Goal: Task Accomplishment & Management: Complete application form

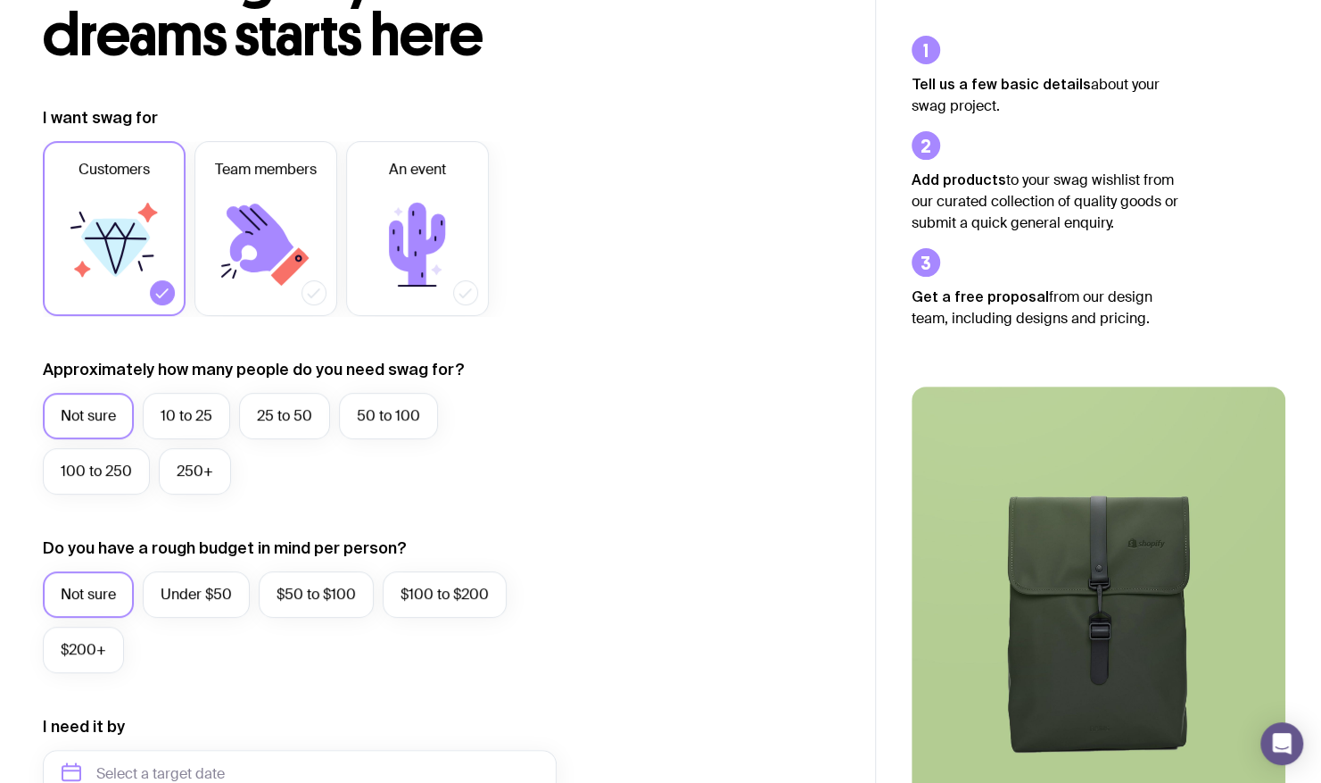
scroll to position [89, 0]
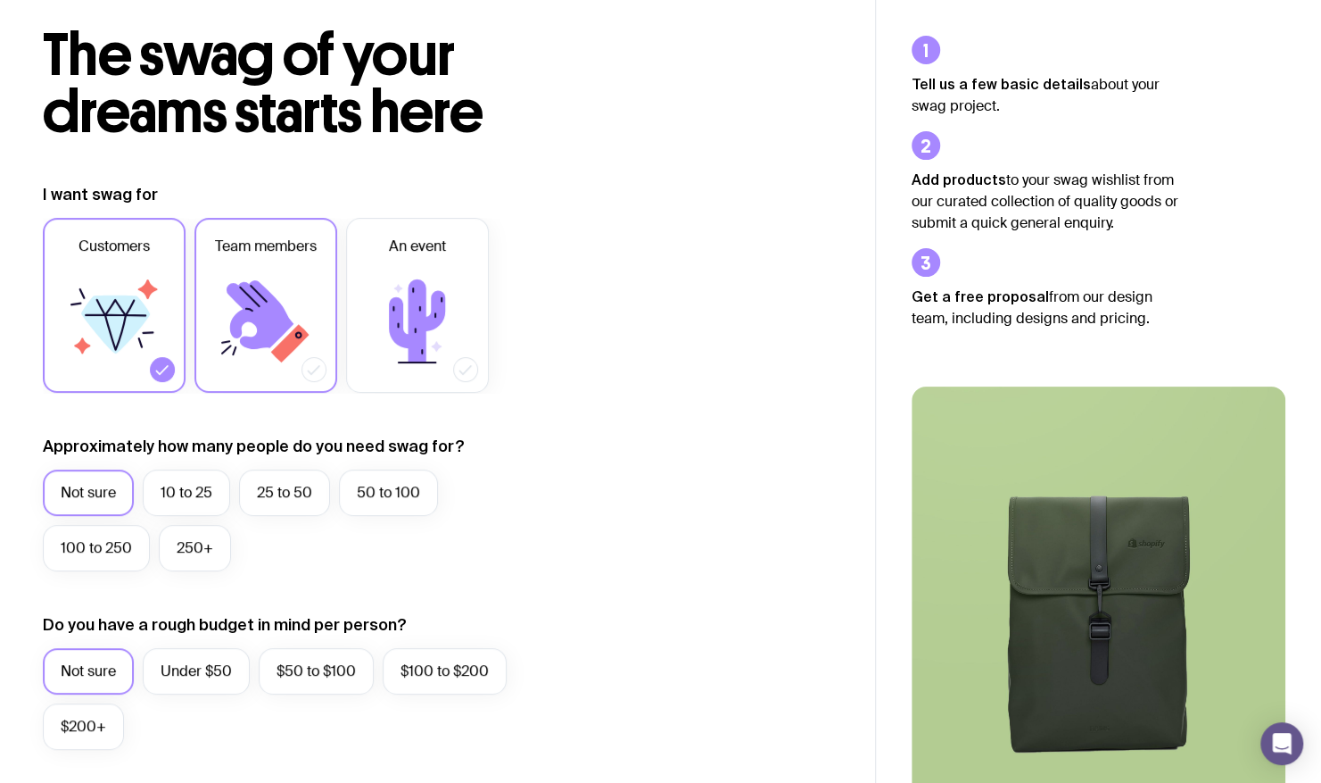
click at [293, 294] on icon at bounding box center [265, 321] width 107 height 107
click at [0, 0] on input "Team members" at bounding box center [0, 0] width 0 height 0
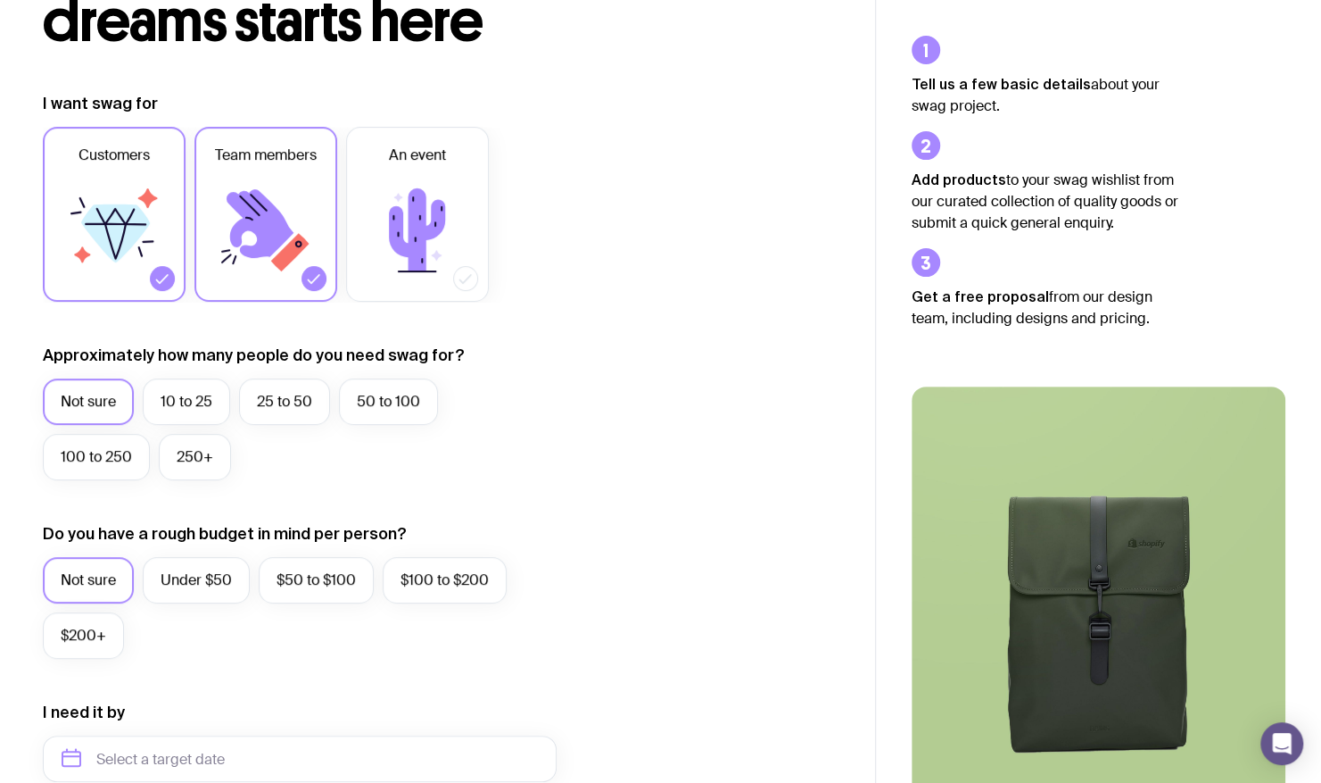
scroll to position [268, 0]
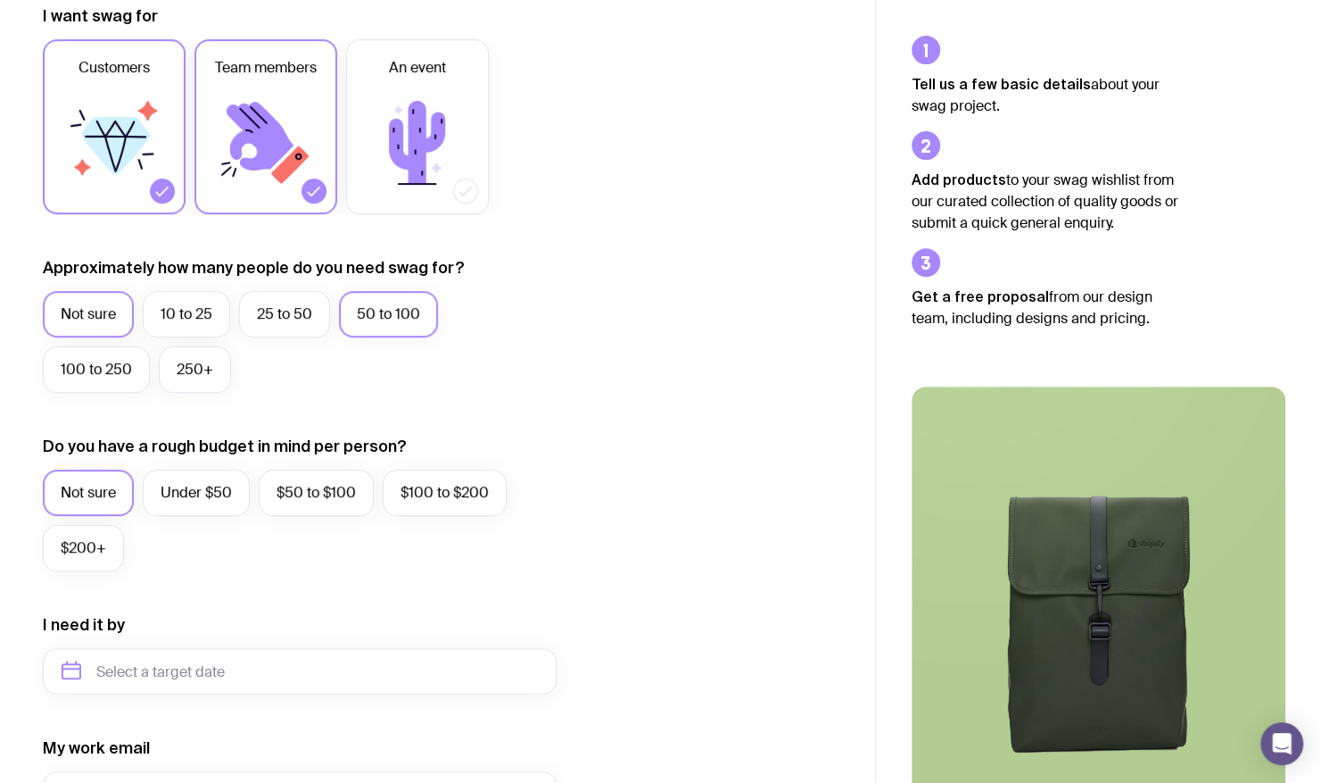
click at [385, 321] on label "50 to 100" at bounding box center [388, 314] width 99 height 46
click at [0, 0] on input "50 to 100" at bounding box center [0, 0] width 0 height 0
click at [97, 369] on label "100 to 250" at bounding box center [96, 369] width 107 height 46
click at [0, 0] on input "100 to 250" at bounding box center [0, 0] width 0 height 0
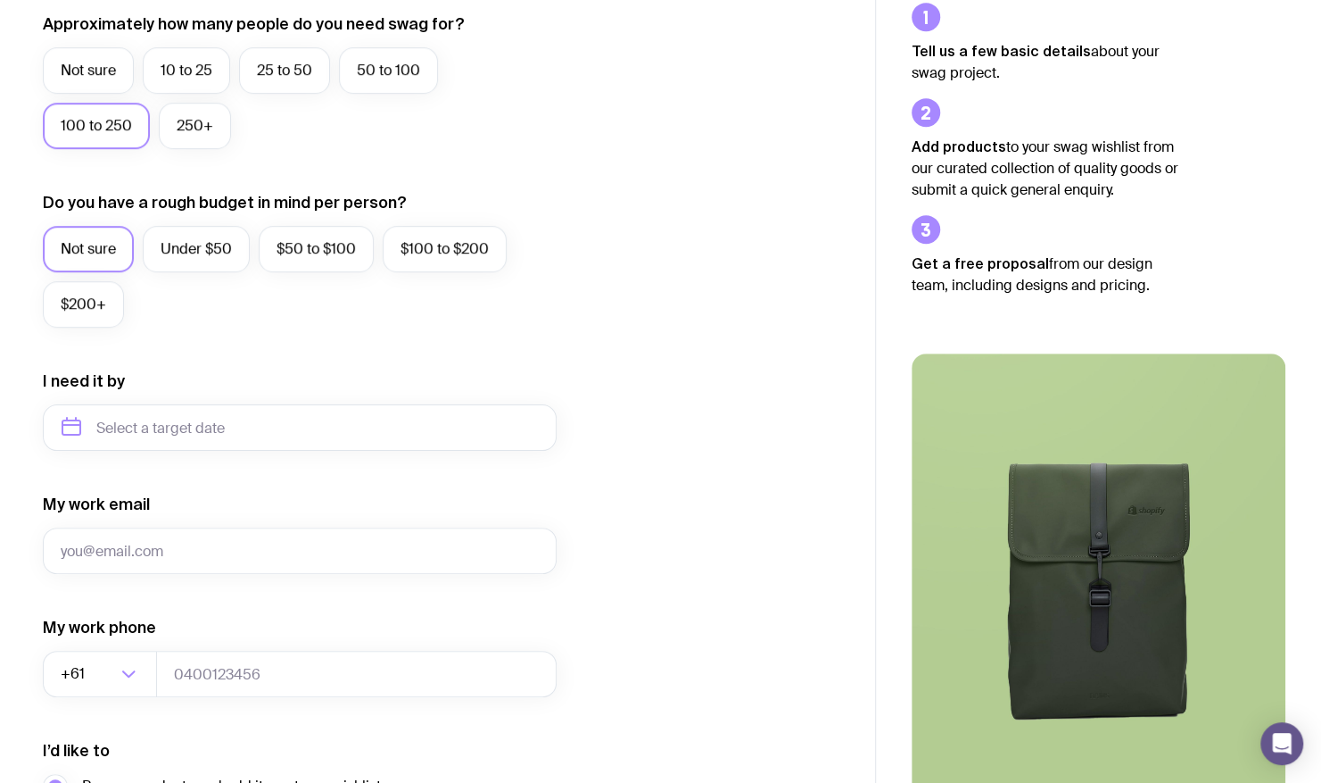
scroll to position [535, 0]
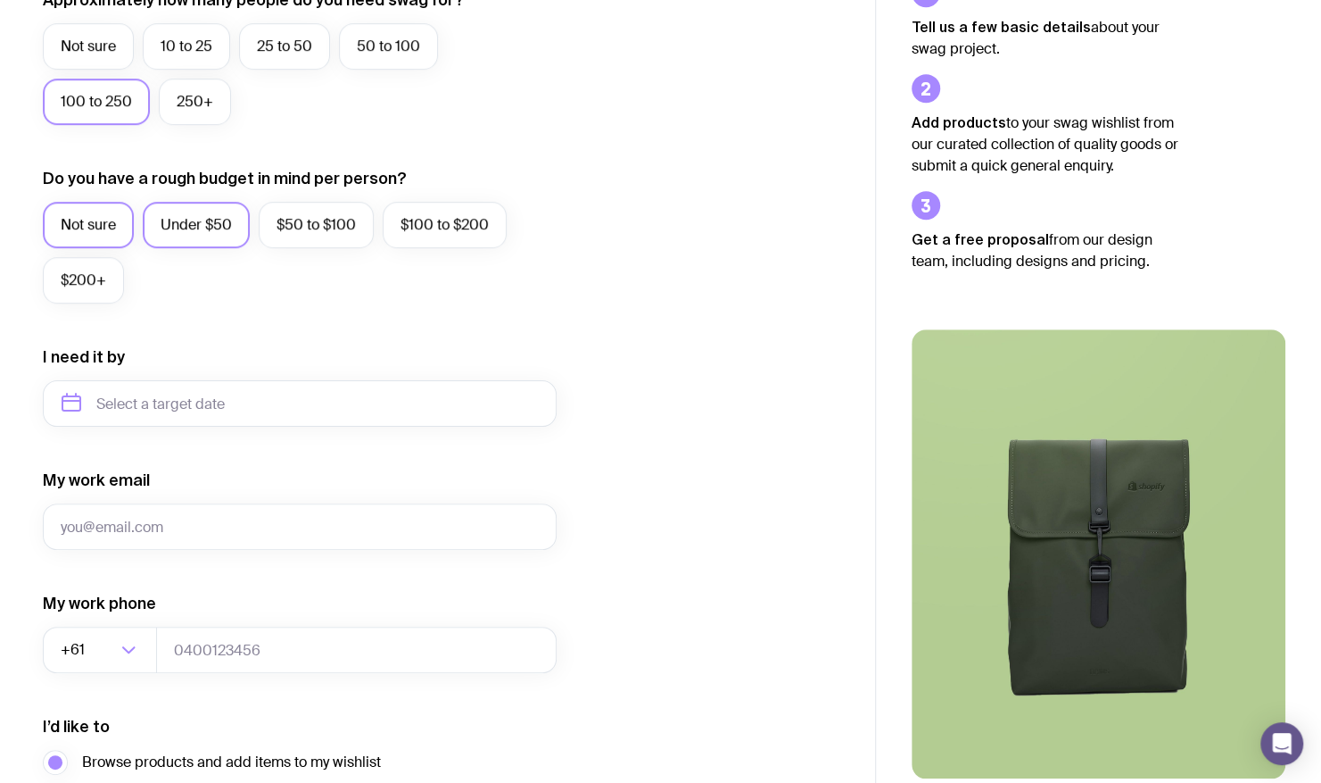
click at [218, 231] on label "Under $50" at bounding box center [196, 225] width 107 height 46
click at [0, 0] on input "Under $50" at bounding box center [0, 0] width 0 height 0
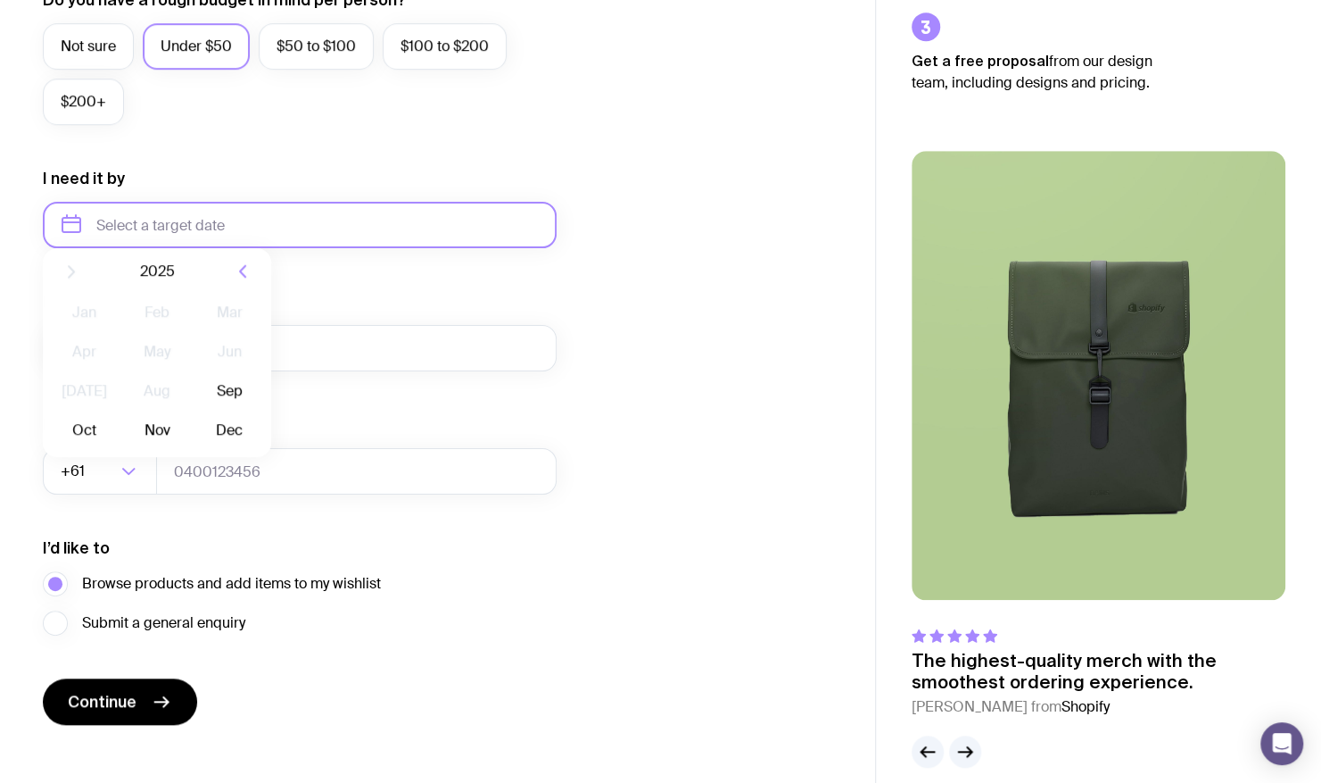
click at [202, 220] on input "text" at bounding box center [300, 225] width 514 height 46
click at [124, 444] on button "Oct" at bounding box center [156, 445] width 65 height 36
type input "[DATE]"
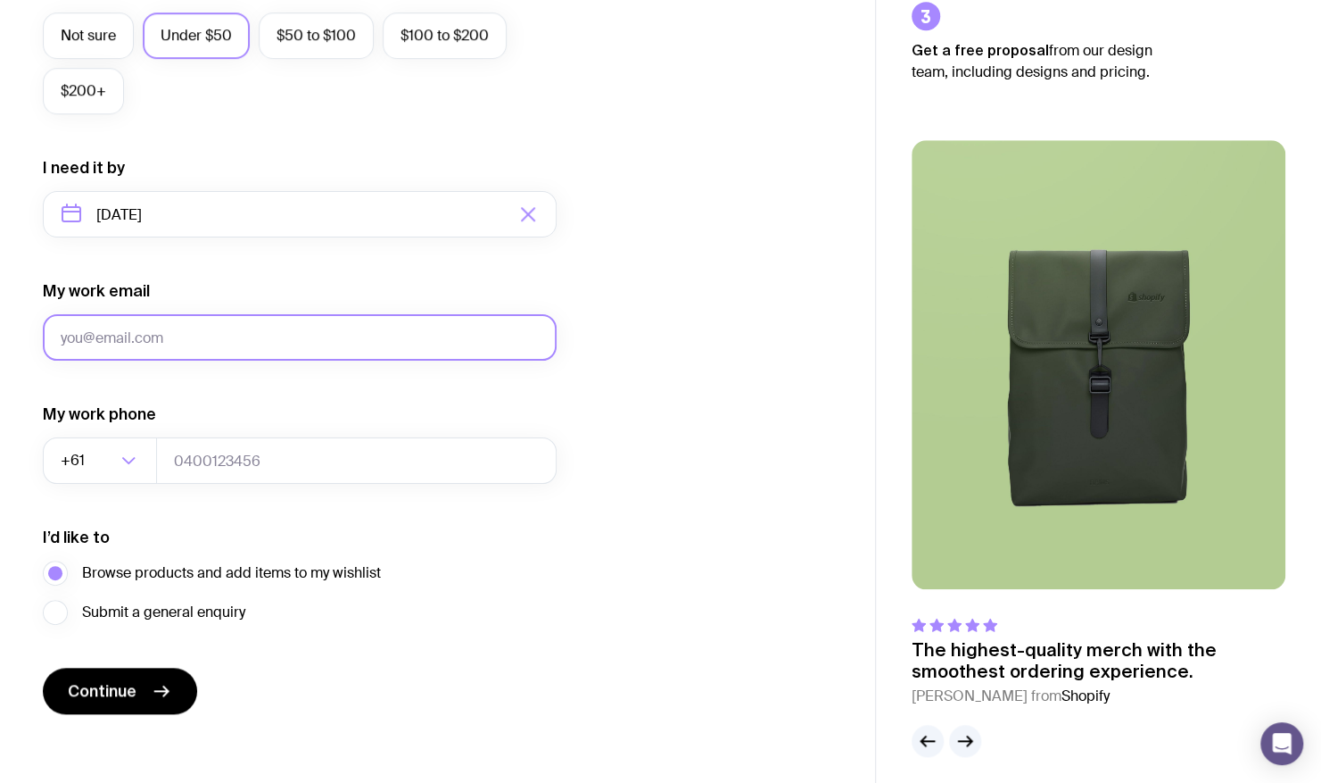
scroll to position [733, 0]
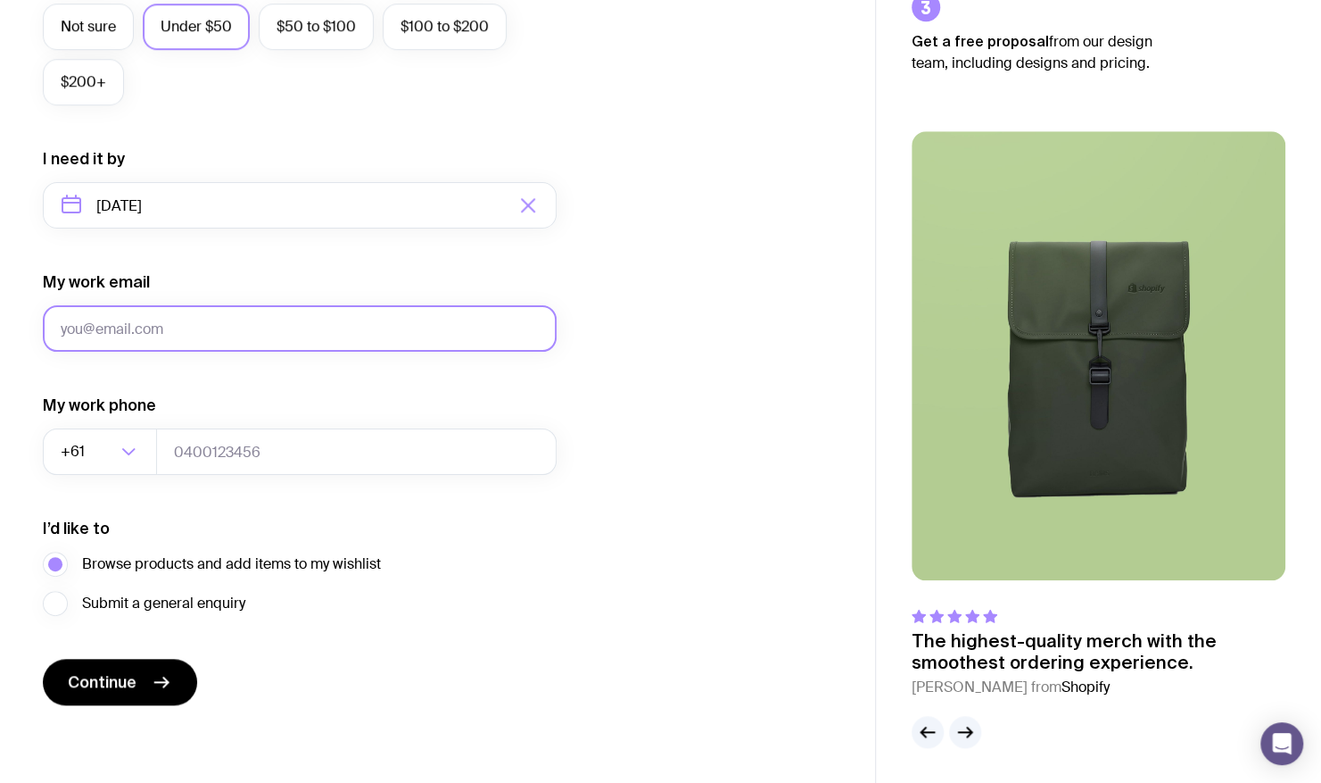
click at [328, 334] on input "My work email" at bounding box center [300, 328] width 514 height 46
type input "[PERSON_NAME][EMAIL_ADDRESS][DOMAIN_NAME]"
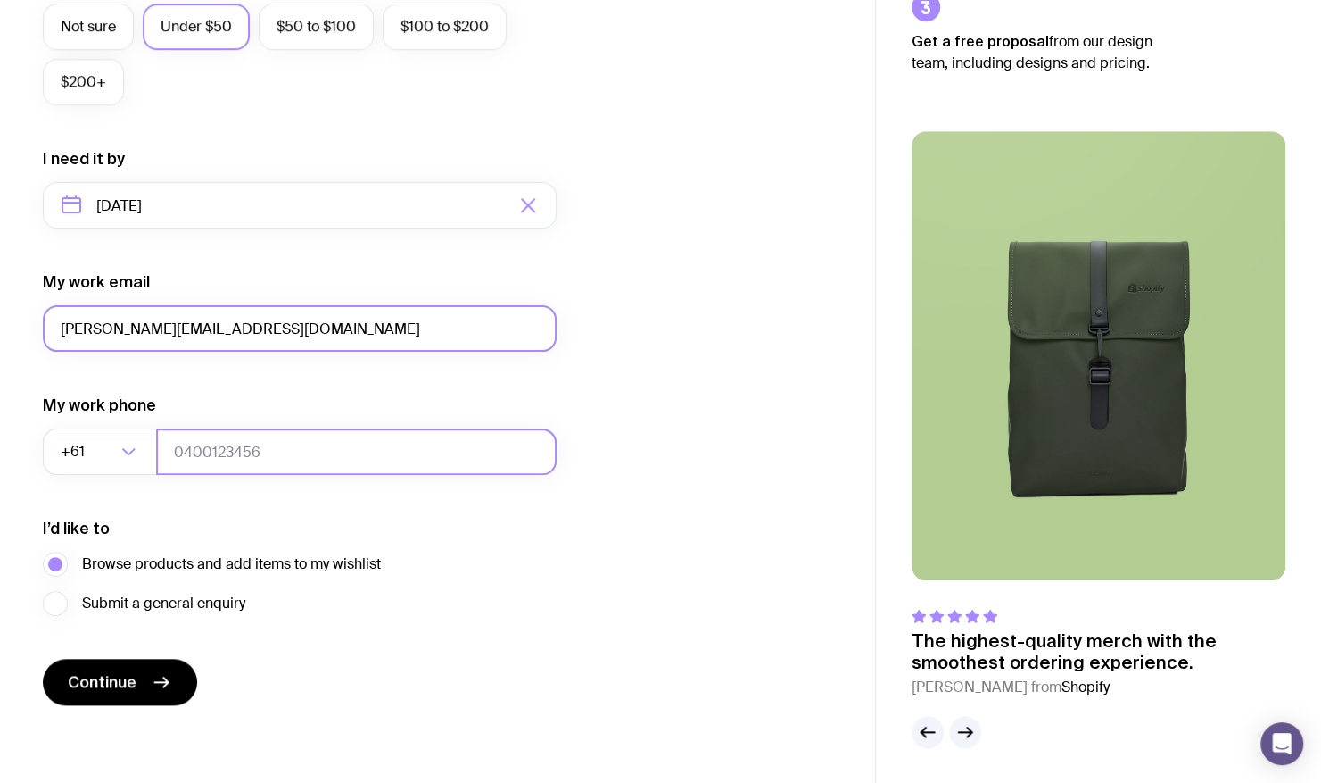
scroll to position [0, 0]
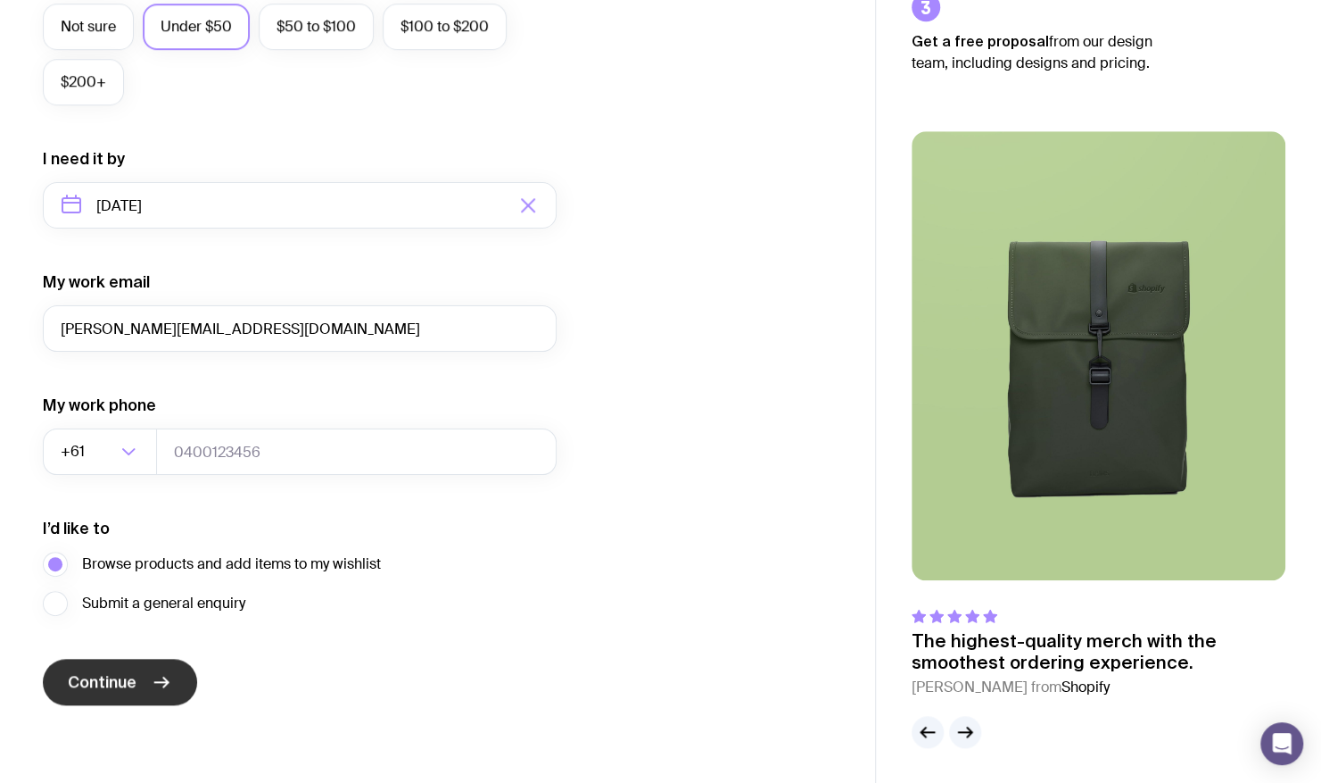
click at [153, 678] on icon "submit" at bounding box center [161, 681] width 21 height 21
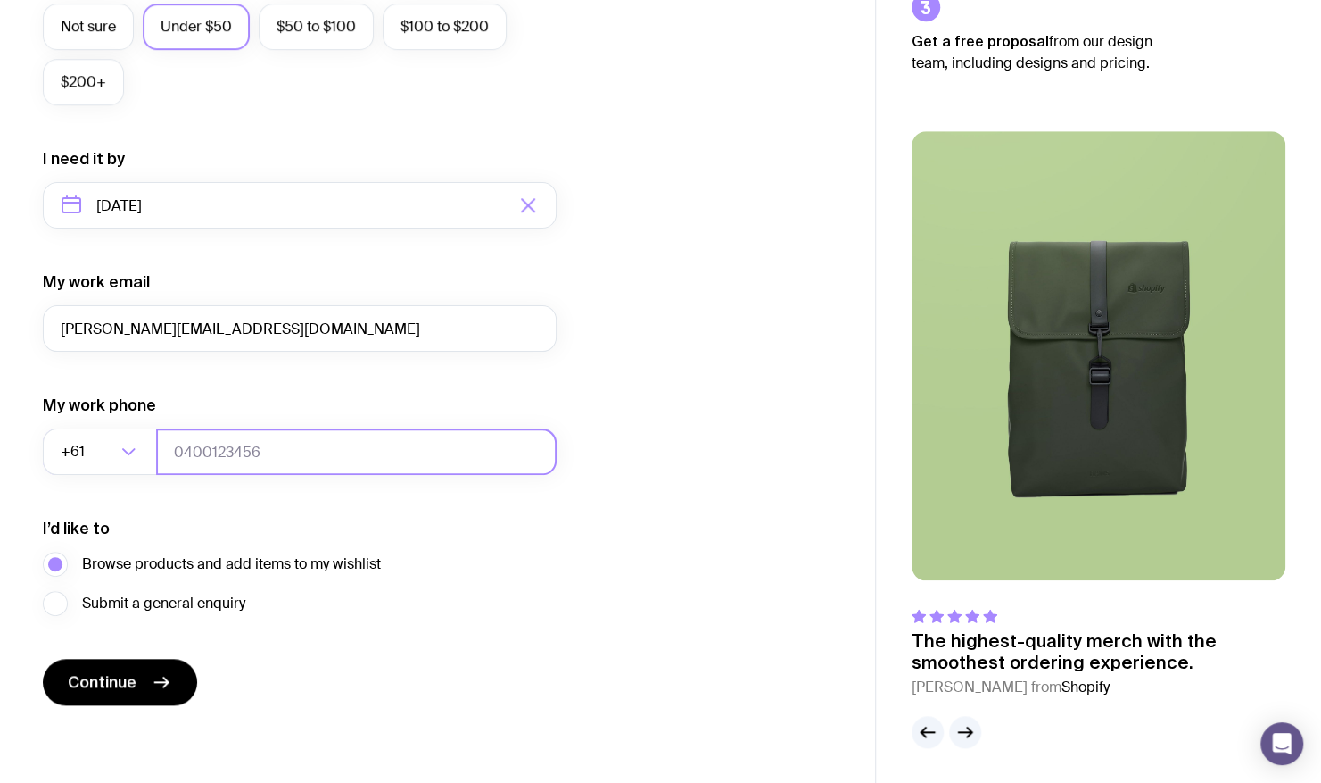
click at [290, 453] on input "tel" at bounding box center [356, 451] width 401 height 46
type input "04251851714"
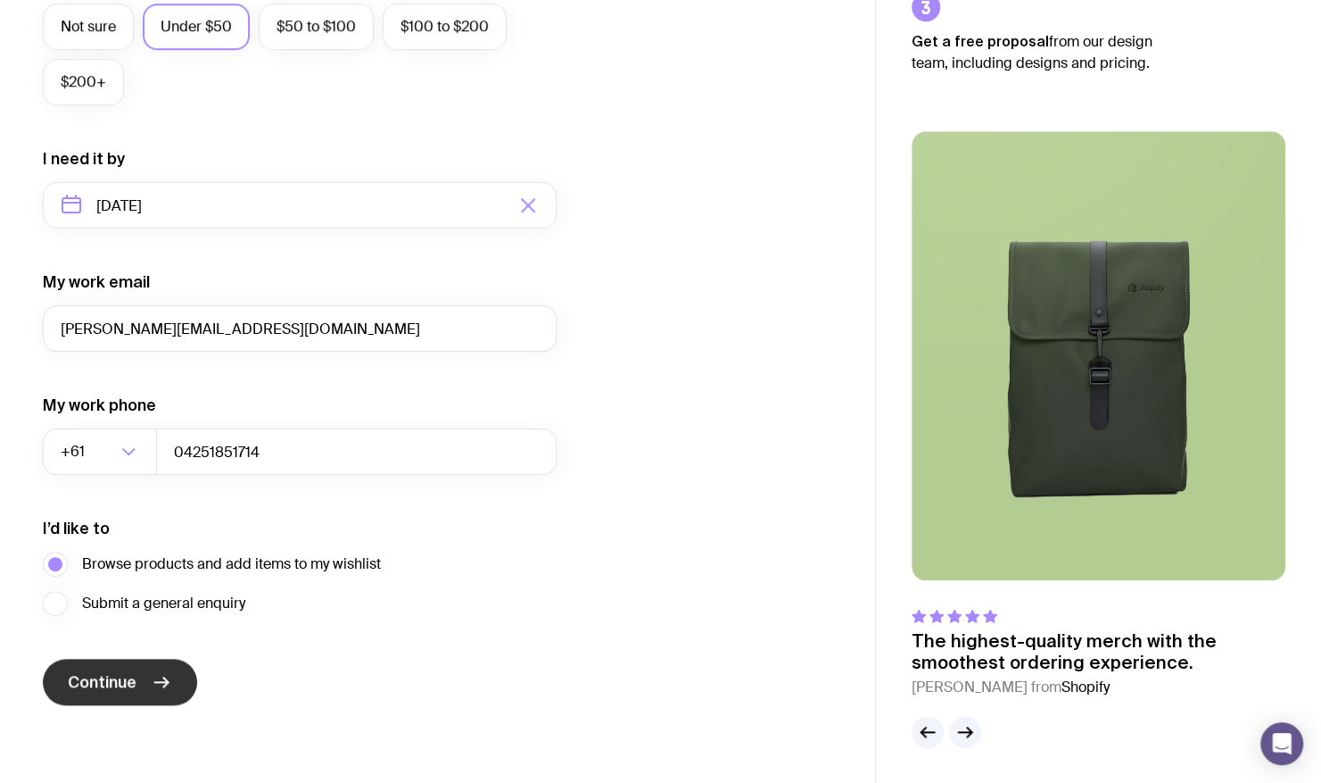
click at [103, 700] on button "Continue" at bounding box center [120, 681] width 154 height 46
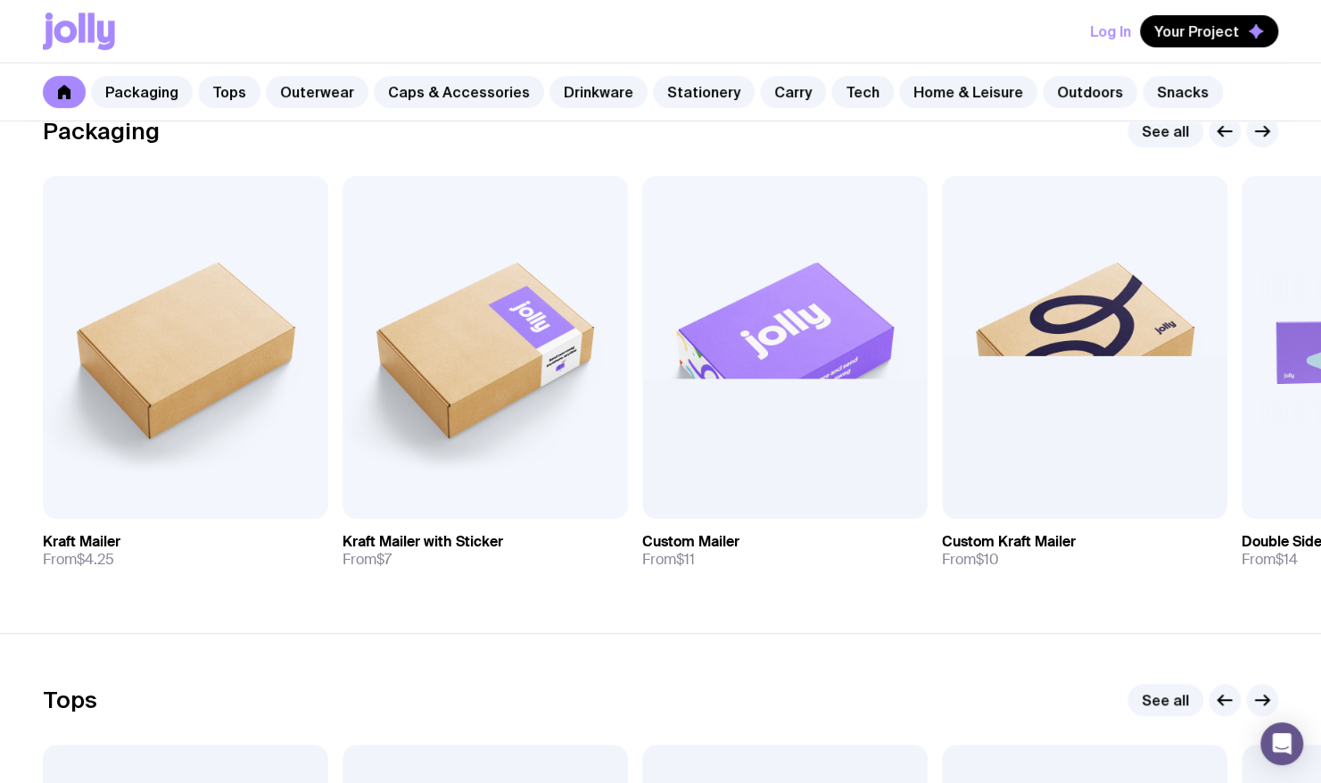
scroll to position [357, 0]
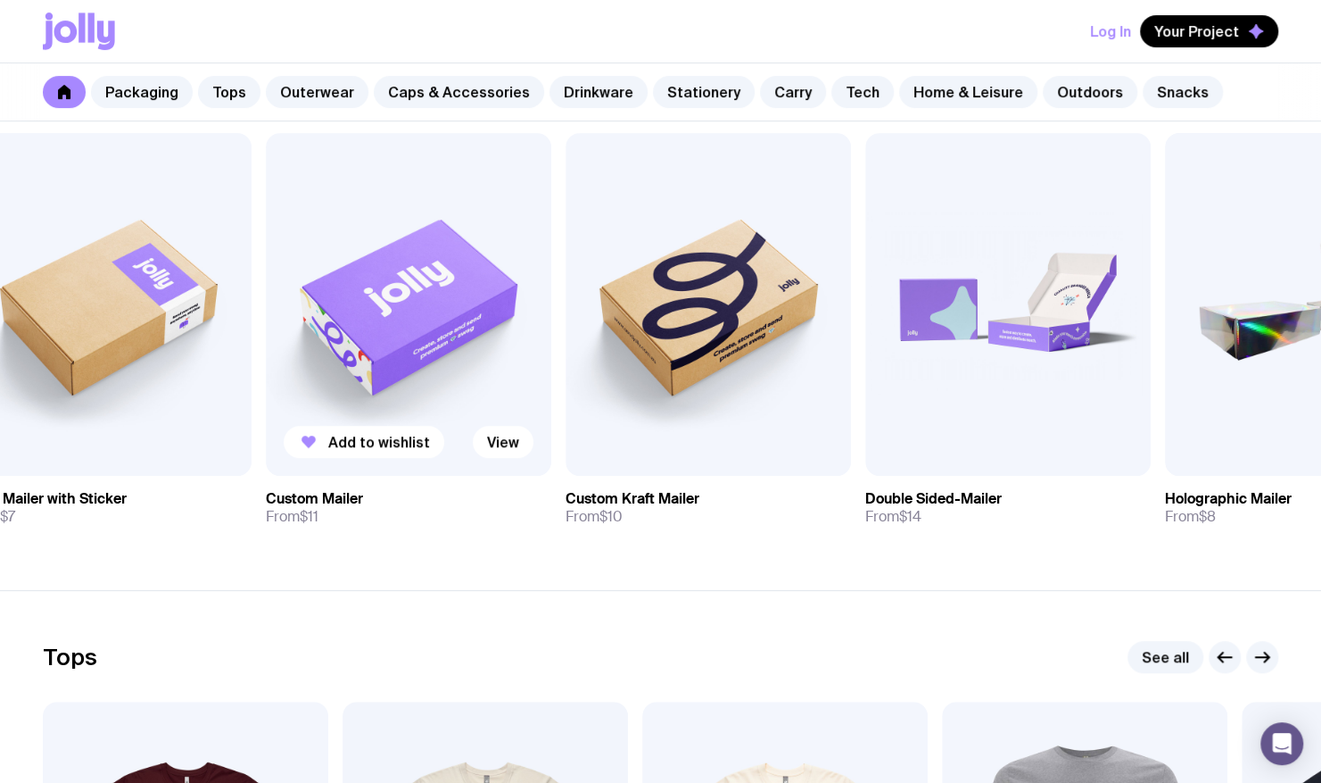
drag, startPoint x: 698, startPoint y: 445, endPoint x: 320, endPoint y: 463, distance: 377.8
click at [320, 463] on div "Add to wishlist View" at bounding box center [409, 304] width 286 height 343
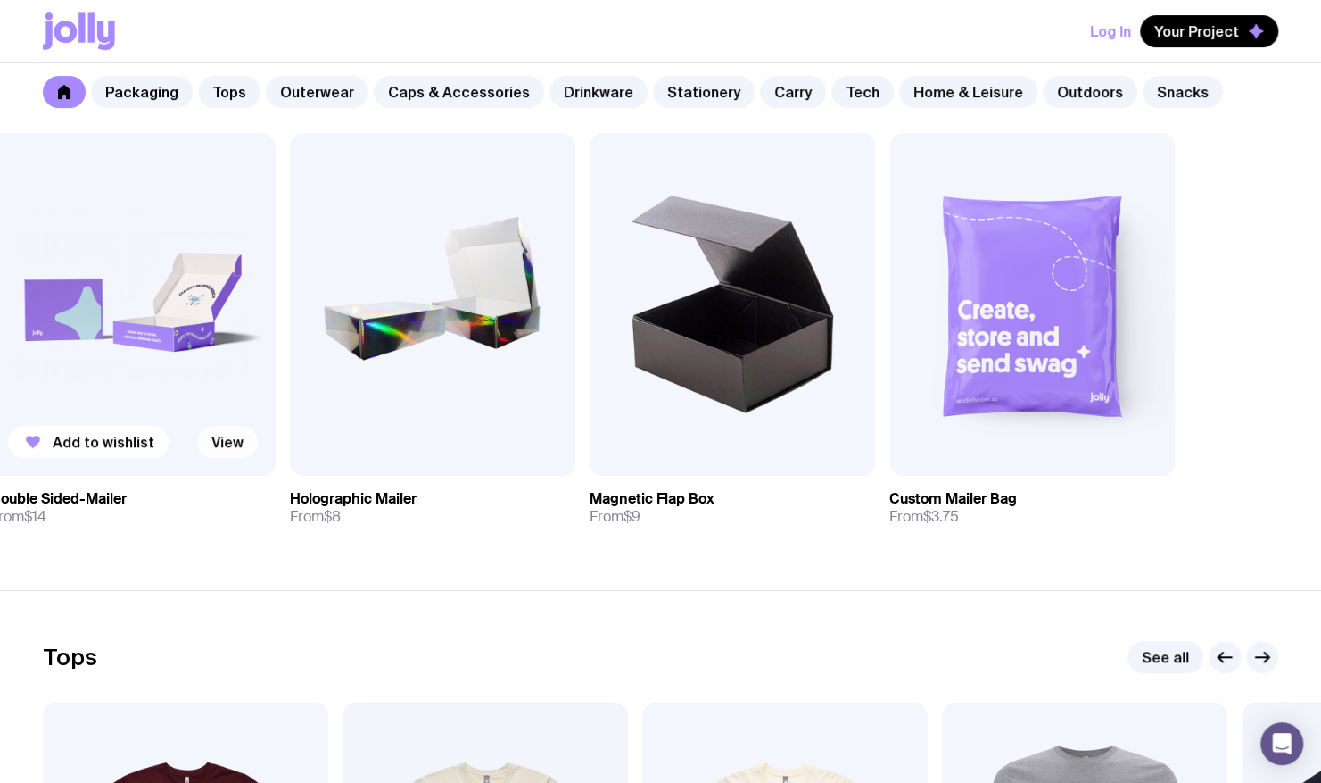
drag, startPoint x: 570, startPoint y: 409, endPoint x: 216, endPoint y: 431, distance: 354.9
click at [216, 431] on div "Add to wishlist View Kraft Mailer From $4.25 Add to wishlist View Kraft Mailer …" at bounding box center [661, 336] width 1236 height 407
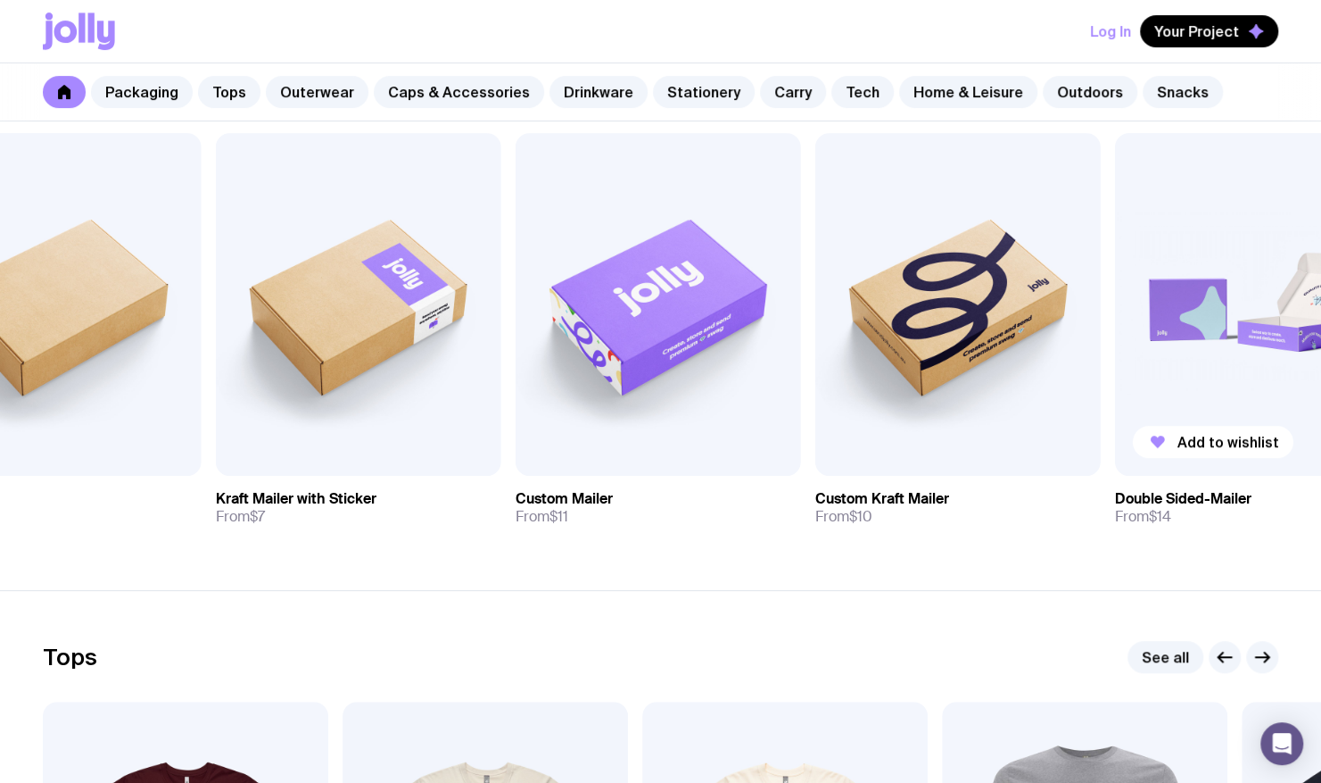
drag, startPoint x: 287, startPoint y: 385, endPoint x: 1311, endPoint y: 376, distance: 1023.5
click at [1311, 376] on img at bounding box center [1258, 304] width 286 height 343
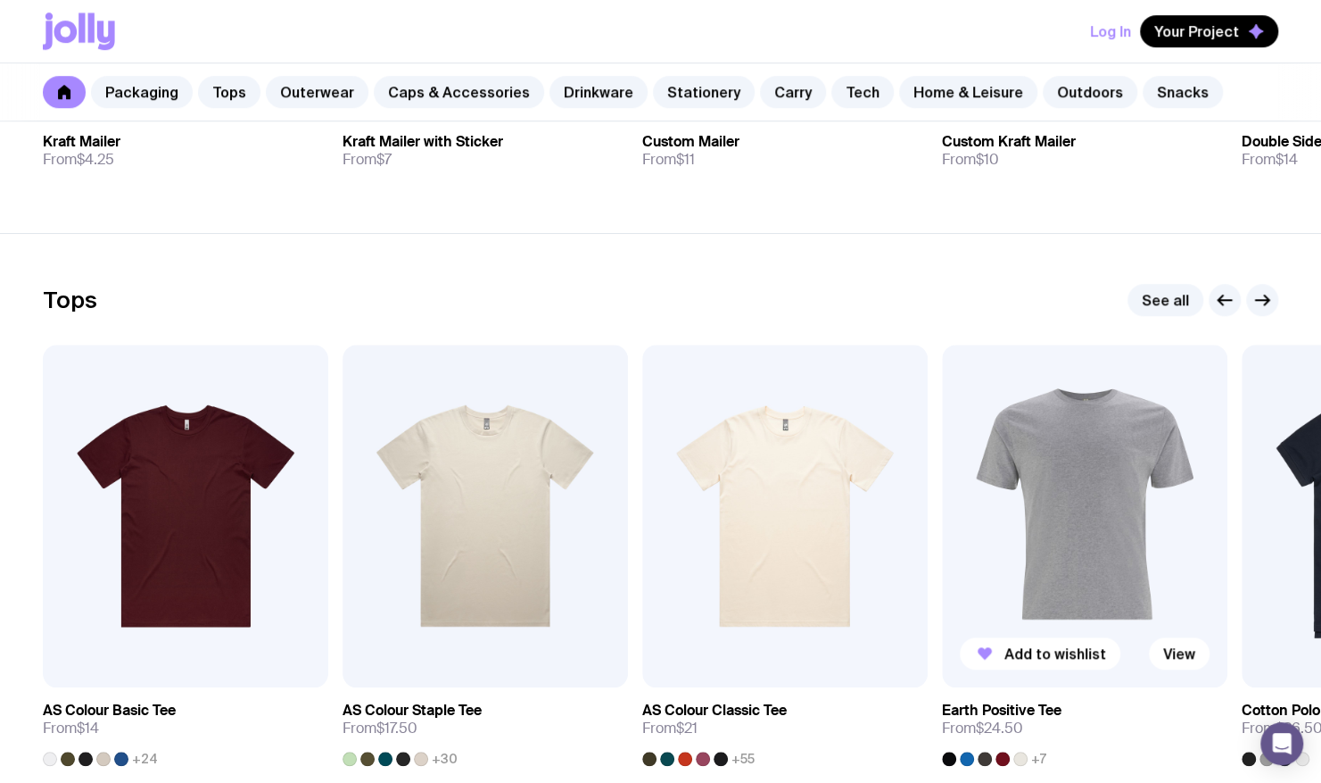
scroll to position [268, 0]
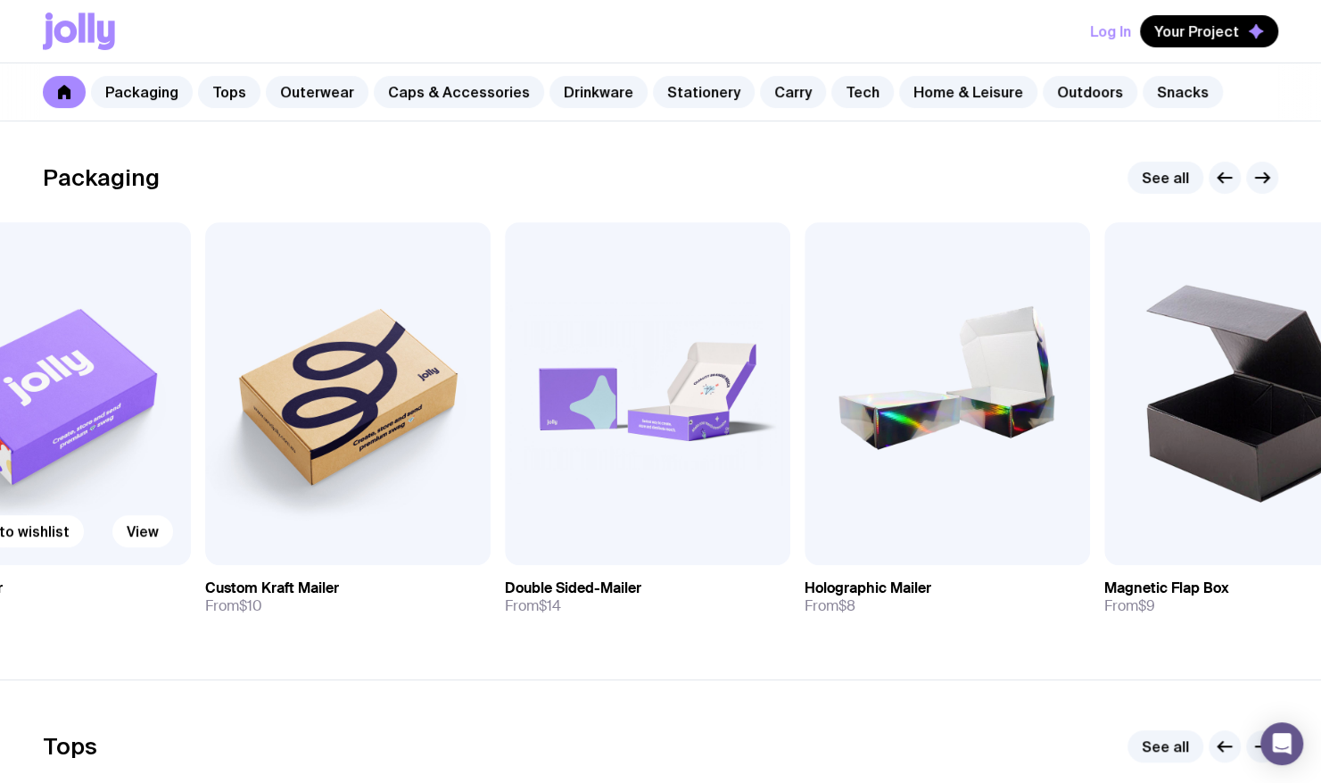
drag, startPoint x: 816, startPoint y: 416, endPoint x: 75, endPoint y: 448, distance: 742.2
click at [75, 448] on img at bounding box center [48, 393] width 286 height 343
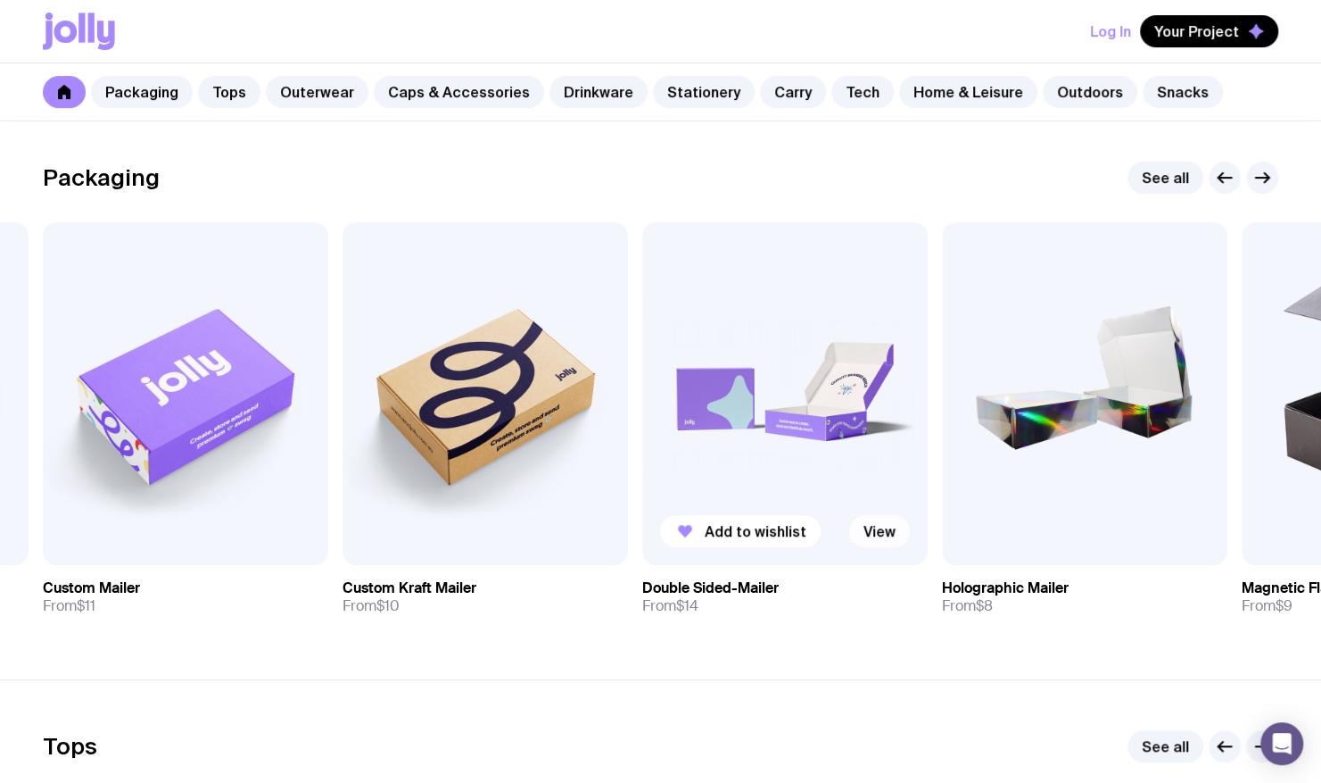
click at [887, 526] on link "View" at bounding box center [879, 531] width 61 height 32
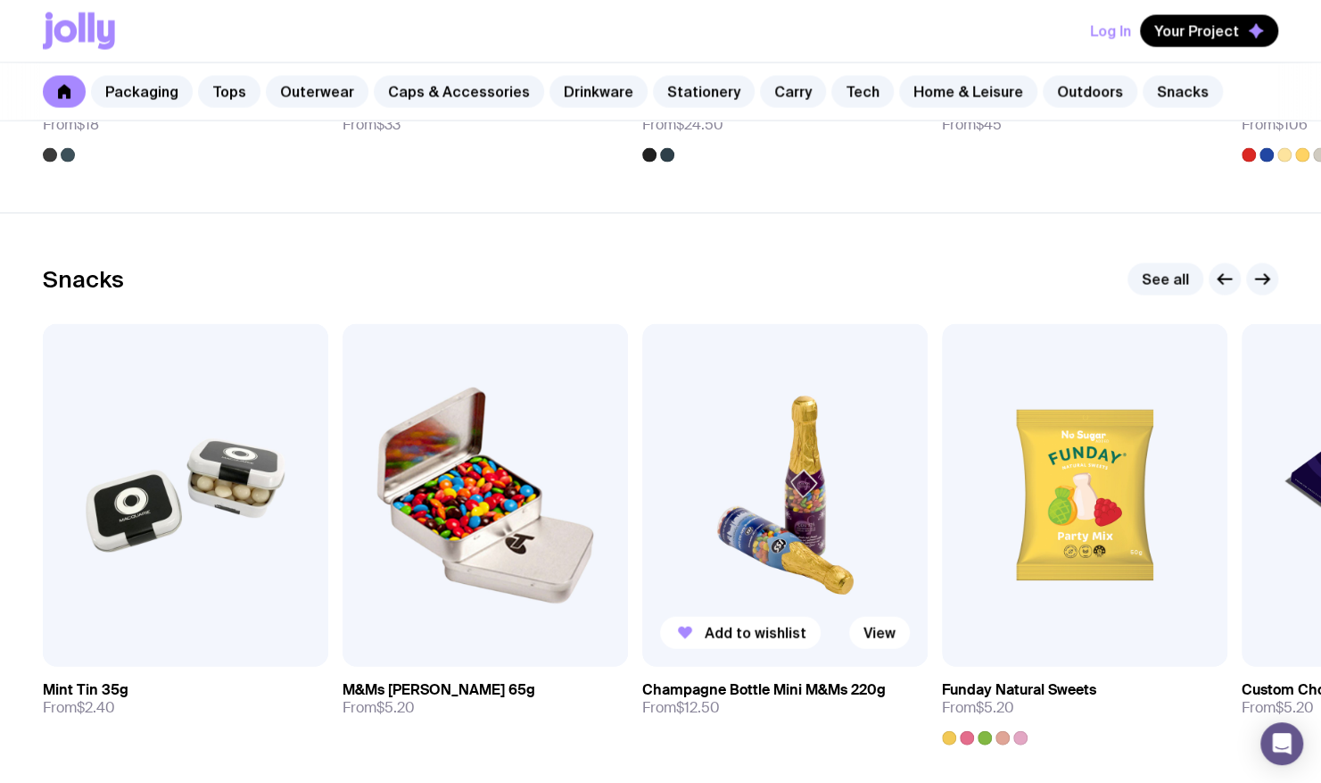
scroll to position [6182, 0]
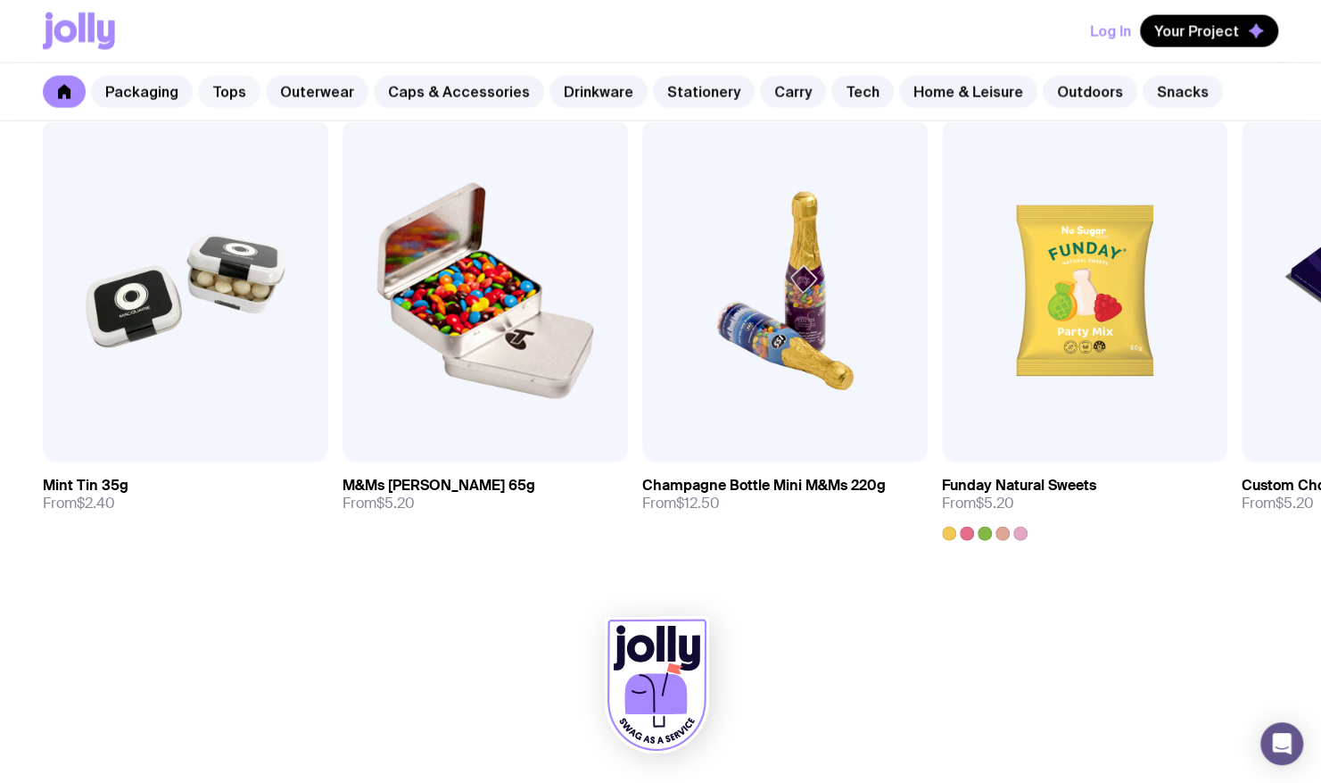
click at [251, 92] on link "Tops" at bounding box center [229, 92] width 62 height 32
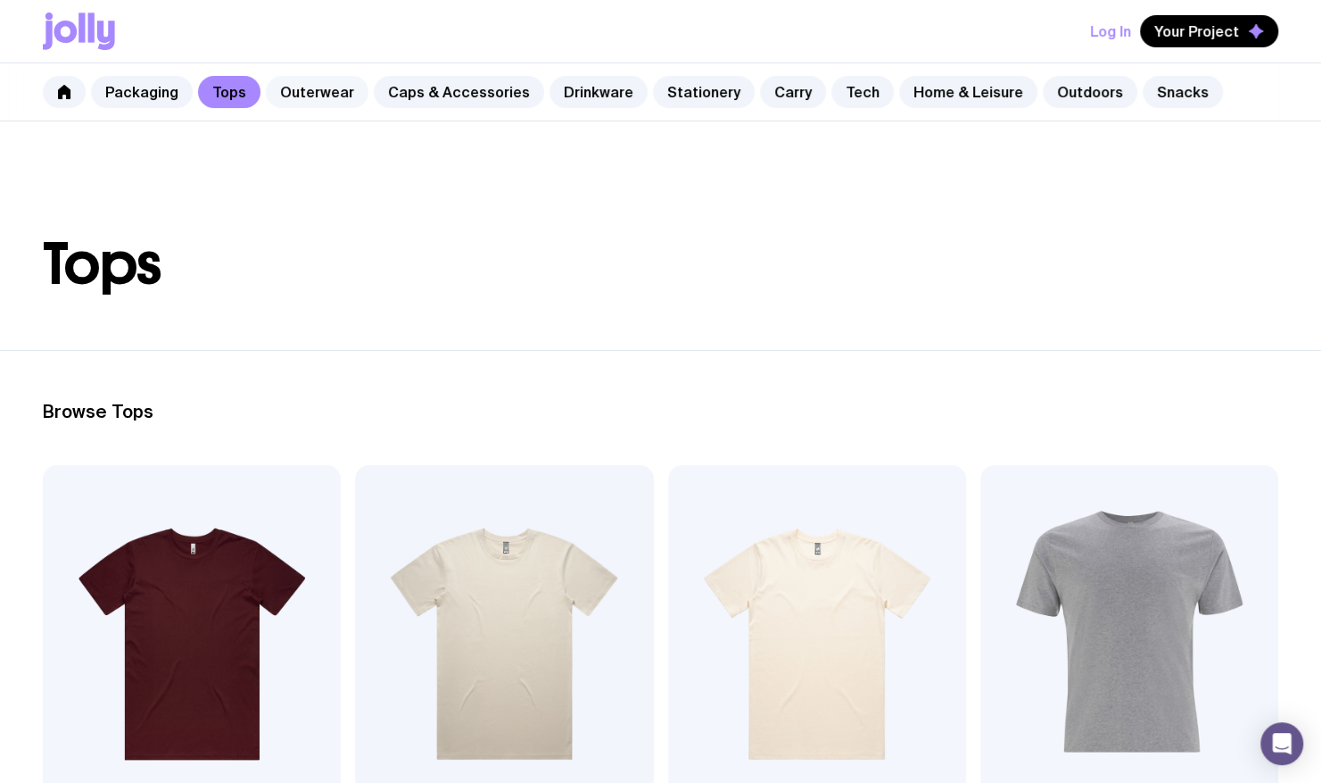
click at [305, 83] on link "Outerwear" at bounding box center [317, 92] width 103 height 32
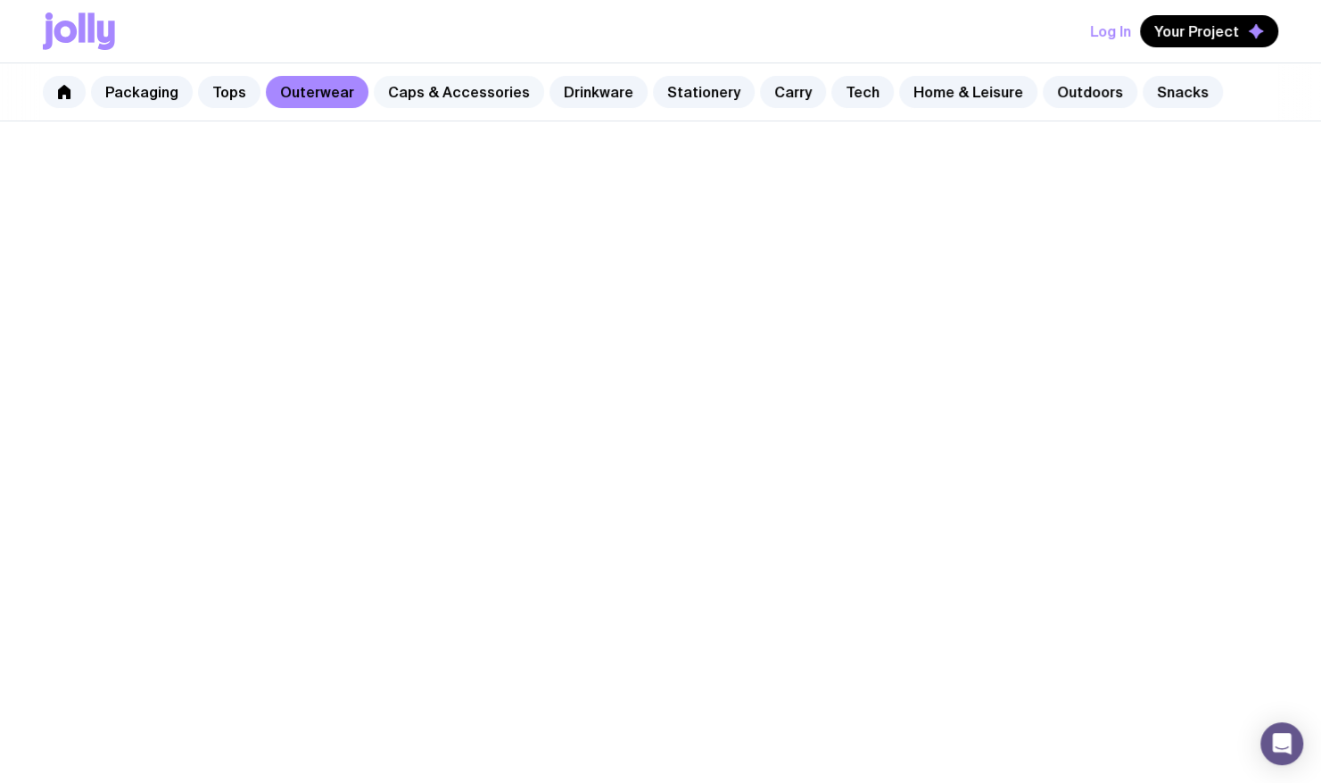
click at [379, 93] on link "Caps & Accessories" at bounding box center [459, 92] width 170 height 32
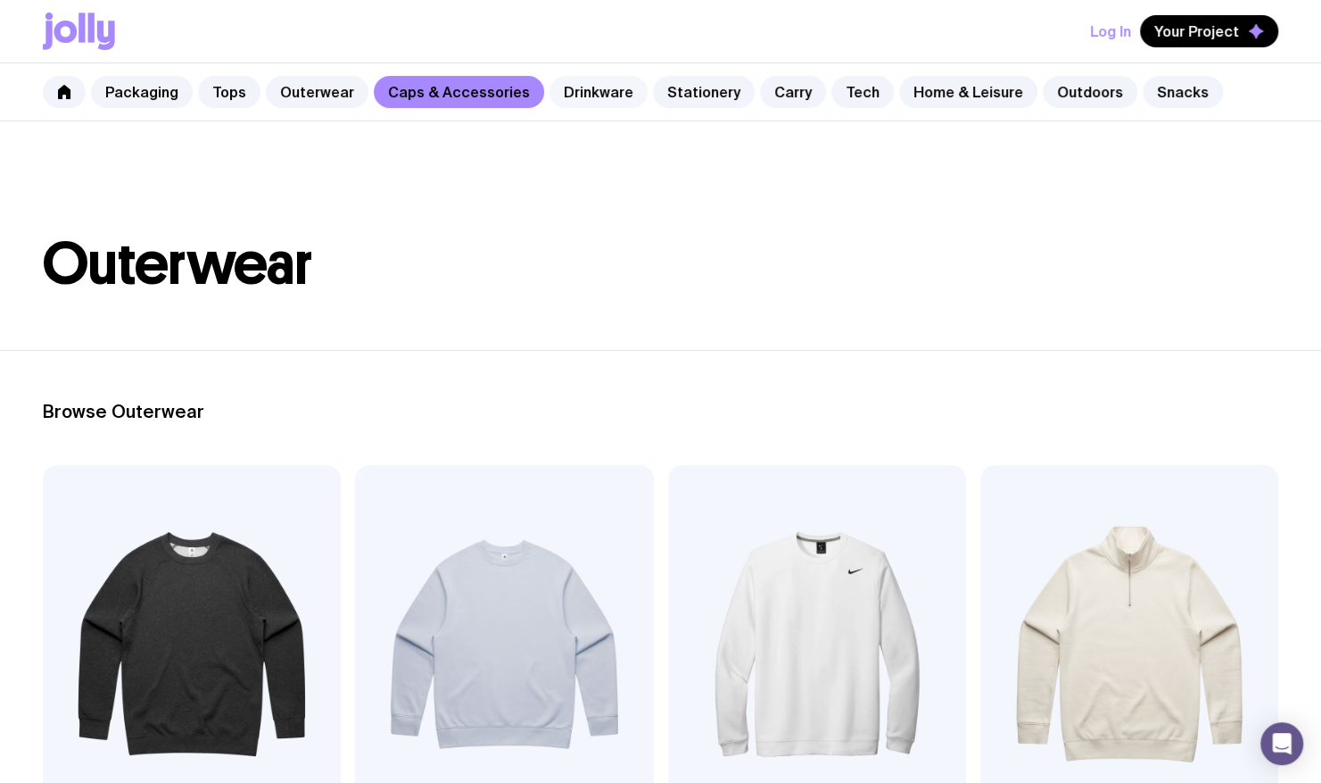
click at [584, 101] on link "Drinkware" at bounding box center [599, 92] width 98 height 32
click at [653, 95] on link "Stationery" at bounding box center [704, 92] width 102 height 32
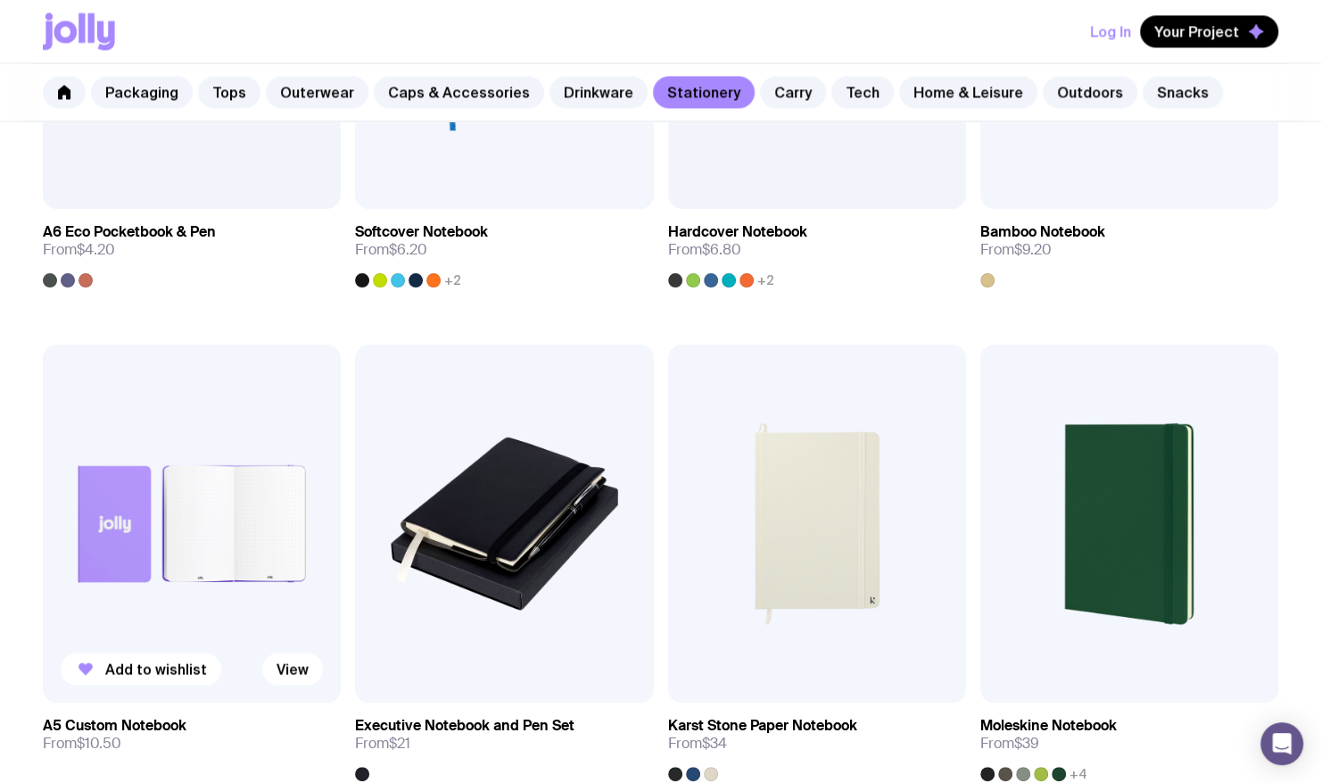
scroll to position [1606, 0]
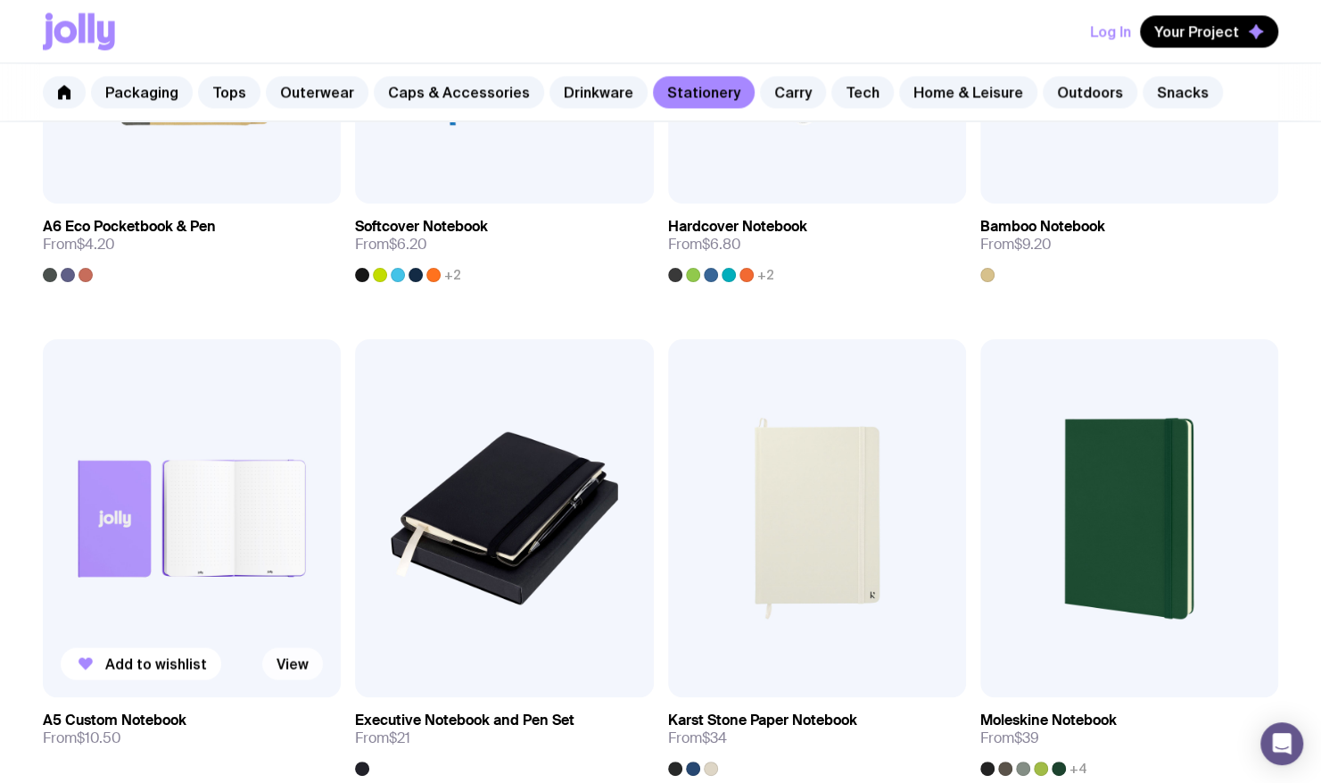
click at [294, 658] on link "View" at bounding box center [292, 663] width 61 height 32
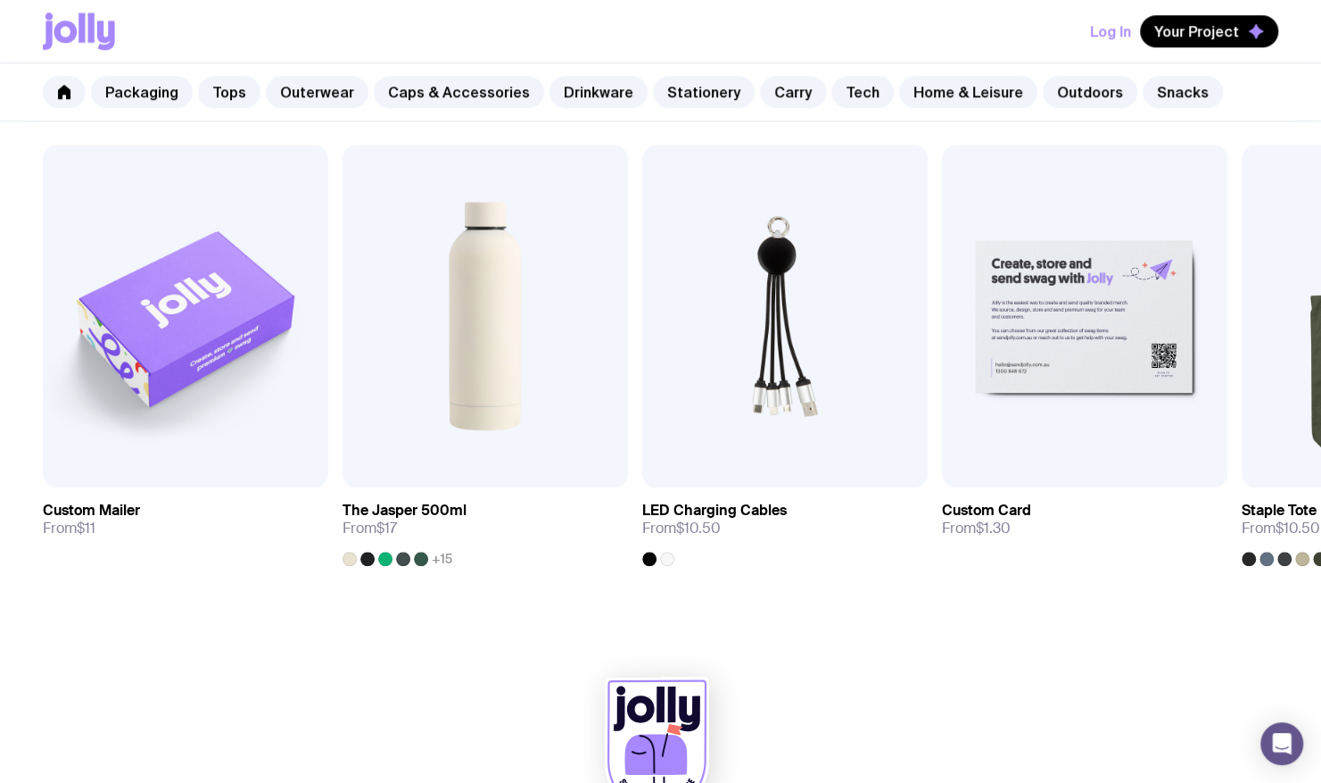
scroll to position [889, 0]
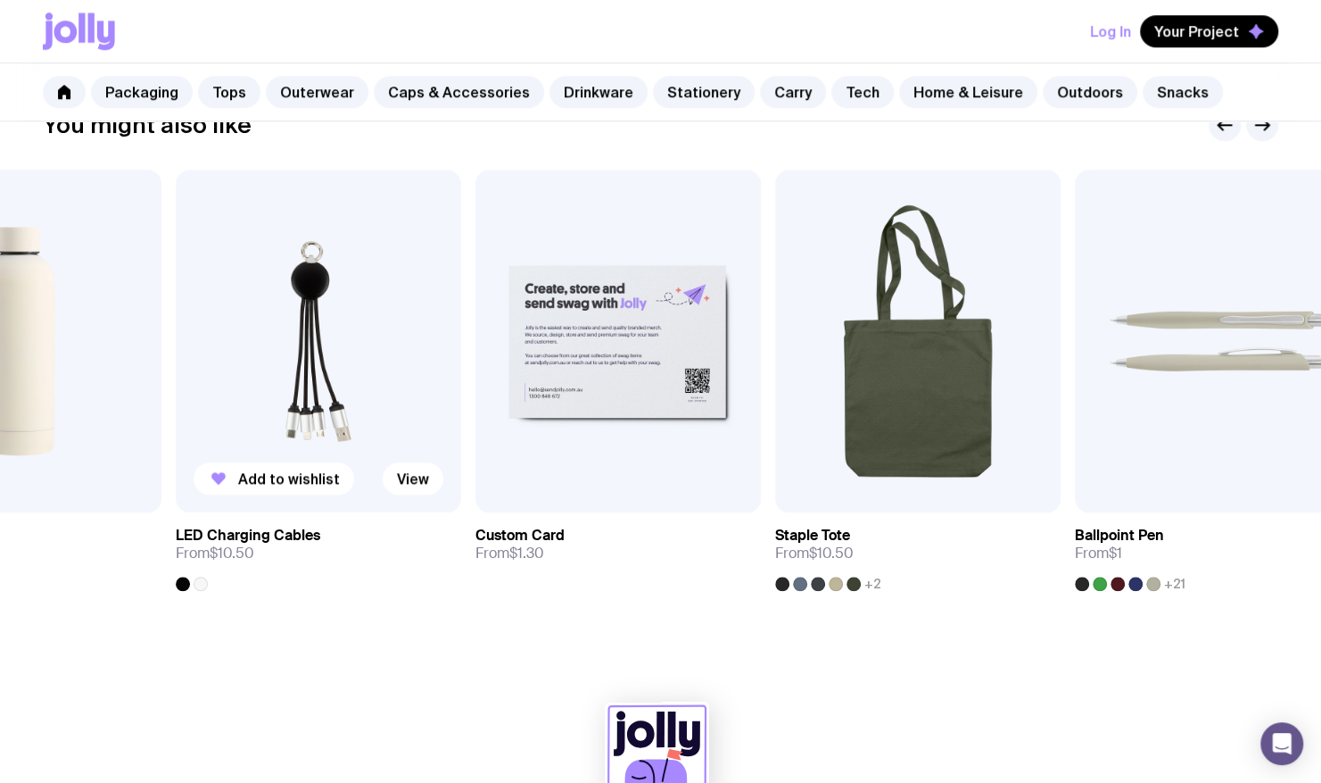
drag, startPoint x: 760, startPoint y: 332, endPoint x: 237, endPoint y: 348, distance: 523.1
click at [237, 348] on img at bounding box center [319, 341] width 286 height 343
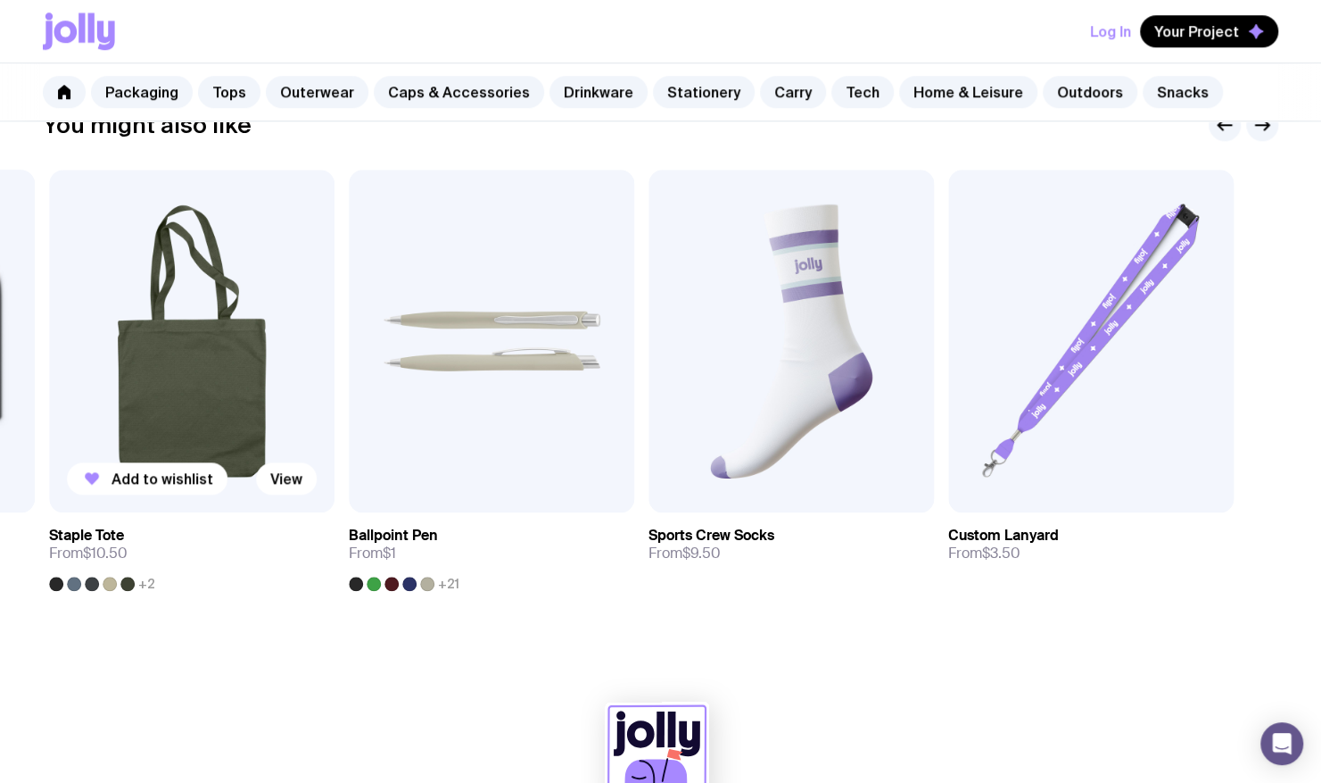
drag, startPoint x: 811, startPoint y: 355, endPoint x: 252, endPoint y: 369, distance: 559.6
click at [252, 369] on img at bounding box center [192, 341] width 286 height 343
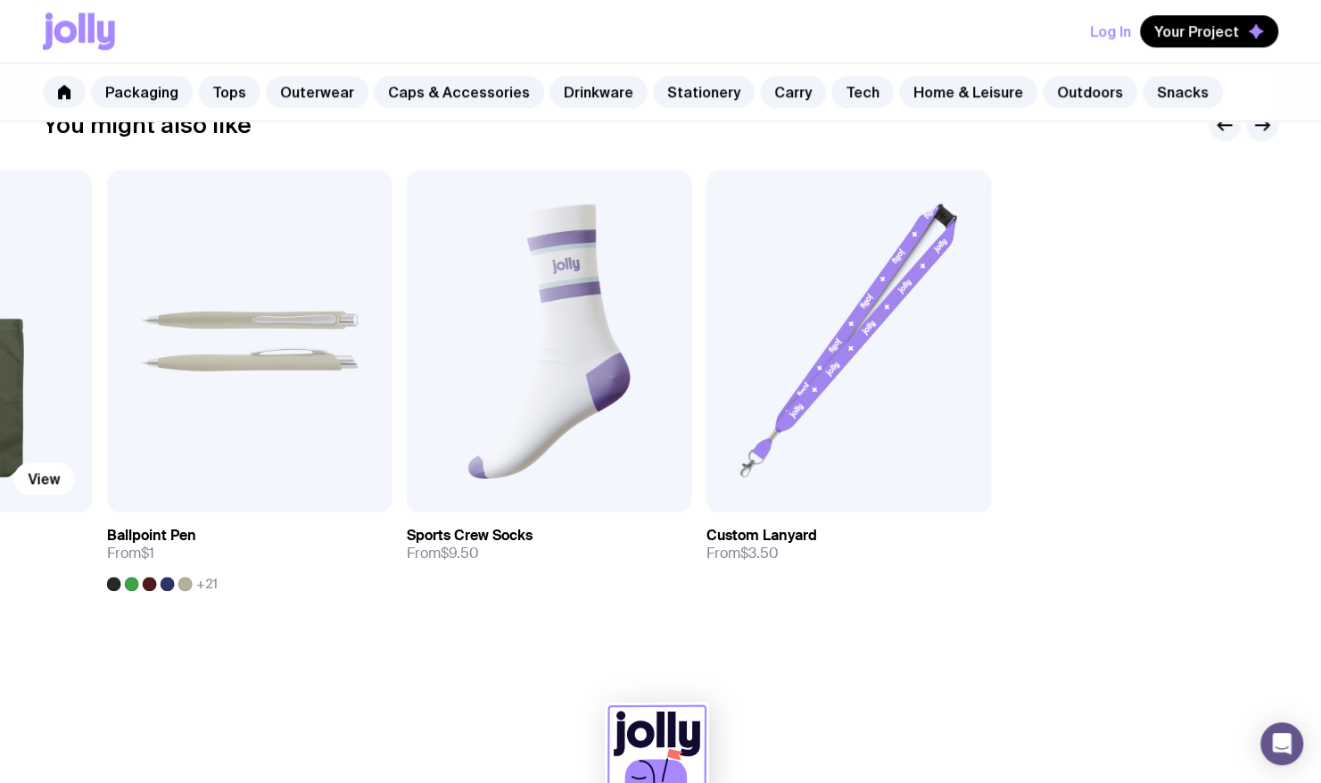
drag, startPoint x: 917, startPoint y: 359, endPoint x: 92, endPoint y: 367, distance: 825.4
click at [92, 367] on div "Add to wishlist View Custom Mailer From $11 Add to wishlist View The Jasper 500…" at bounding box center [661, 380] width 1236 height 421
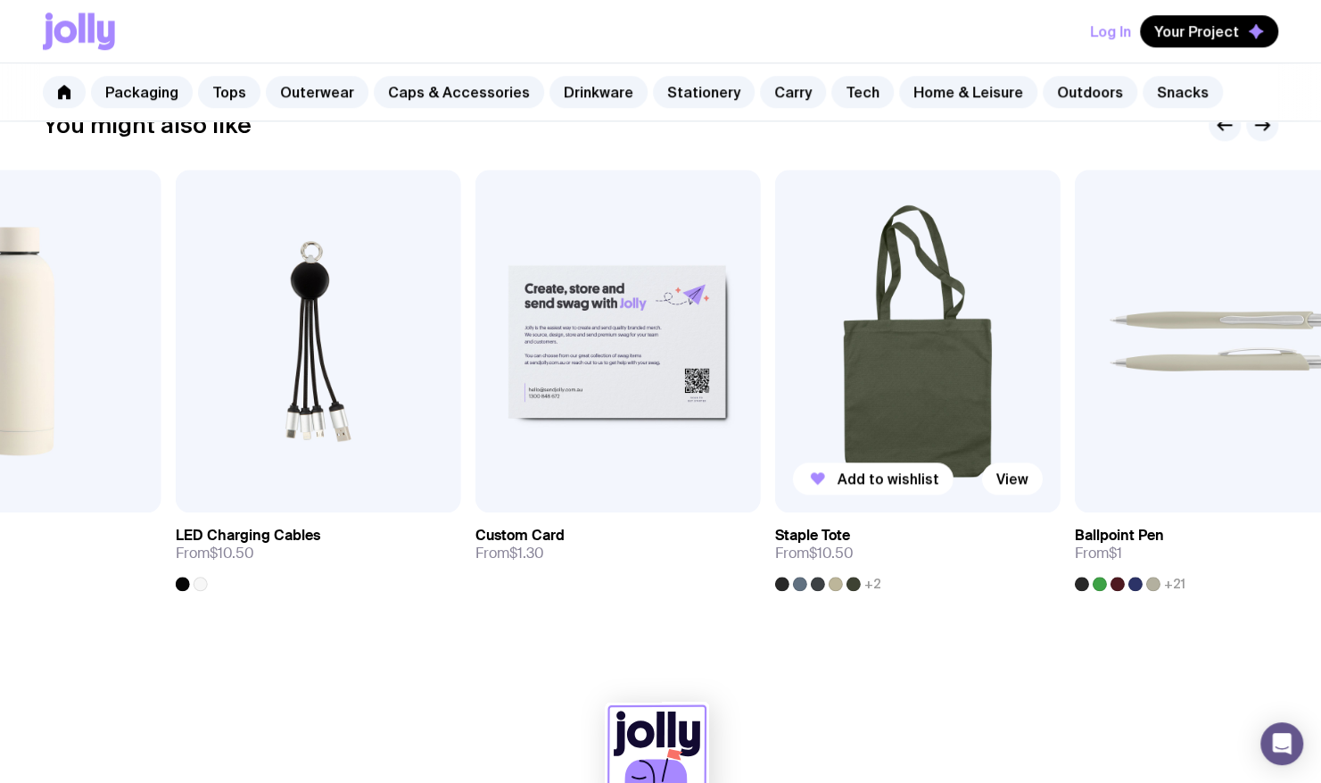
drag, startPoint x: 321, startPoint y: 382, endPoint x: 1202, endPoint y: 364, distance: 880.8
click at [1061, 364] on img at bounding box center [918, 341] width 286 height 343
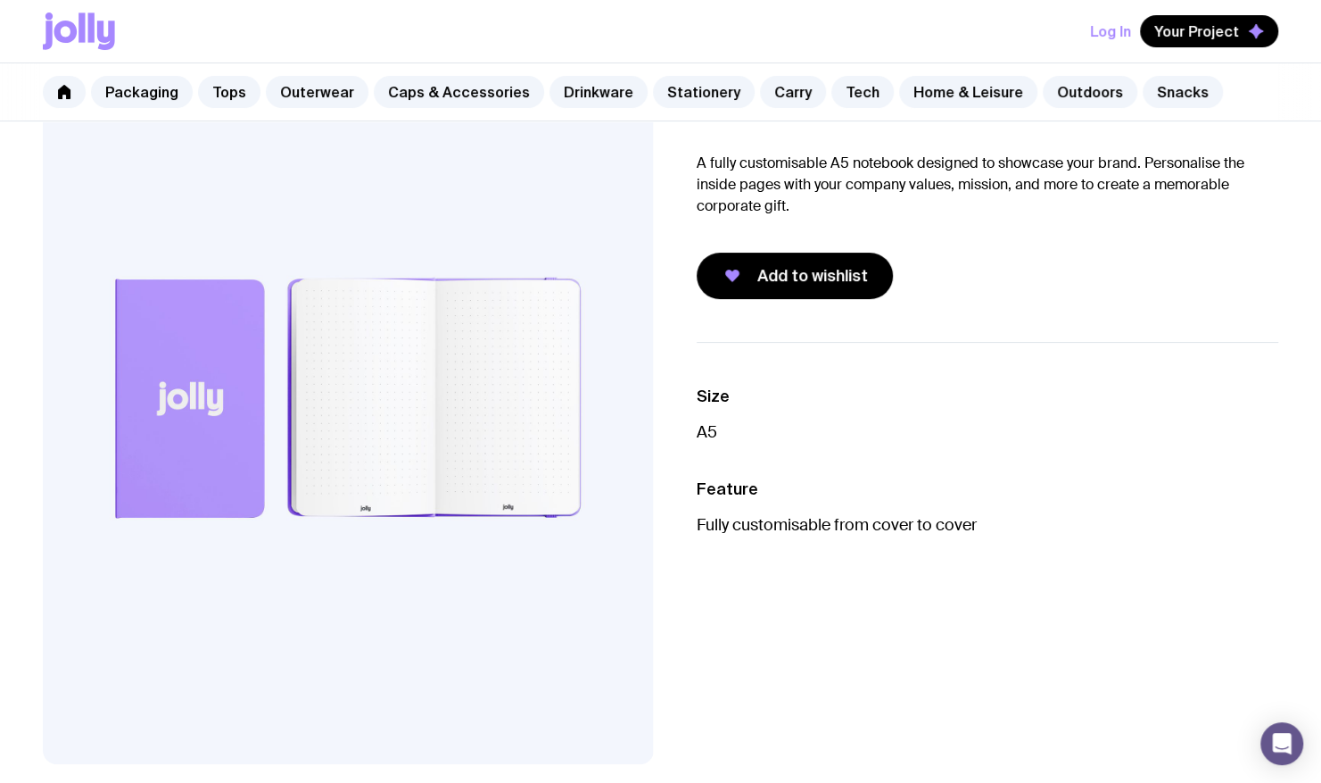
scroll to position [0, 0]
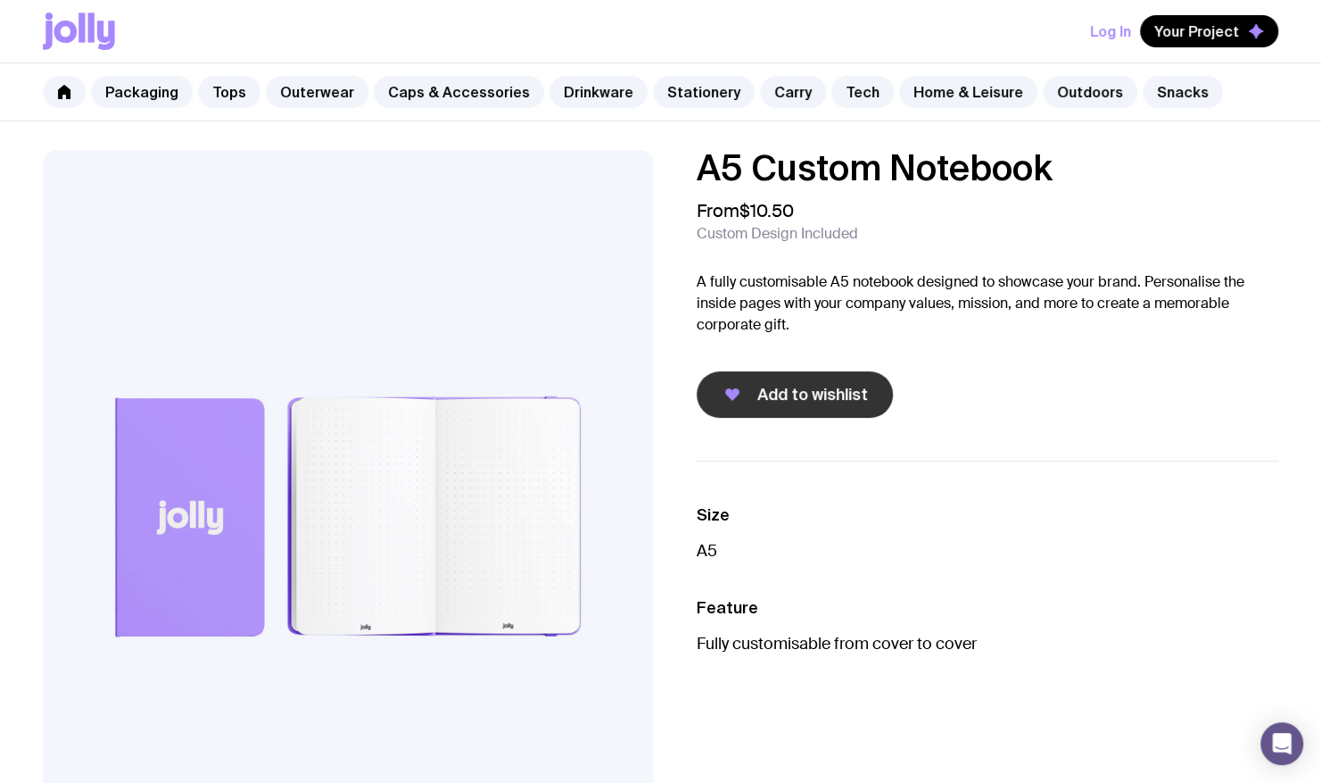
click at [849, 393] on span "Add to wishlist" at bounding box center [813, 394] width 111 height 21
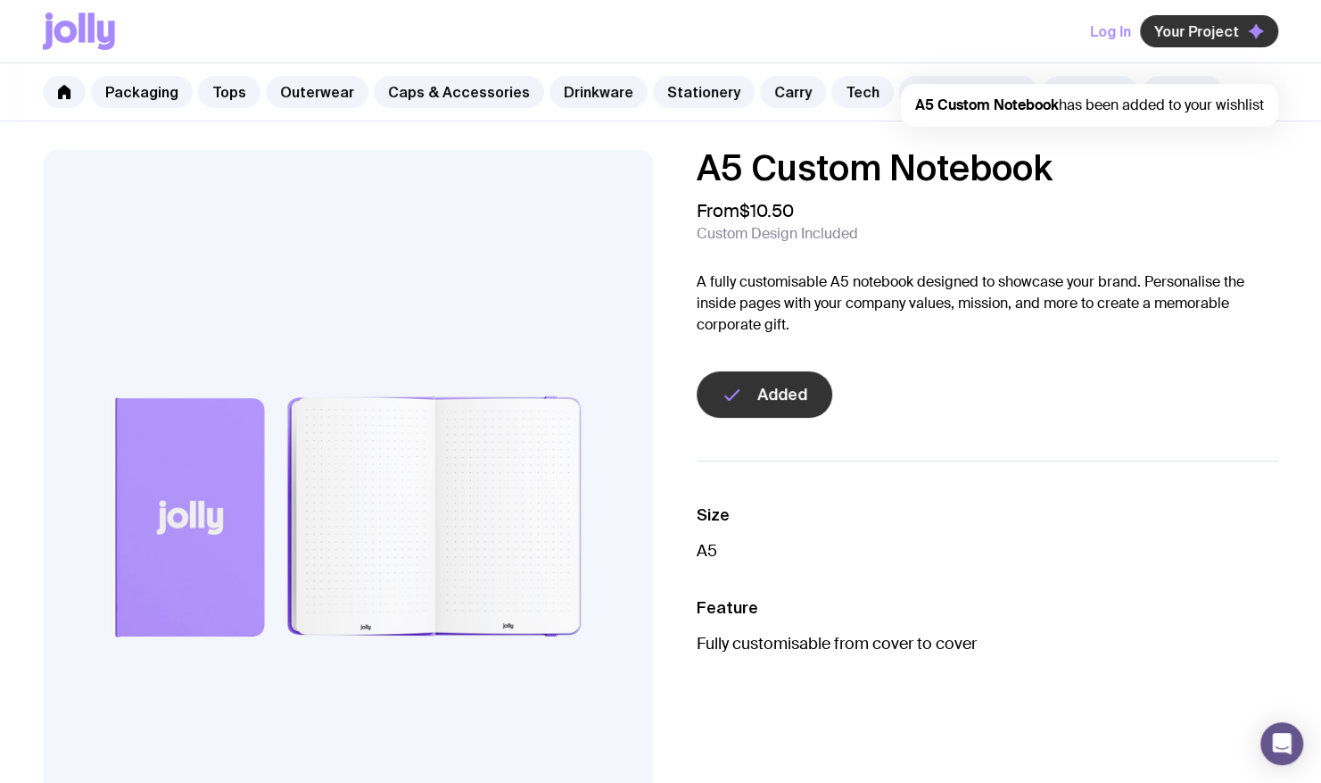
click at [1194, 46] on button "Your Project" at bounding box center [1209, 31] width 138 height 32
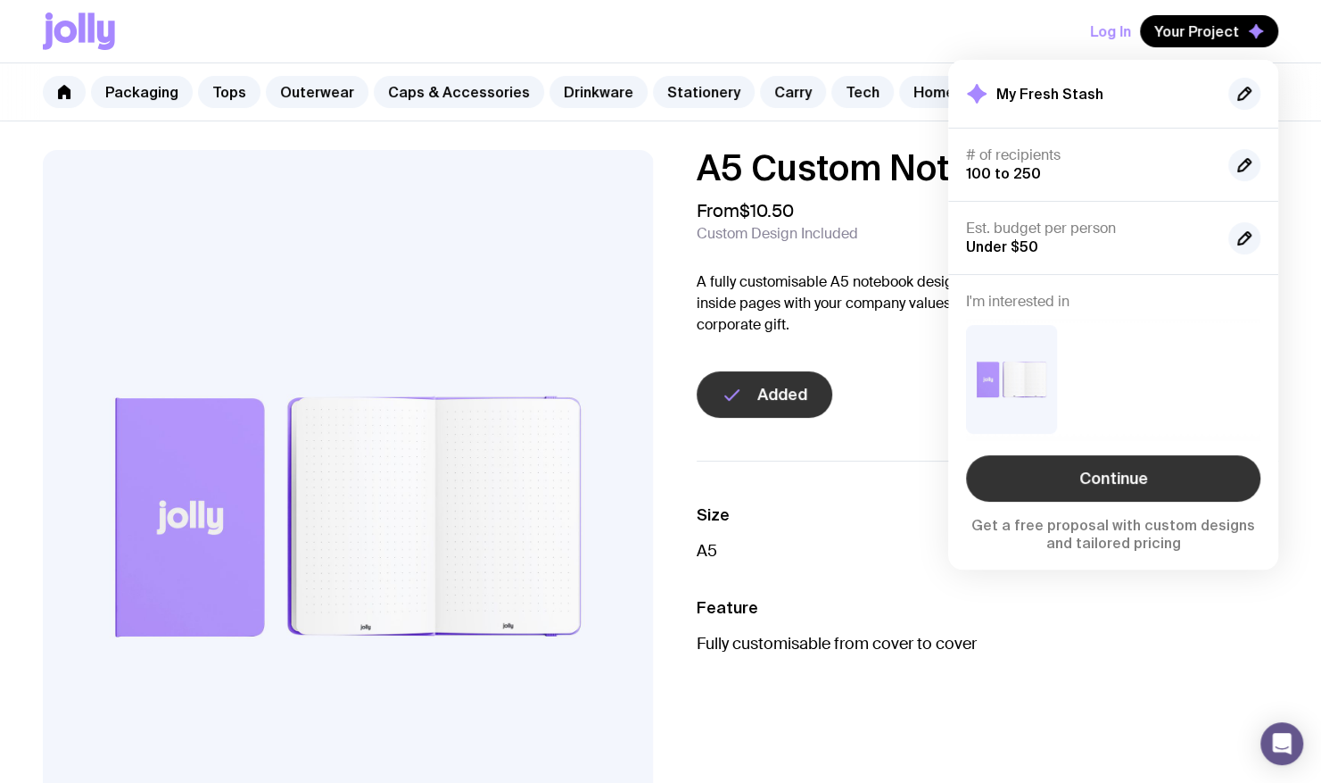
click at [1131, 492] on link "Continue" at bounding box center [1113, 478] width 294 height 46
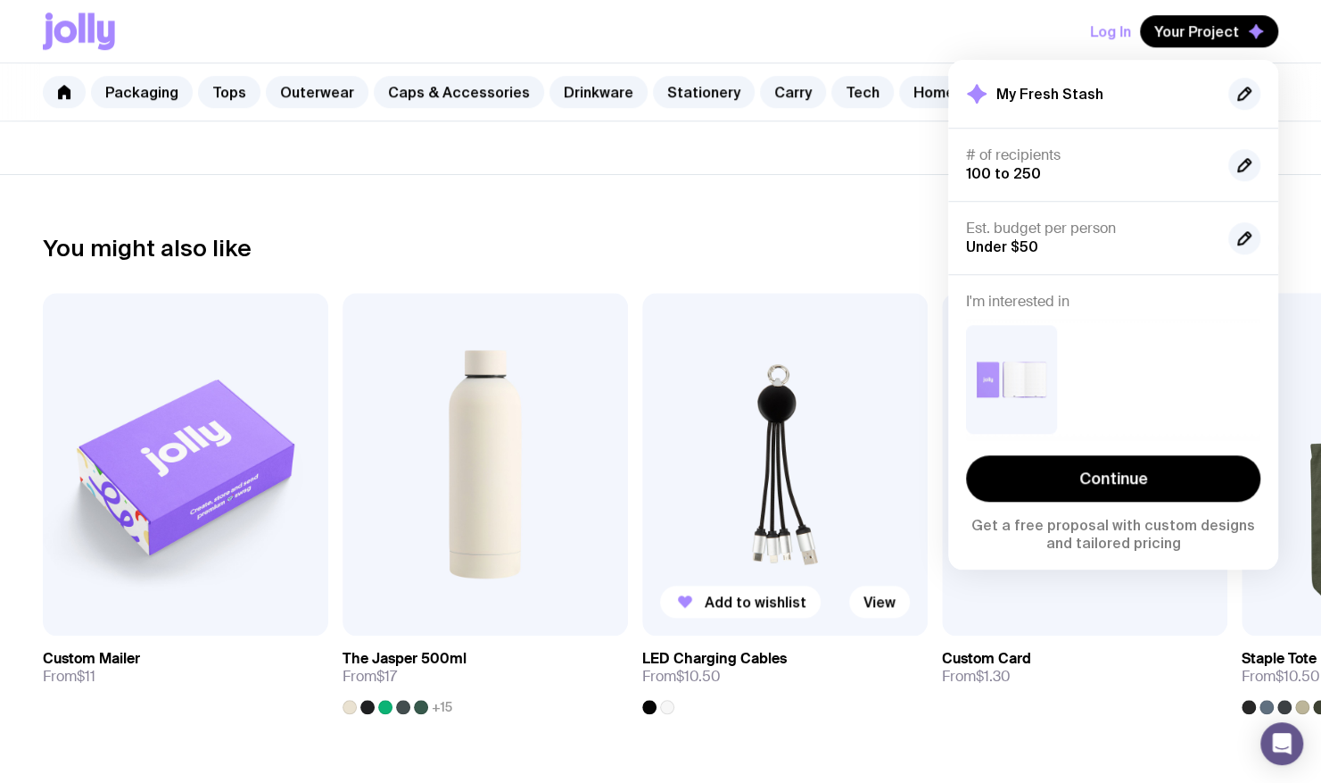
scroll to position [803, 0]
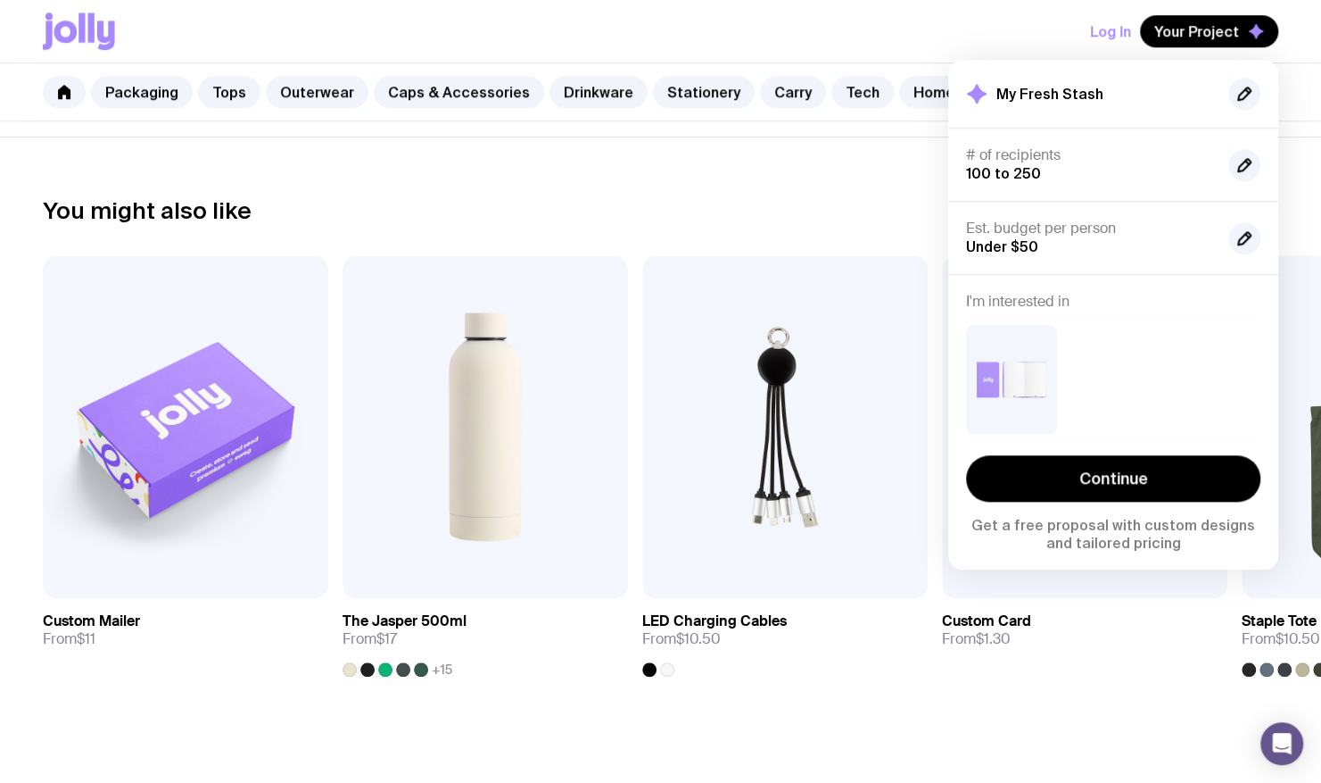
drag, startPoint x: 745, startPoint y: 185, endPoint x: 748, endPoint y: 216, distance: 31.3
click at [745, 185] on section "You might also like Add to wishlist View Custom Mailer From $11 Add to wishlist…" at bounding box center [660, 449] width 1321 height 625
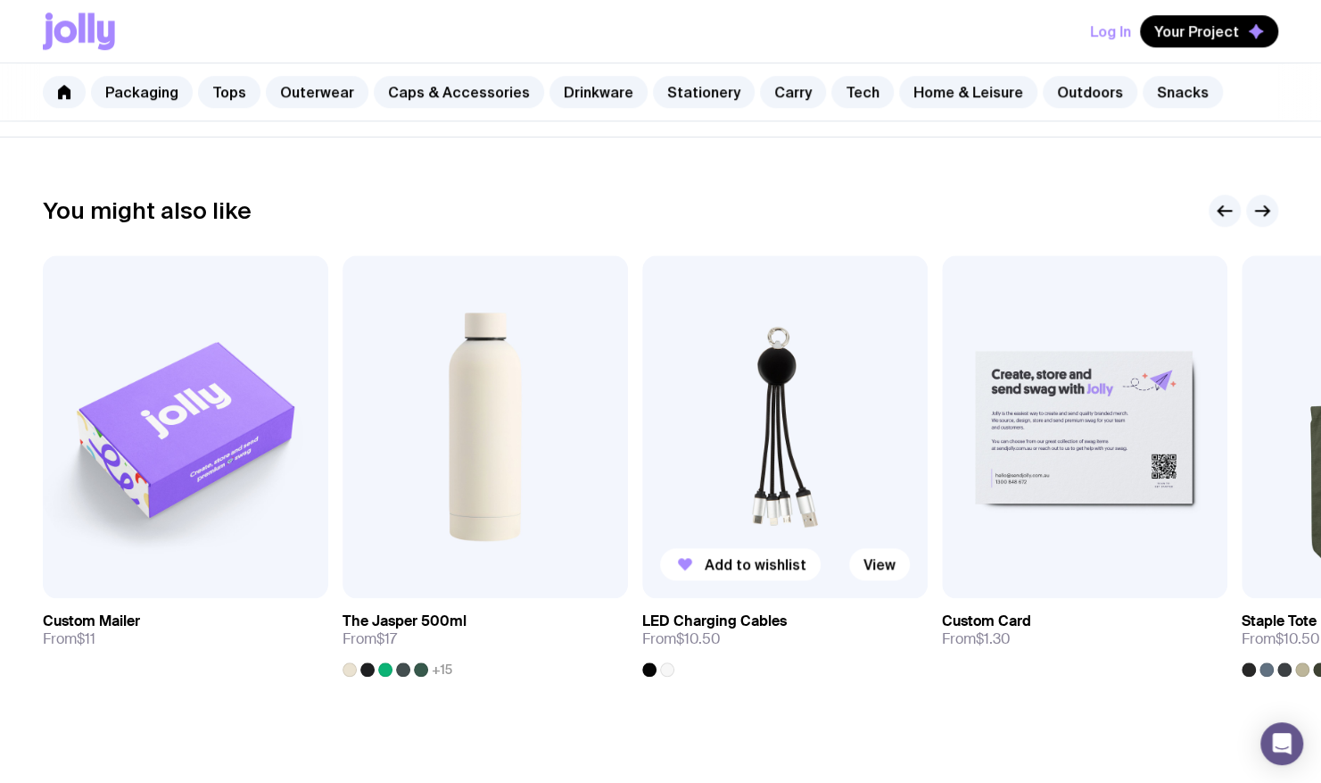
scroll to position [892, 0]
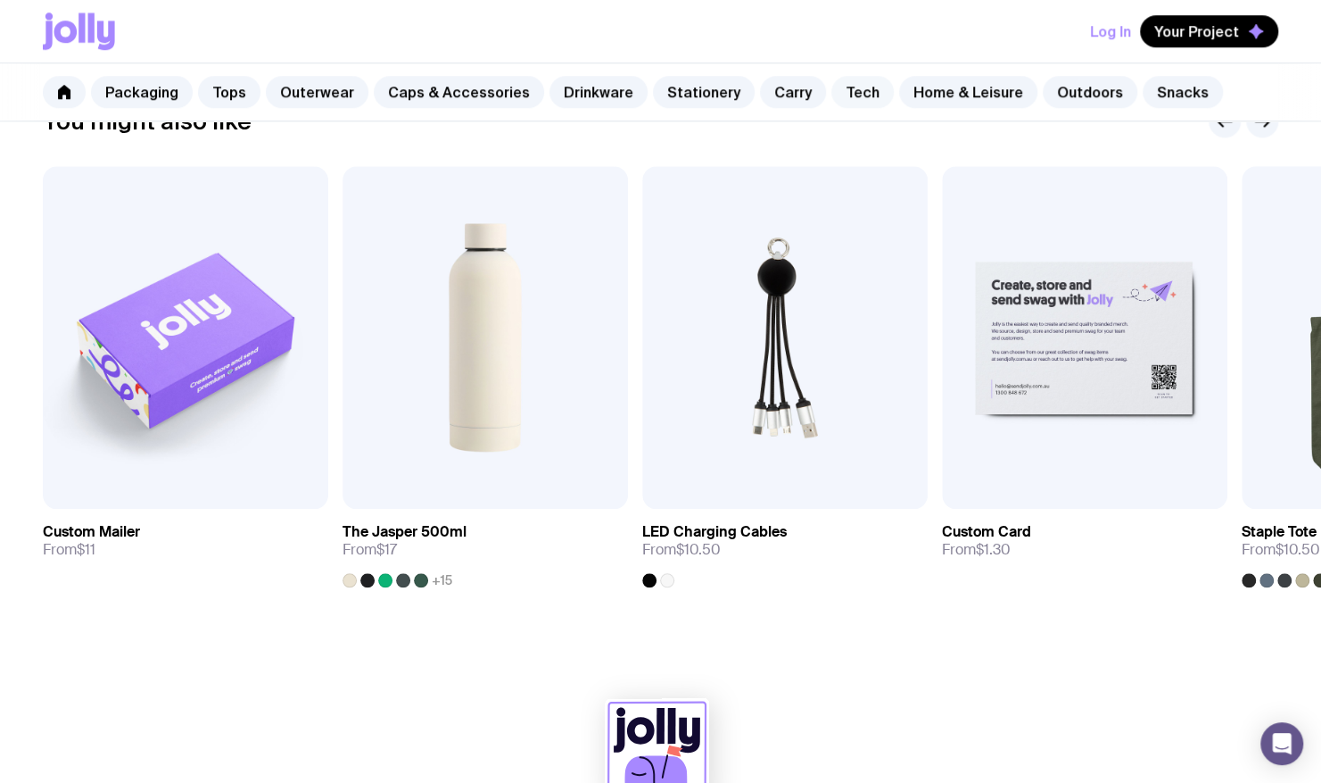
click at [837, 97] on link "Tech" at bounding box center [863, 92] width 62 height 32
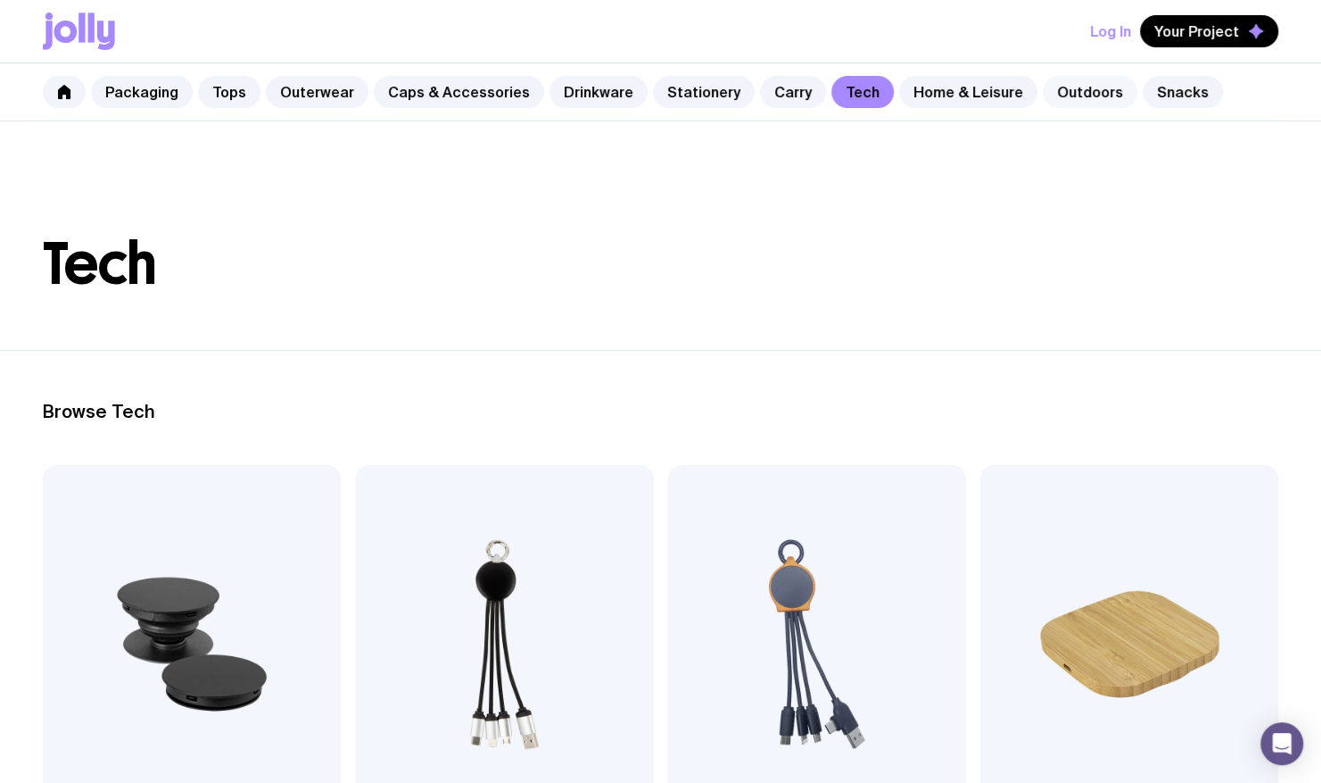
click at [1043, 99] on link "Outdoors" at bounding box center [1090, 92] width 95 height 32
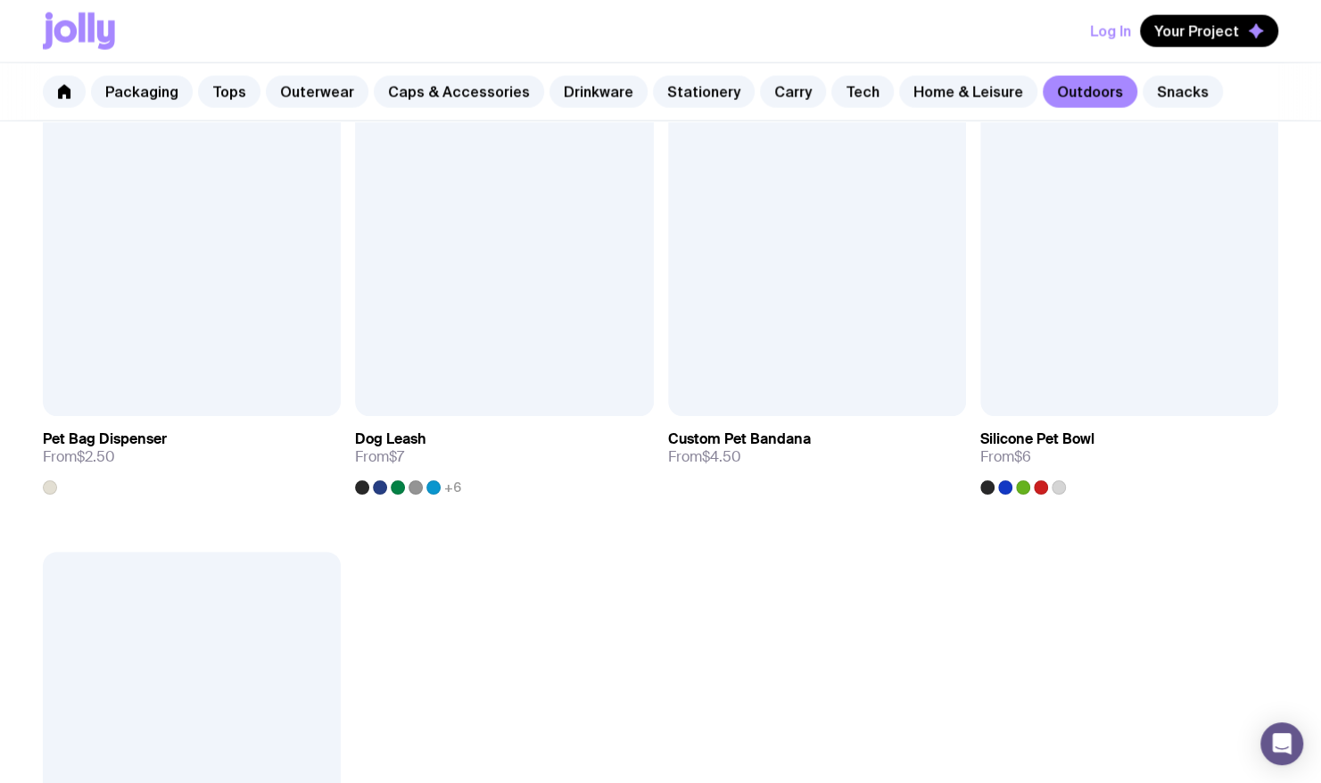
scroll to position [2409, 0]
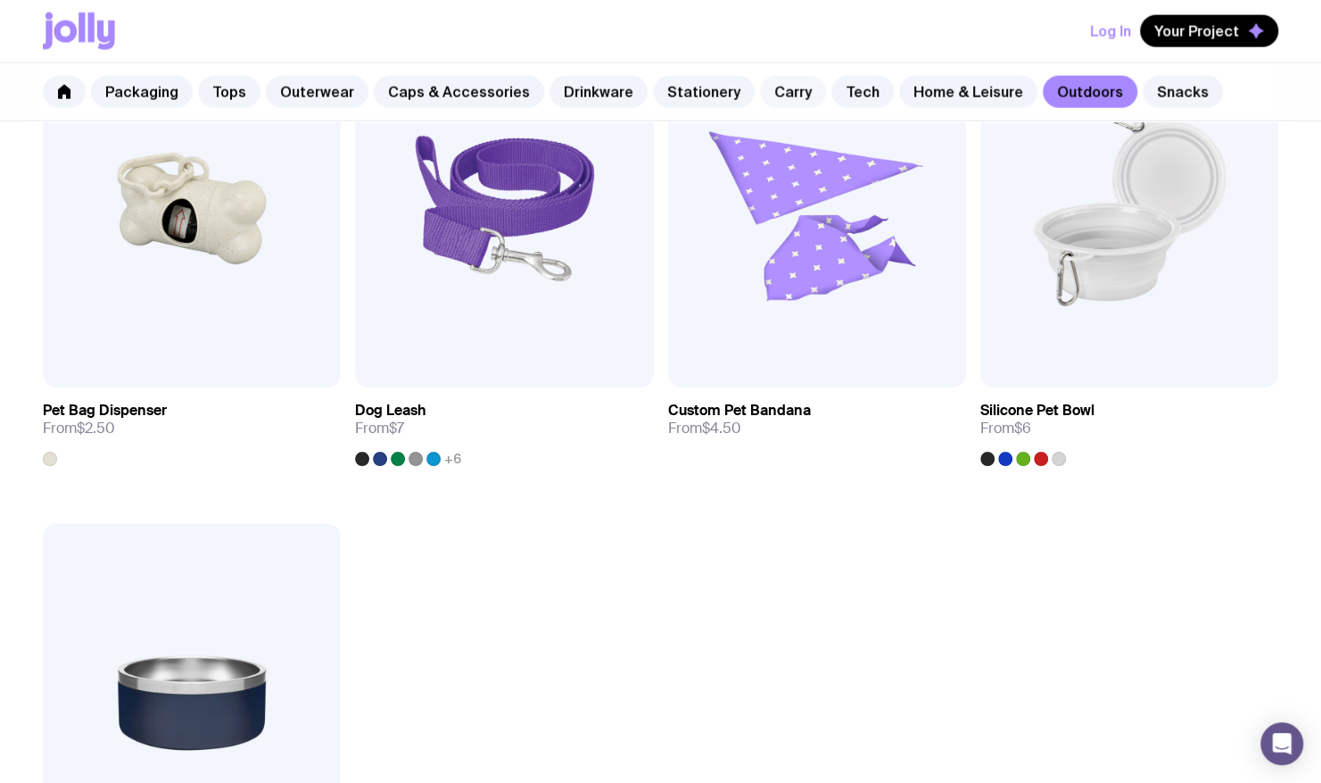
click at [767, 98] on link "Carry" at bounding box center [793, 92] width 66 height 32
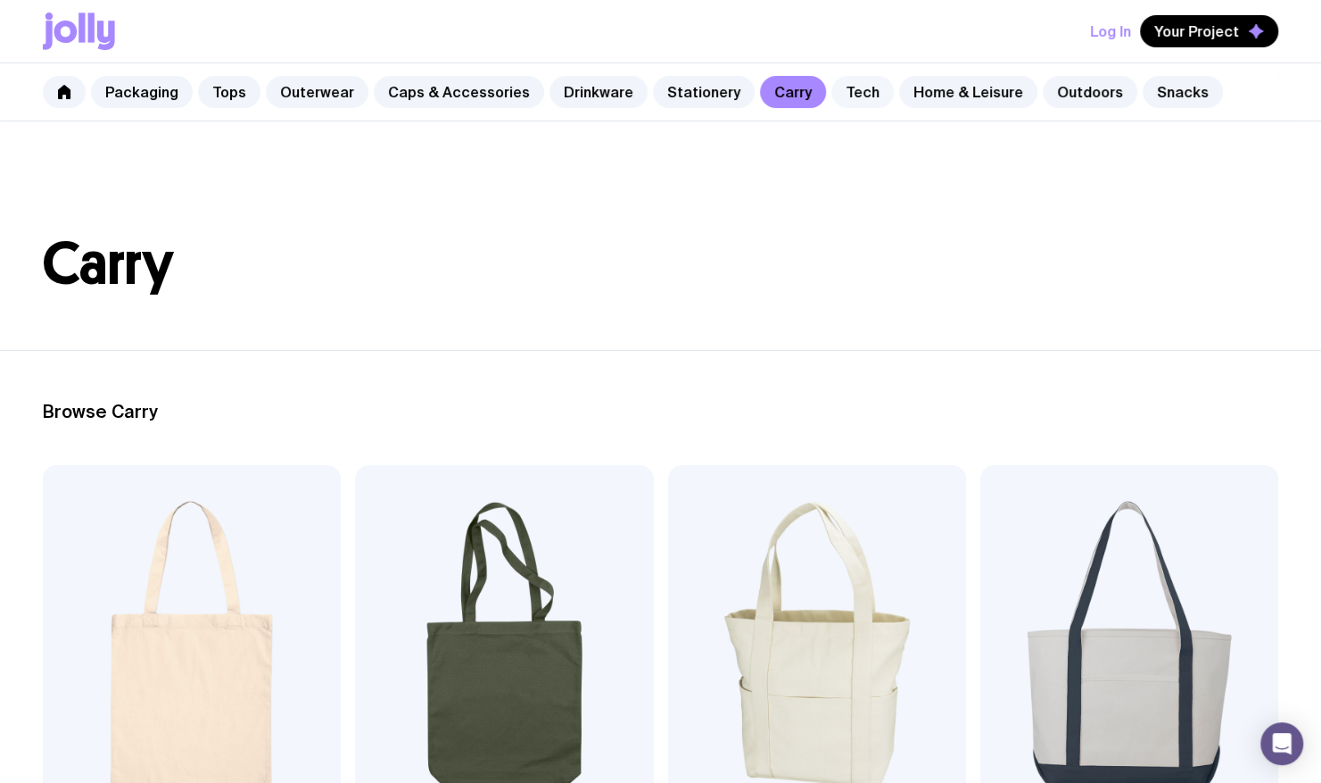
click at [832, 95] on link "Tech" at bounding box center [863, 92] width 62 height 32
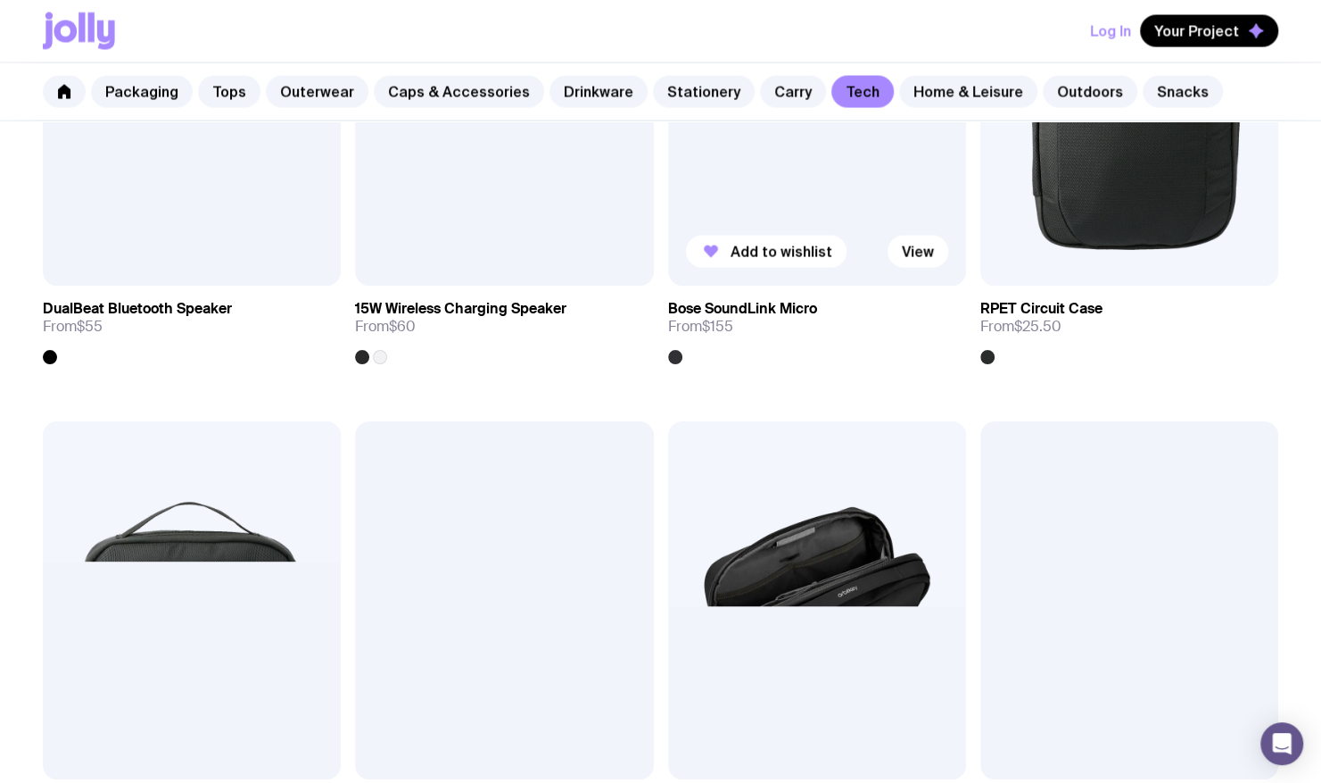
scroll to position [1954, 0]
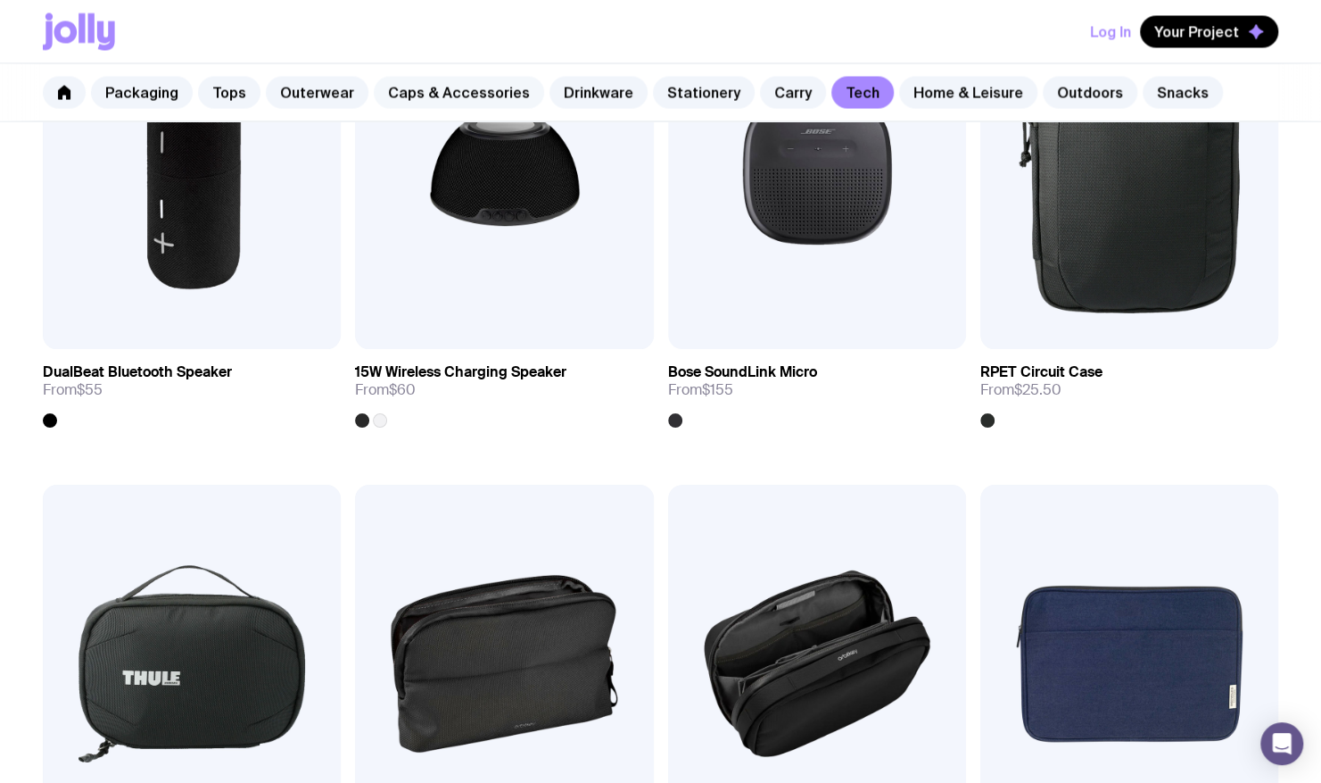
click at [460, 82] on link "Caps & Accessories" at bounding box center [459, 92] width 170 height 32
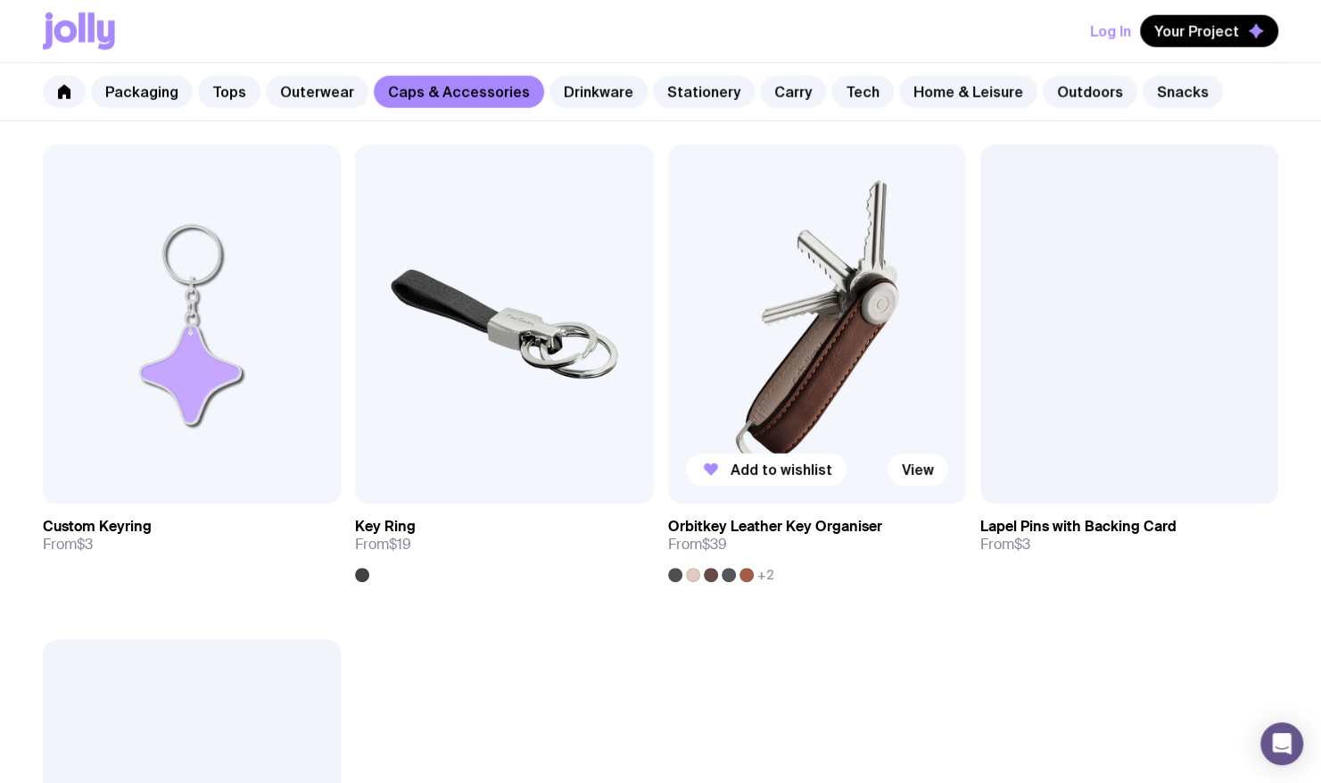
scroll to position [2766, 0]
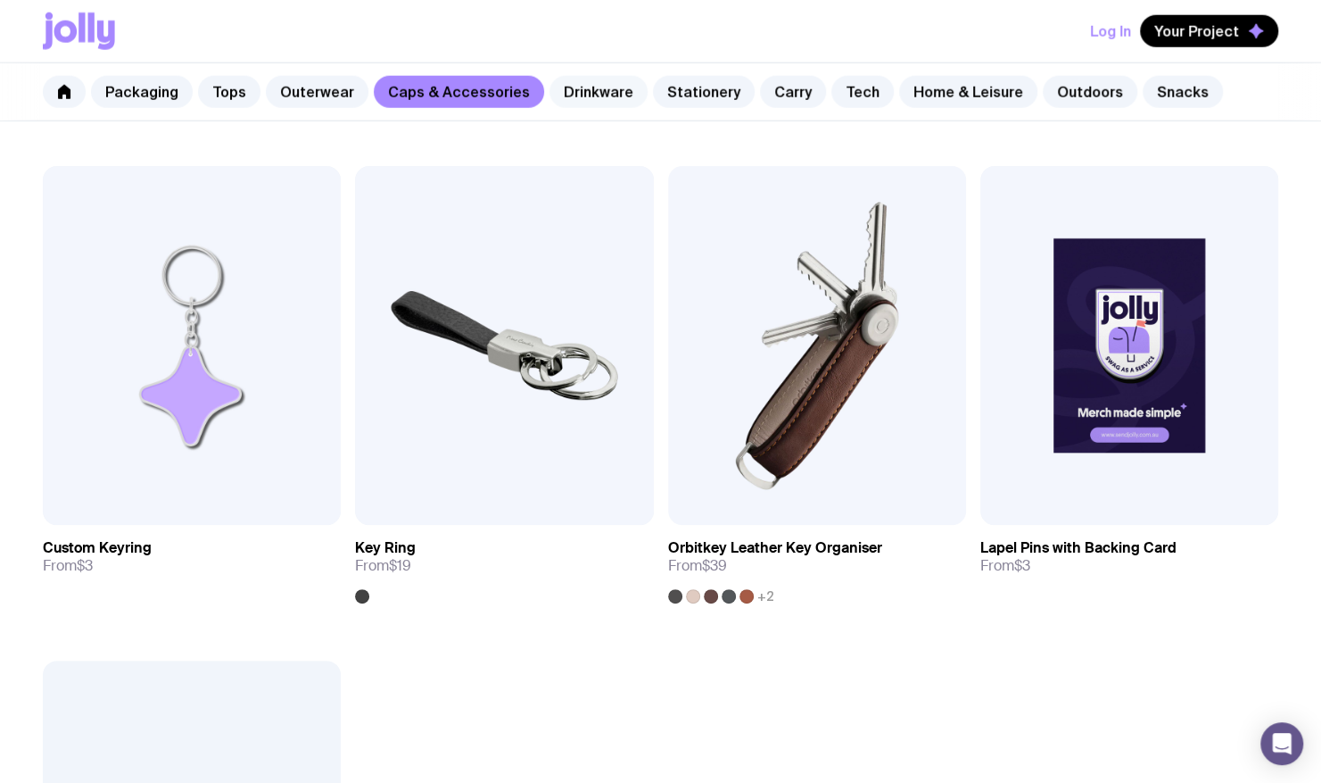
click at [573, 99] on link "Drinkware" at bounding box center [599, 92] width 98 height 32
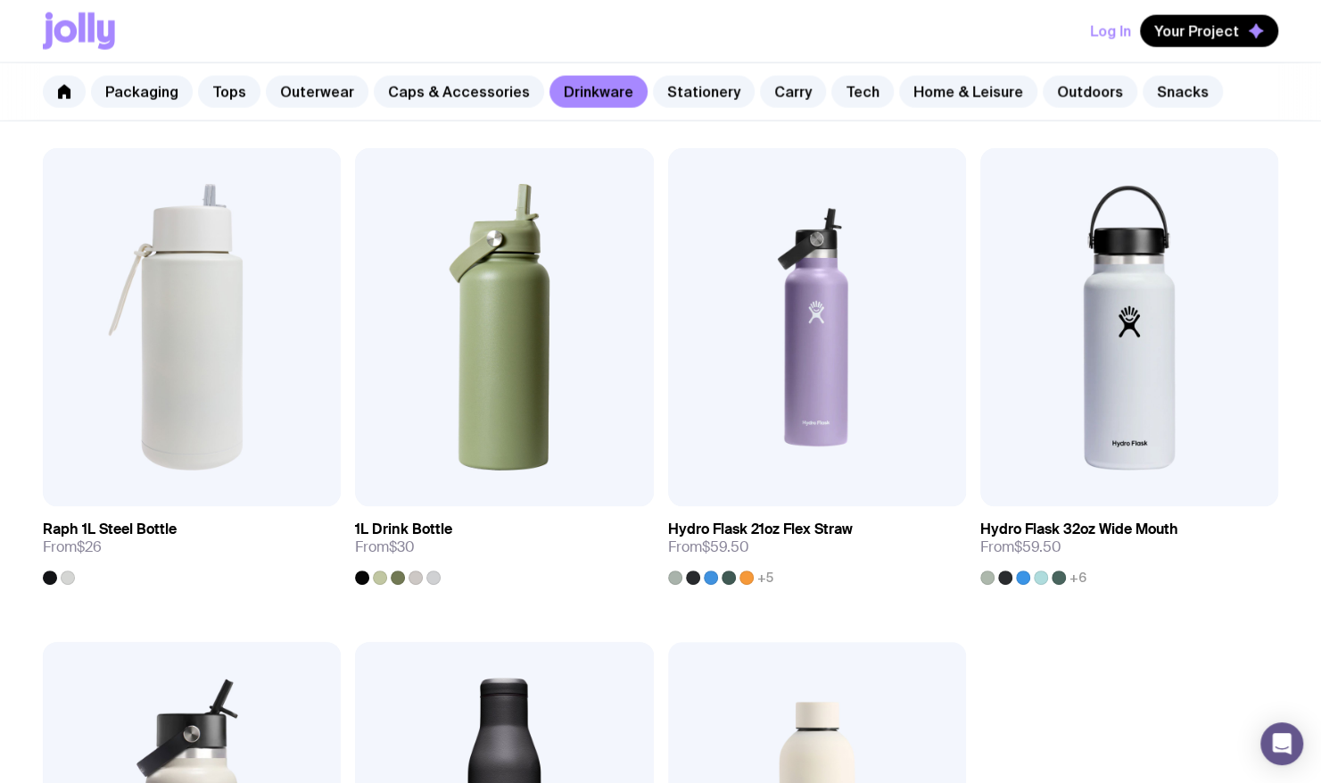
scroll to position [2263, 0]
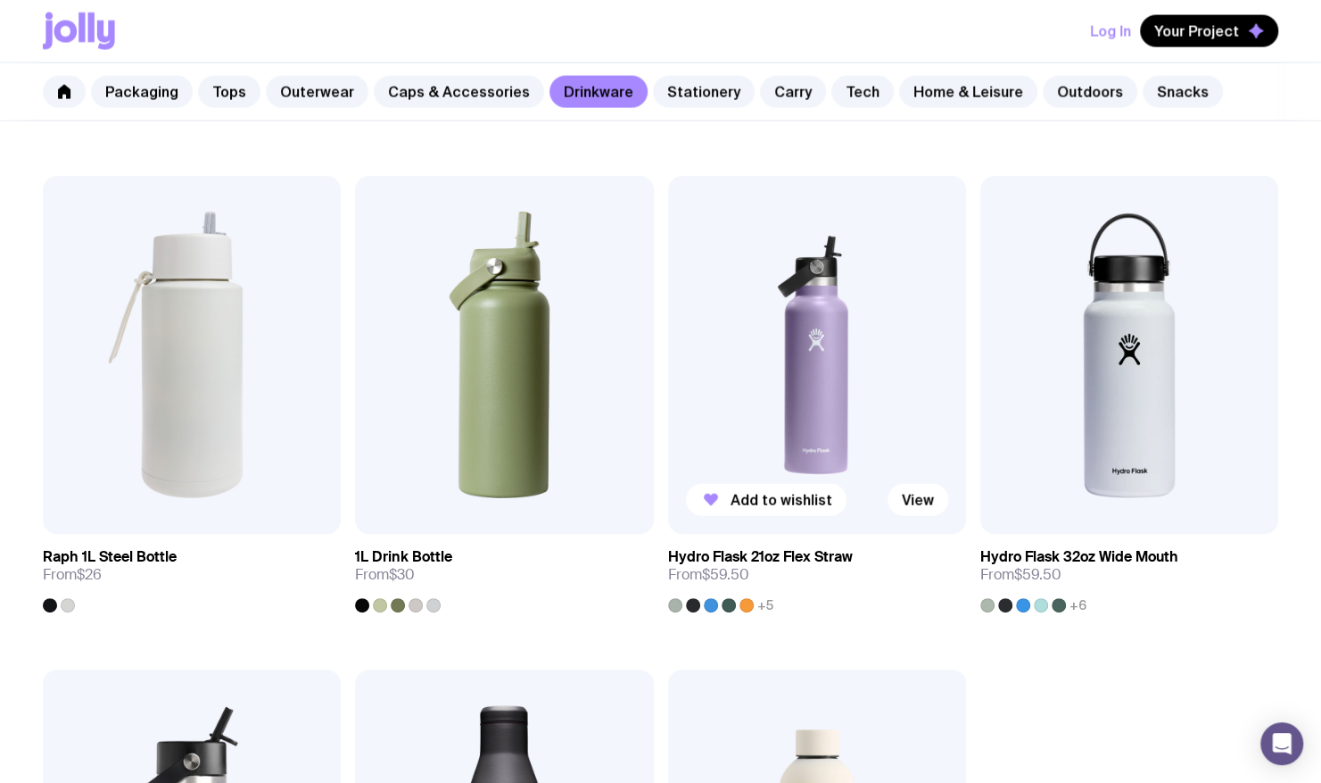
click at [750, 601] on div at bounding box center [747, 605] width 14 height 14
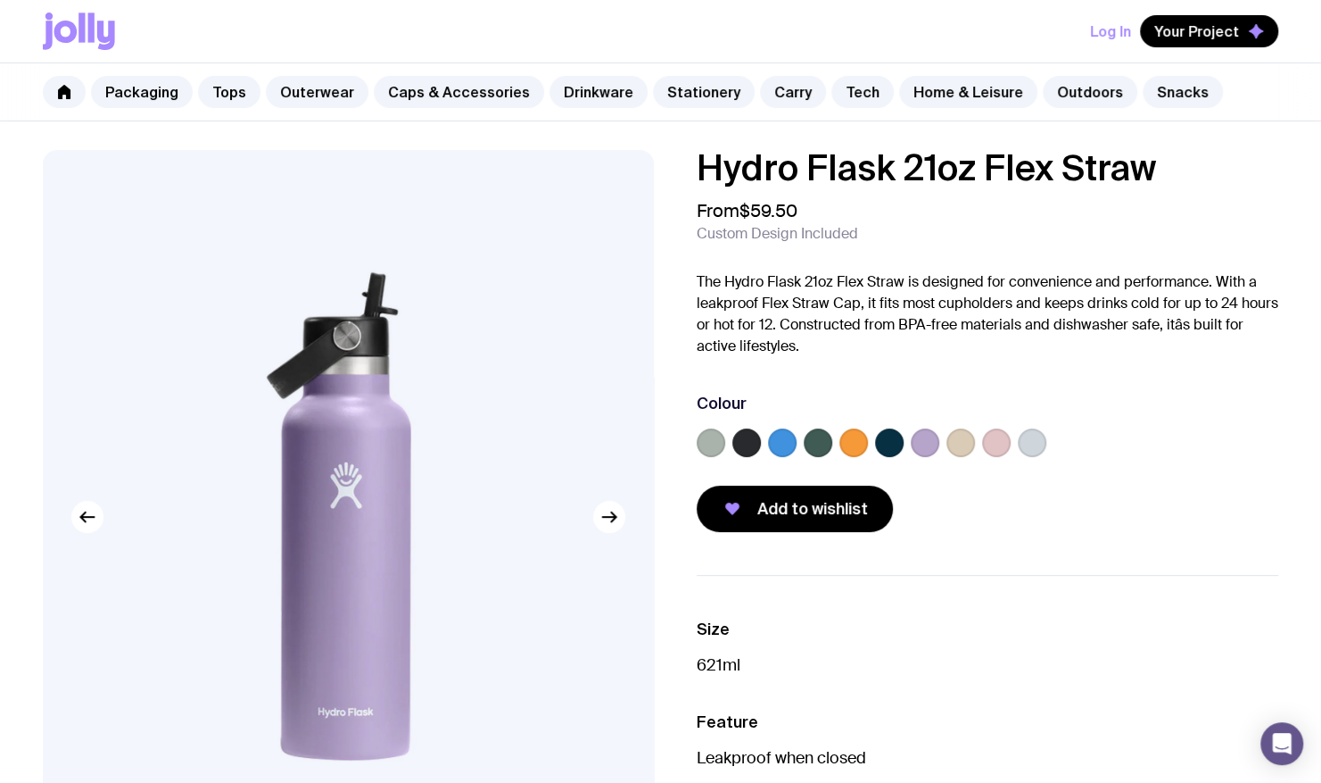
click at [848, 444] on label at bounding box center [854, 442] width 29 height 29
click at [0, 0] on input "radio" at bounding box center [0, 0] width 0 height 0
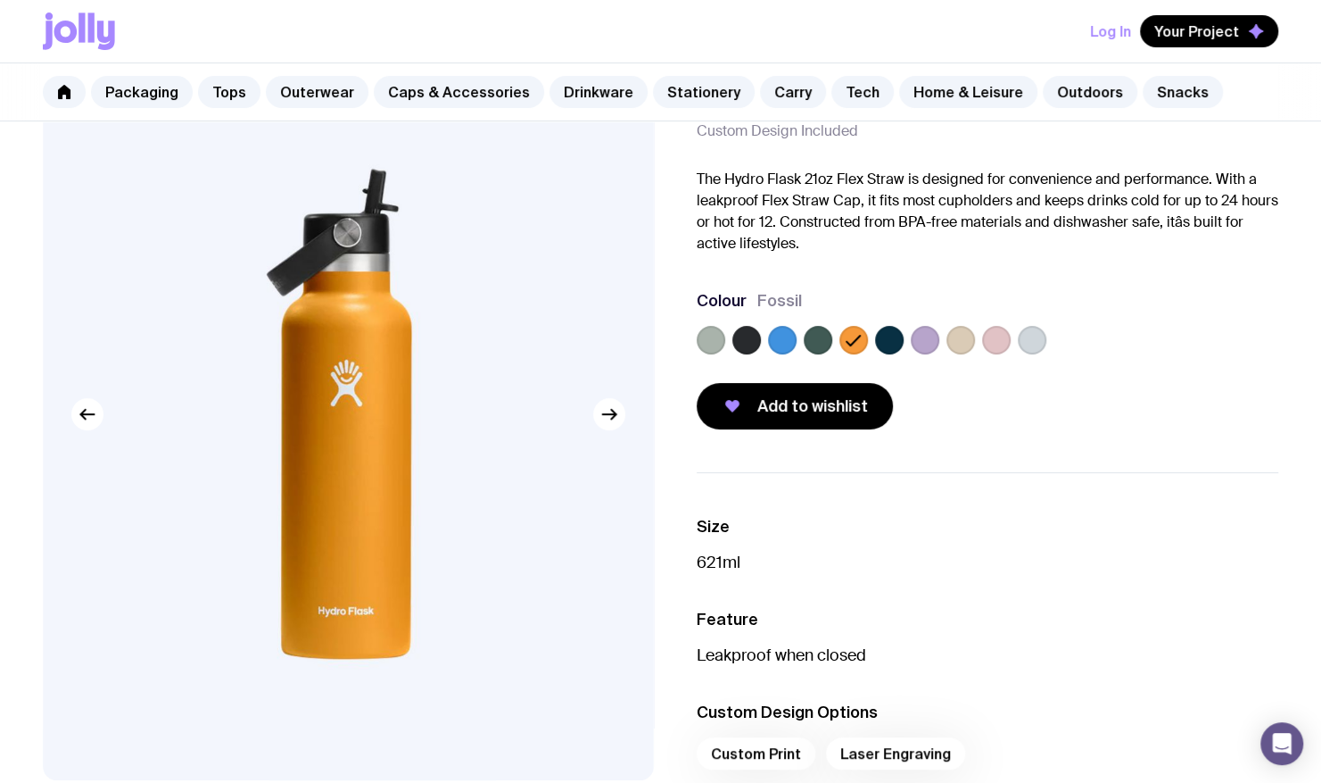
scroll to position [89, 0]
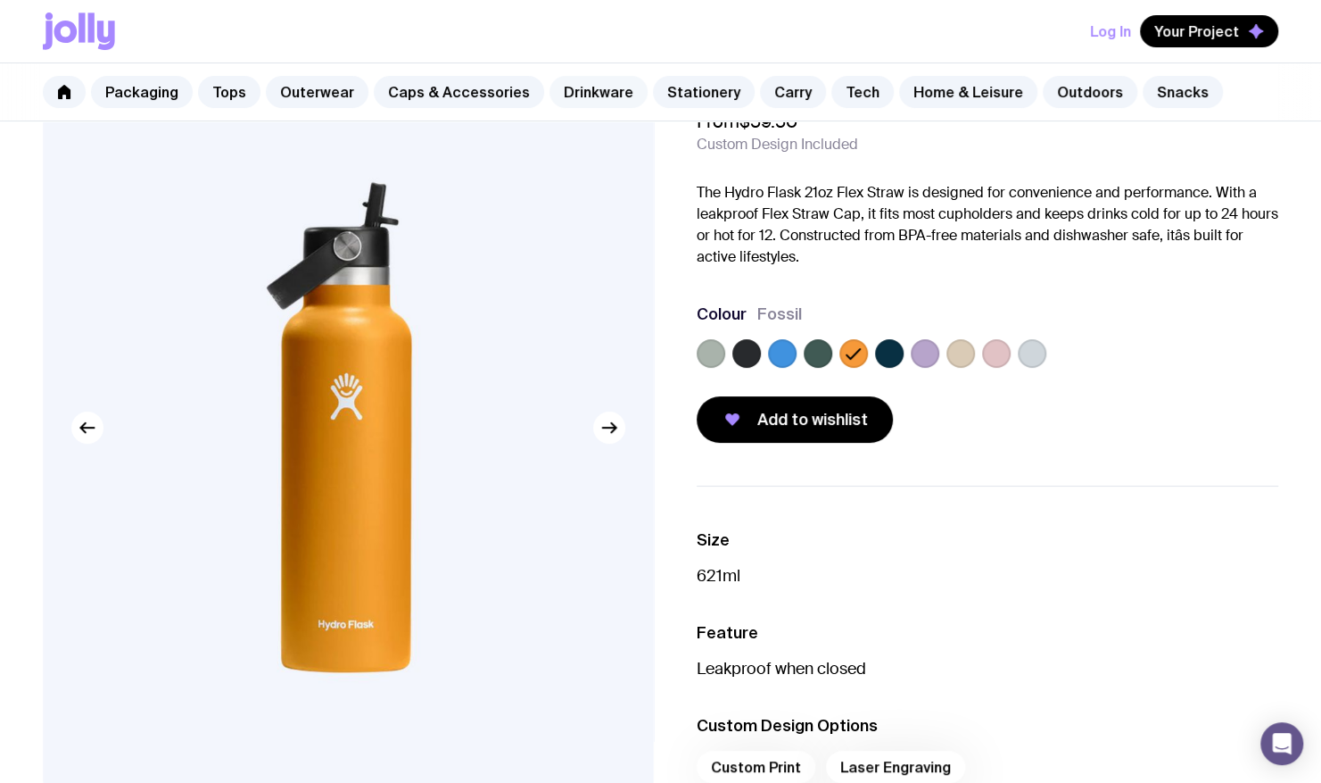
click at [597, 104] on link "Drinkware" at bounding box center [599, 92] width 98 height 32
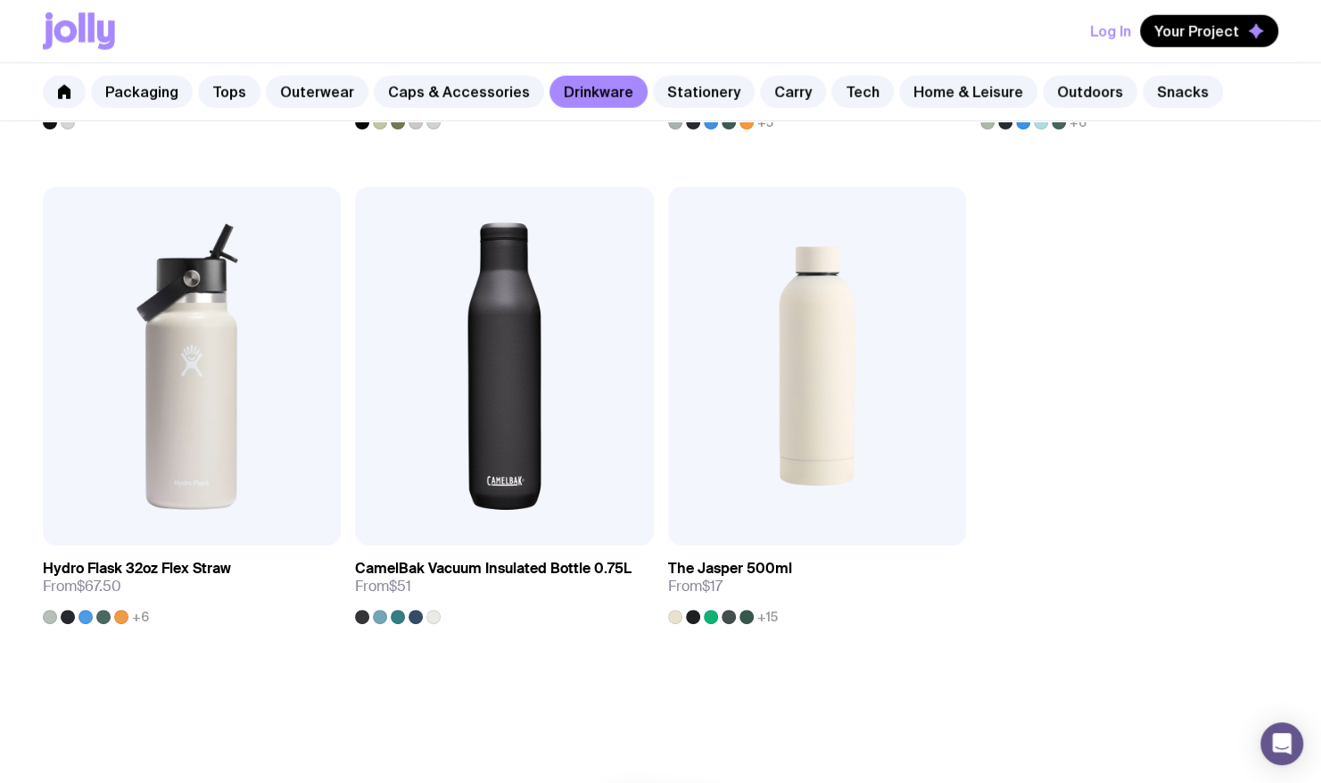
scroll to position [2887, 0]
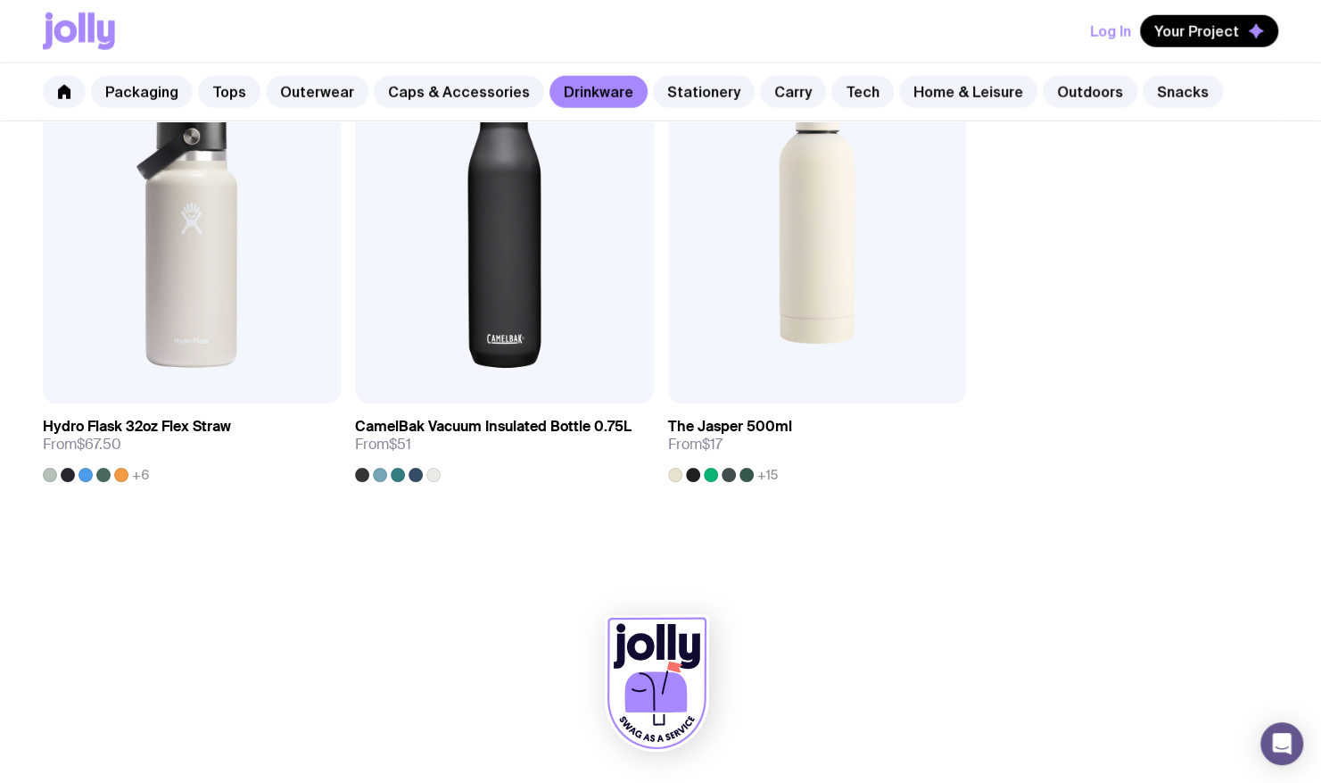
click at [233, 109] on div "Packaging Tops Outerwear Caps & Accessories Drinkware Stationery Carry Tech Hom…" at bounding box center [660, 92] width 1321 height 58
click at [231, 106] on link "Tops" at bounding box center [229, 92] width 62 height 32
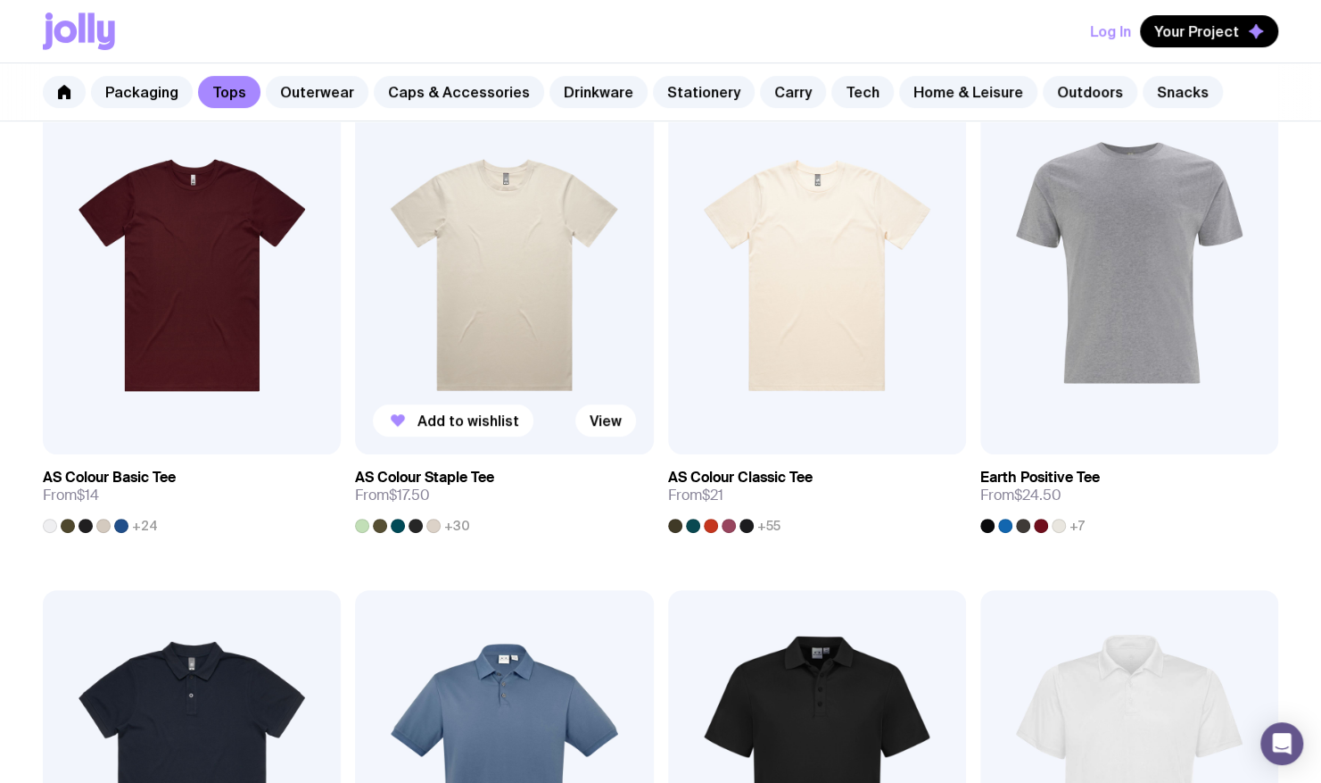
scroll to position [473, 0]
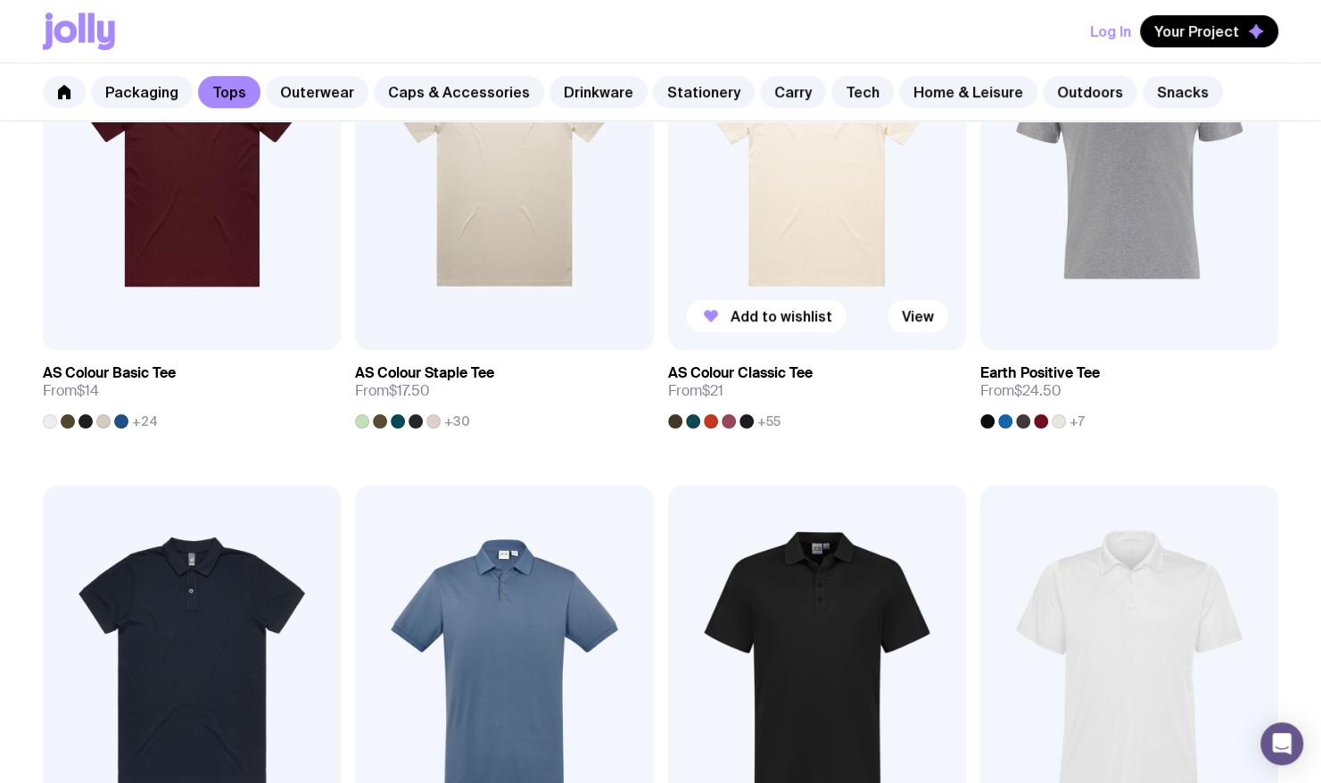
click at [767, 416] on span "+55" at bounding box center [769, 421] width 23 height 14
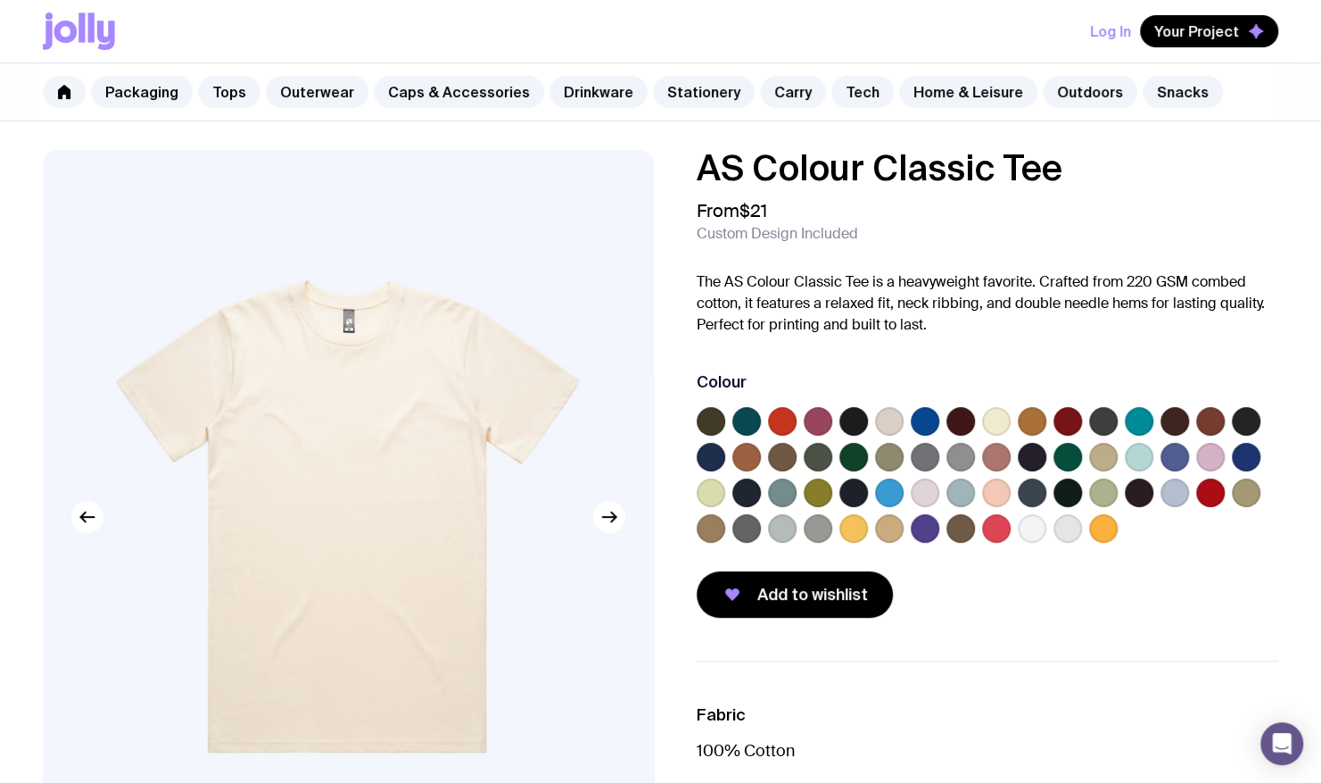
click at [1204, 455] on label at bounding box center [1211, 457] width 29 height 29
click at [0, 0] on input "radio" at bounding box center [0, 0] width 0 height 0
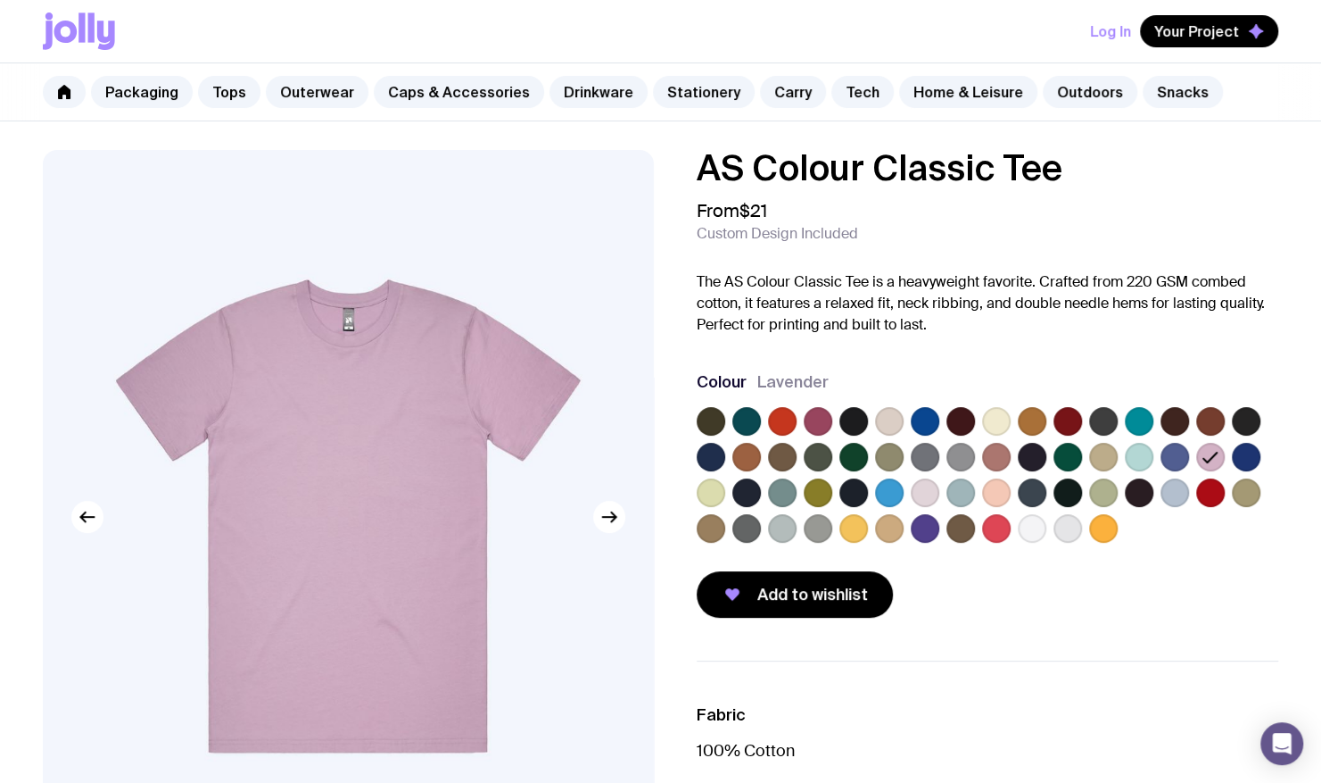
click at [1031, 529] on label at bounding box center [1032, 528] width 29 height 29
click at [0, 0] on input "radio" at bounding box center [0, 0] width 0 height 0
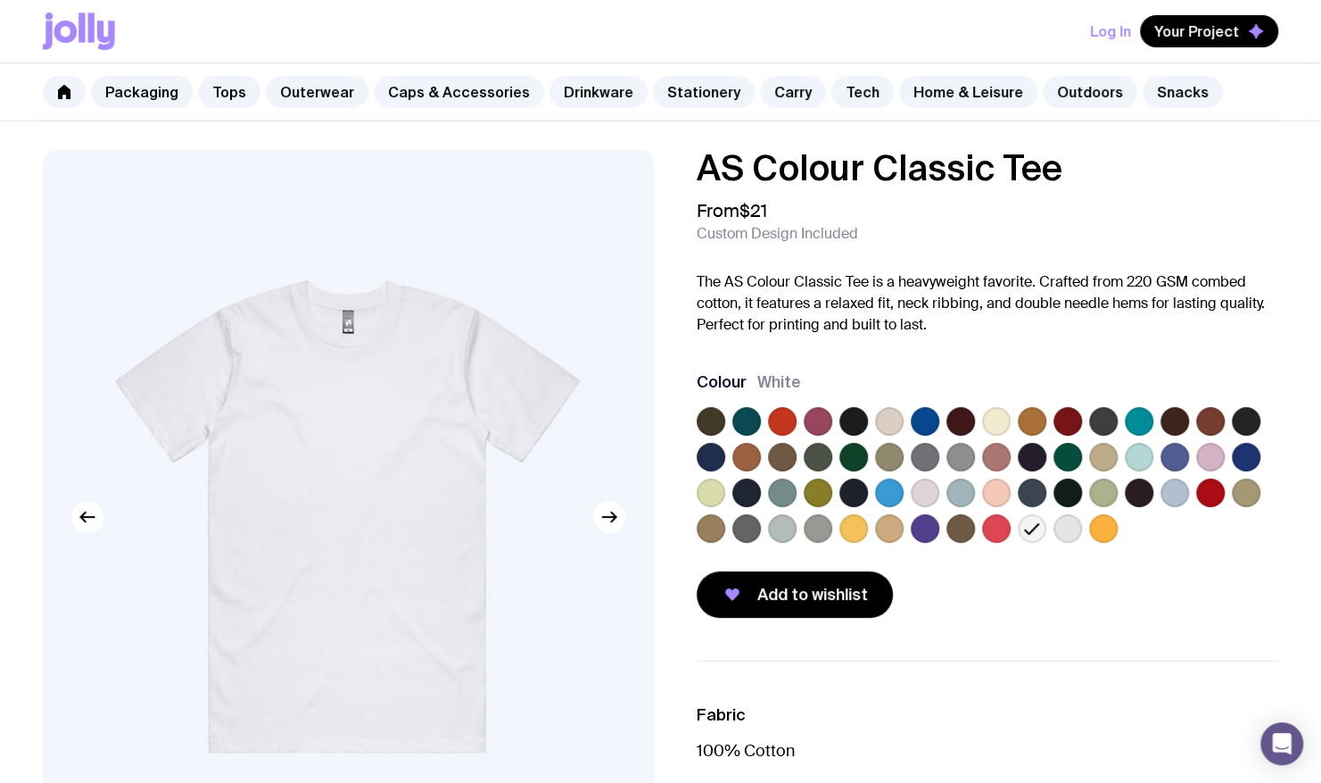
click at [845, 492] on label at bounding box center [854, 492] width 29 height 29
click at [0, 0] on input "radio" at bounding box center [0, 0] width 0 height 0
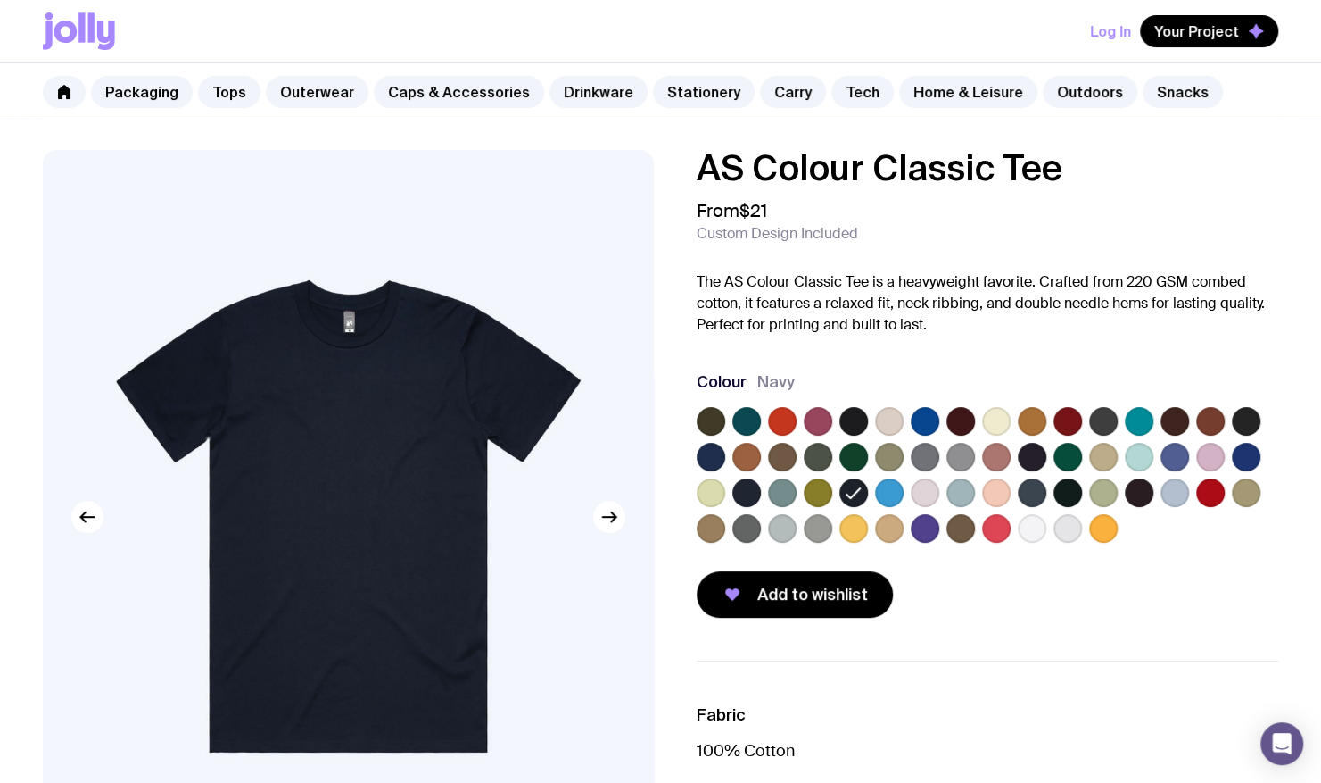
click at [851, 526] on label at bounding box center [854, 528] width 29 height 29
click at [0, 0] on input "radio" at bounding box center [0, 0] width 0 height 0
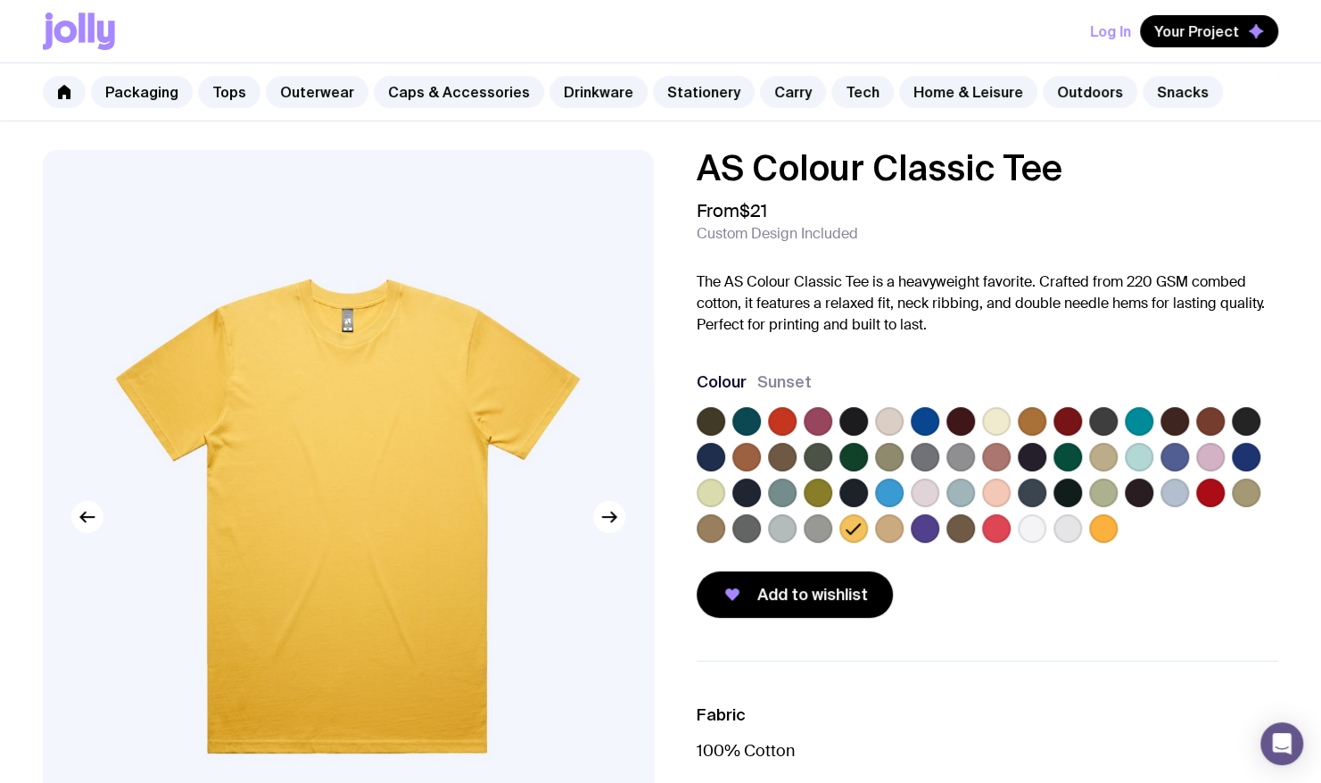
click at [1105, 531] on label at bounding box center [1103, 528] width 29 height 29
click at [0, 0] on input "radio" at bounding box center [0, 0] width 0 height 0
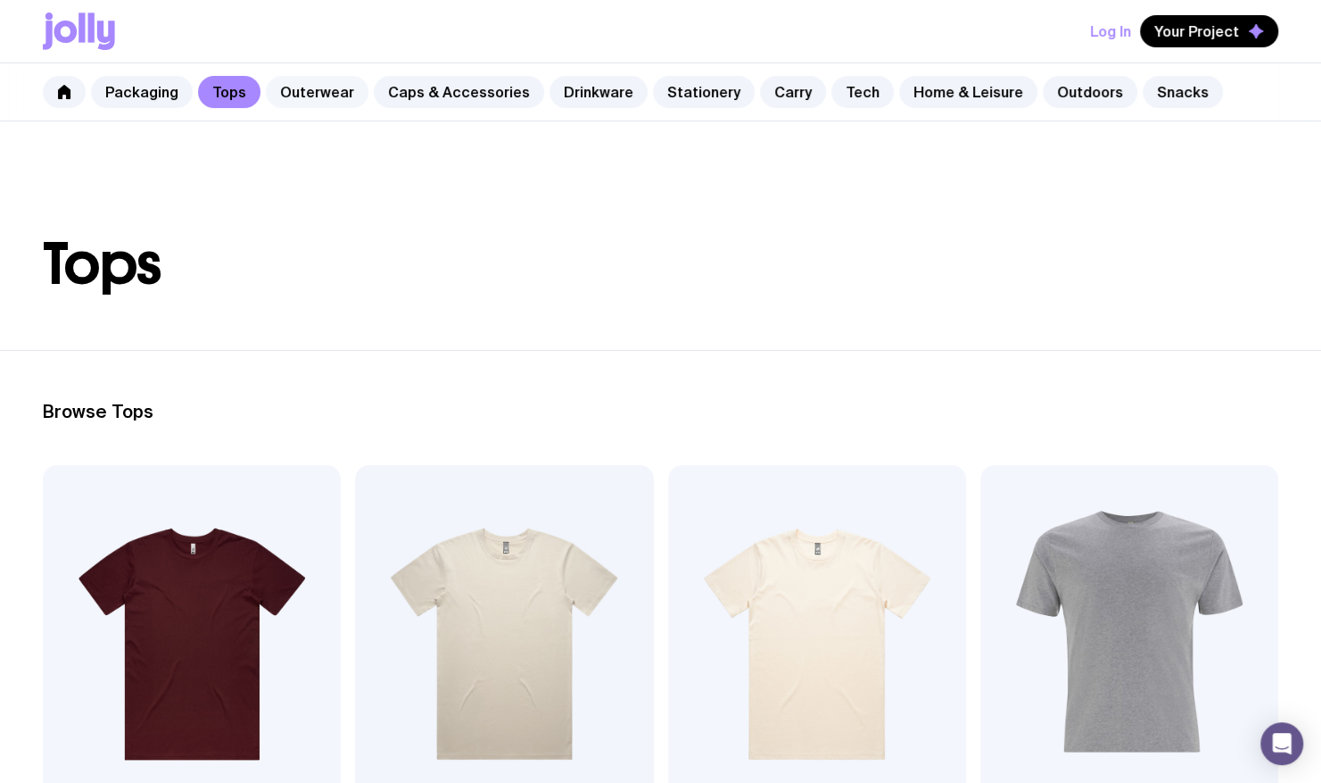
click at [318, 98] on link "Outerwear" at bounding box center [317, 92] width 103 height 32
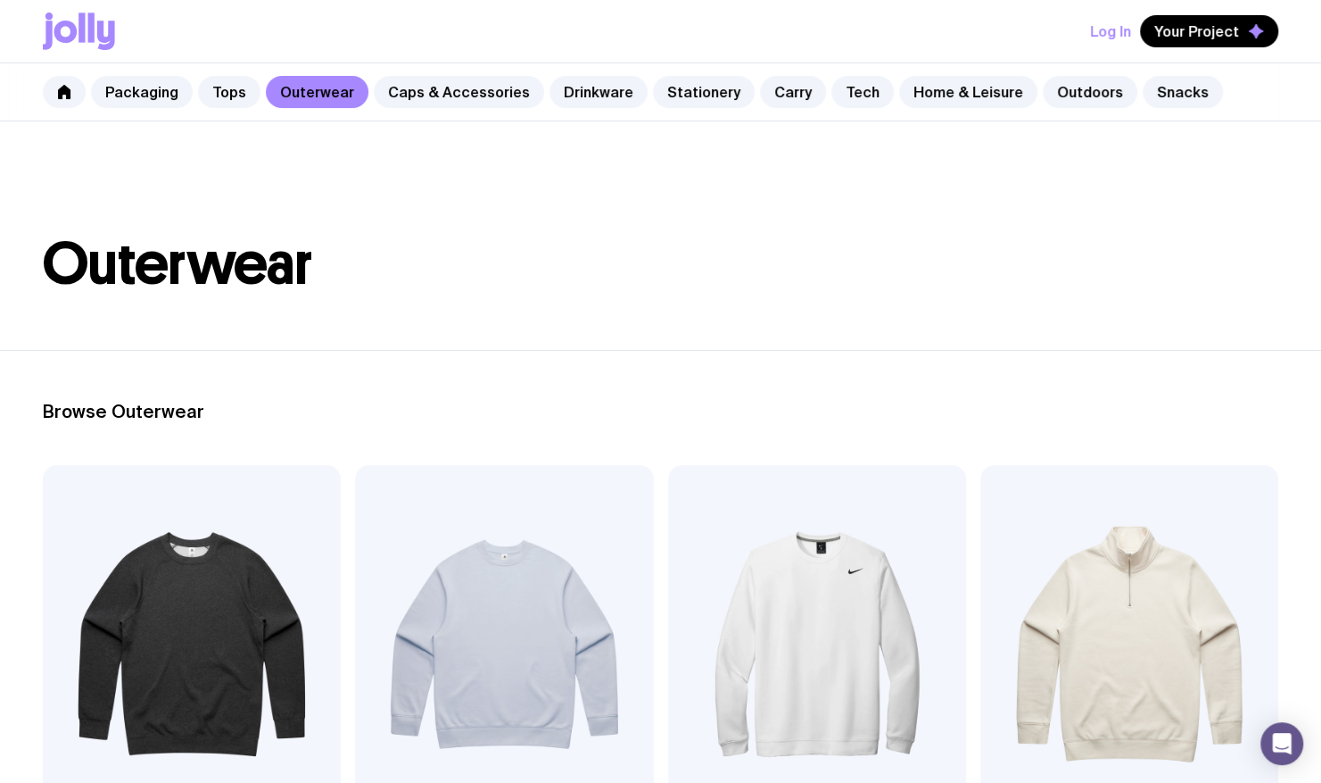
click at [474, 107] on div "Packaging Tops Outerwear Caps & Accessories Drinkware Stationery Carry Tech Hom…" at bounding box center [660, 92] width 1321 height 58
click at [475, 96] on link "Caps & Accessories" at bounding box center [459, 92] width 170 height 32
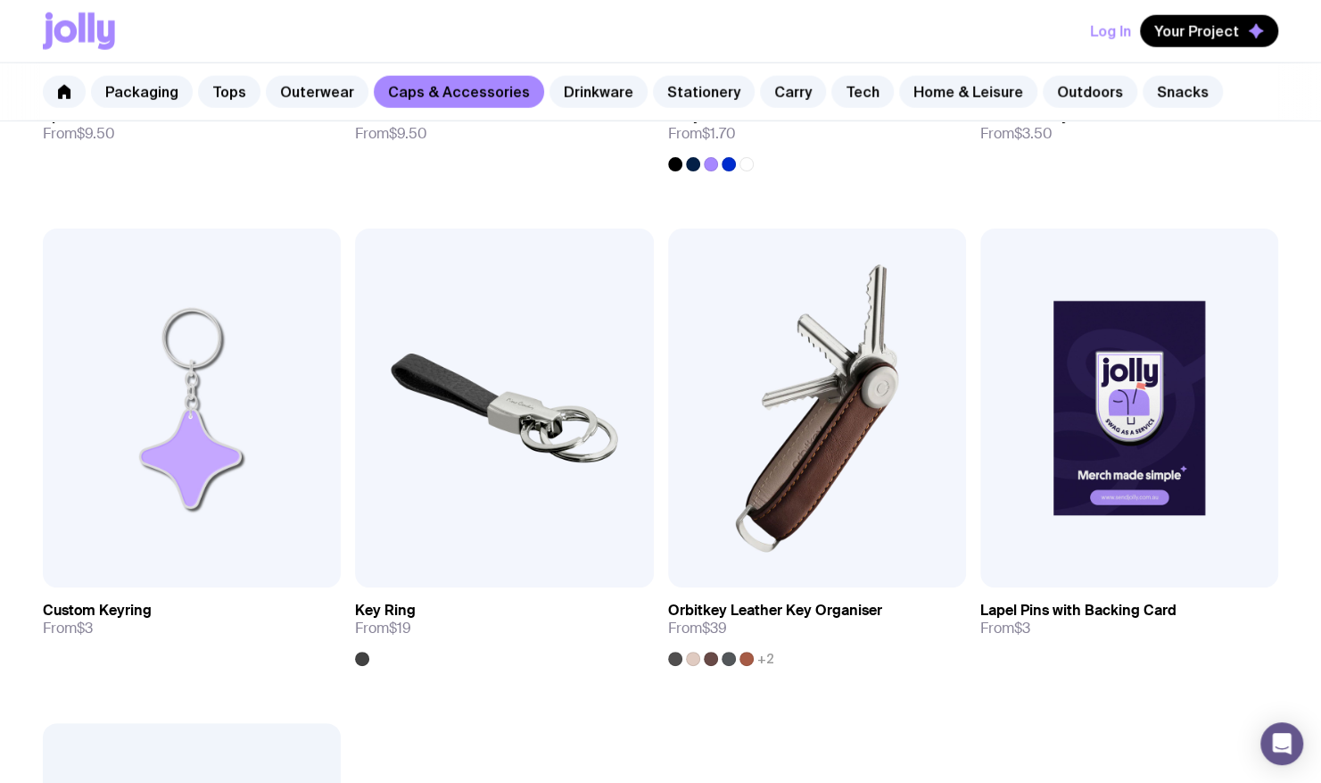
scroll to position [2766, 0]
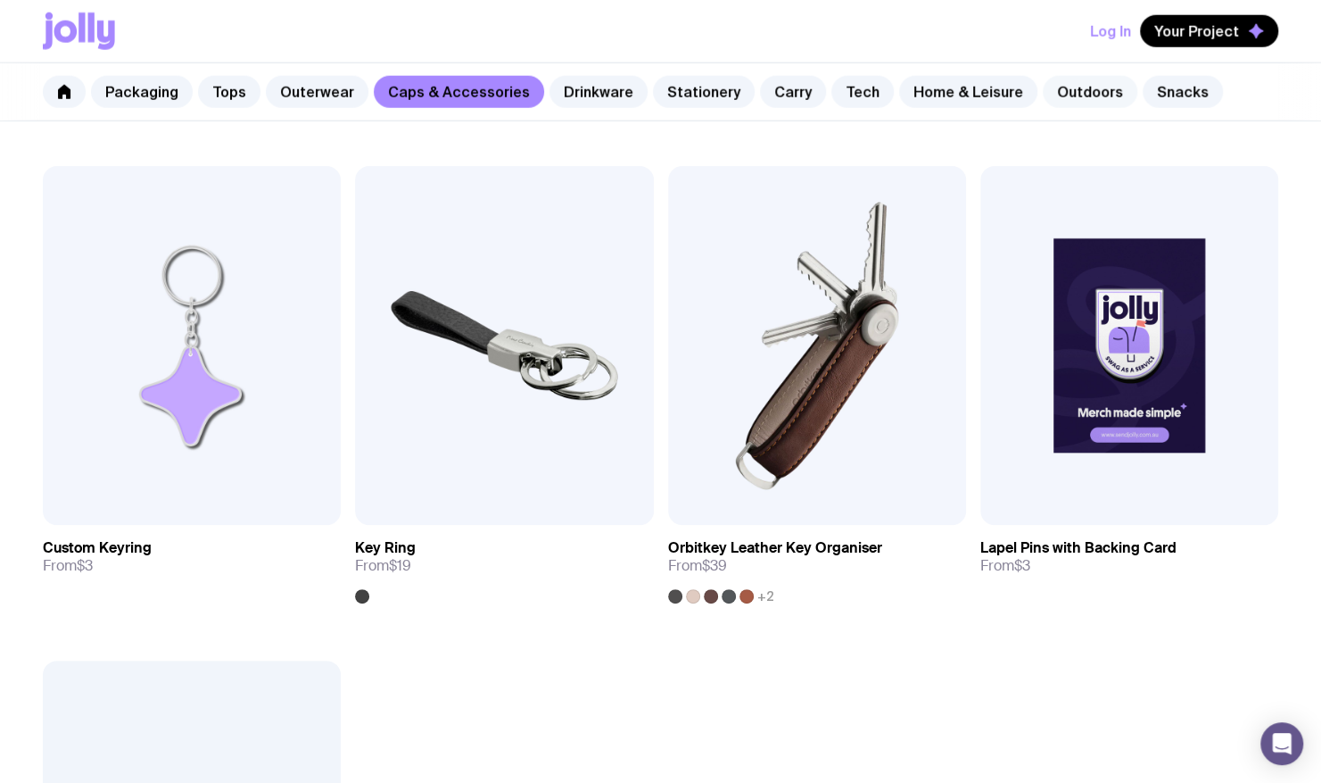
click at [1060, 91] on link "Outdoors" at bounding box center [1090, 92] width 95 height 32
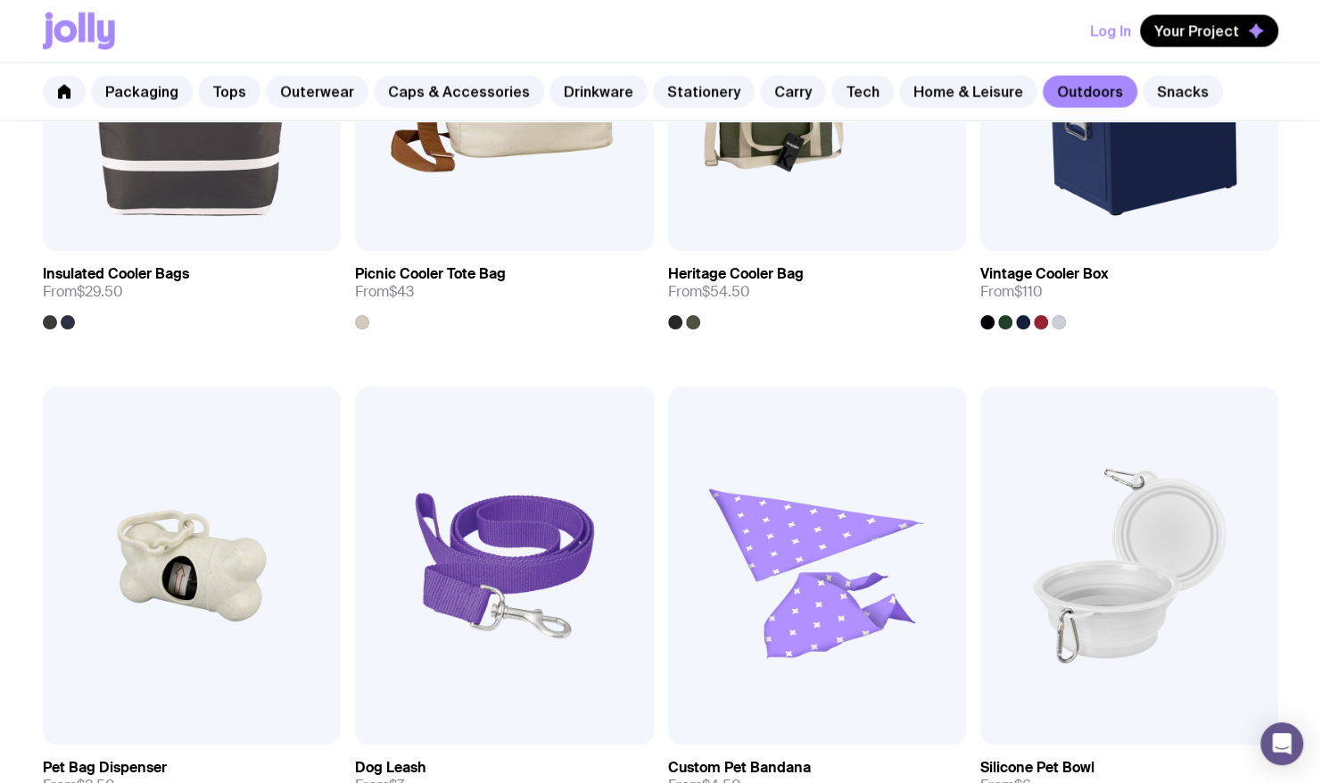
scroll to position [2498, 0]
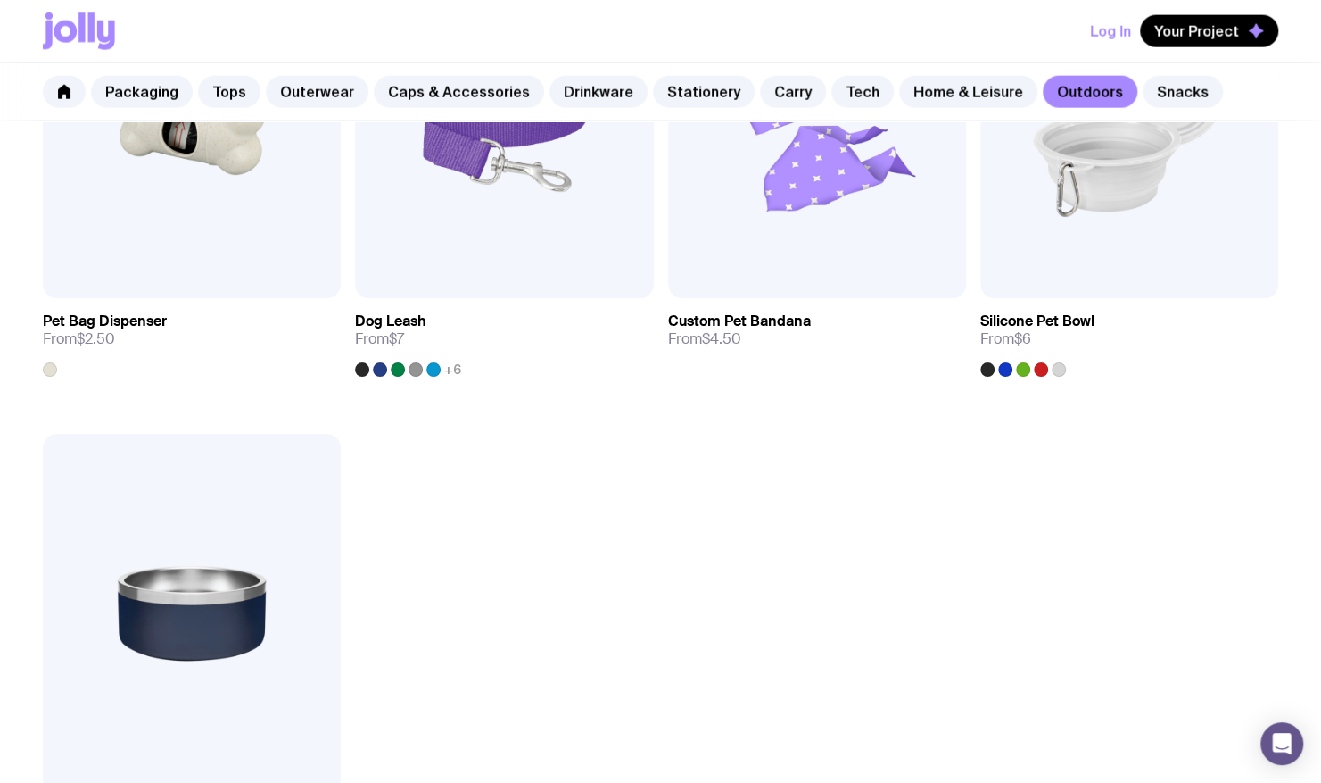
click at [929, 109] on div "Packaging Tops Outerwear Caps & Accessories Drinkware Stationery Carry Tech Hom…" at bounding box center [660, 92] width 1321 height 58
click at [929, 102] on link "Home & Leisure" at bounding box center [968, 92] width 138 height 32
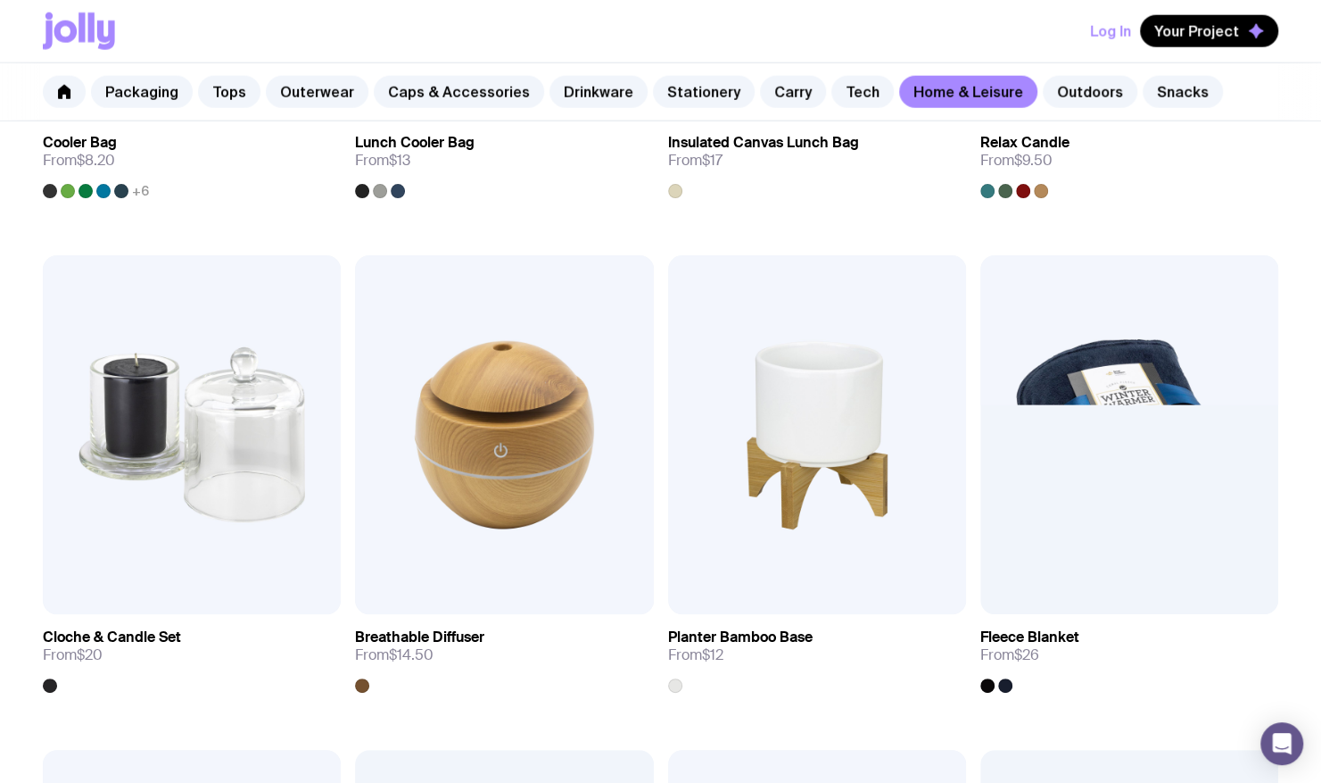
scroll to position [3034, 0]
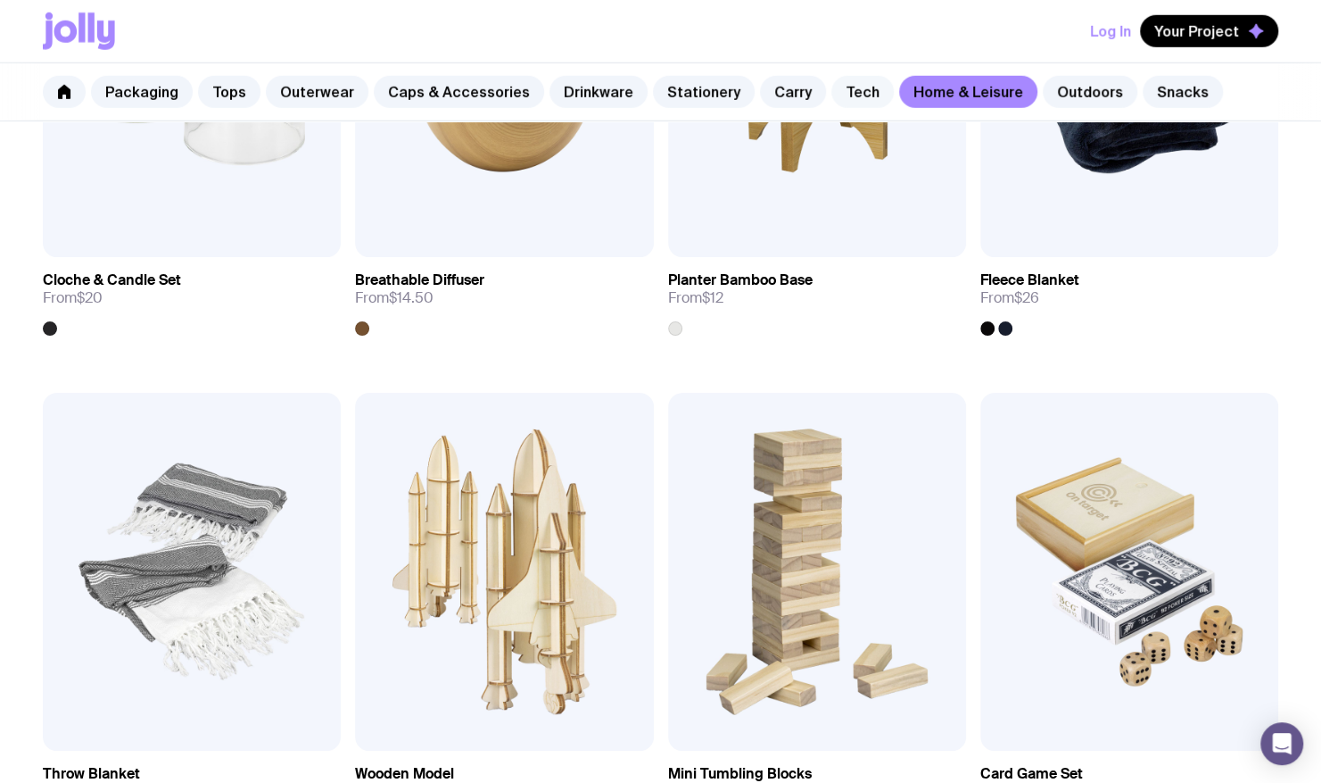
click at [833, 92] on link "Tech" at bounding box center [863, 92] width 62 height 32
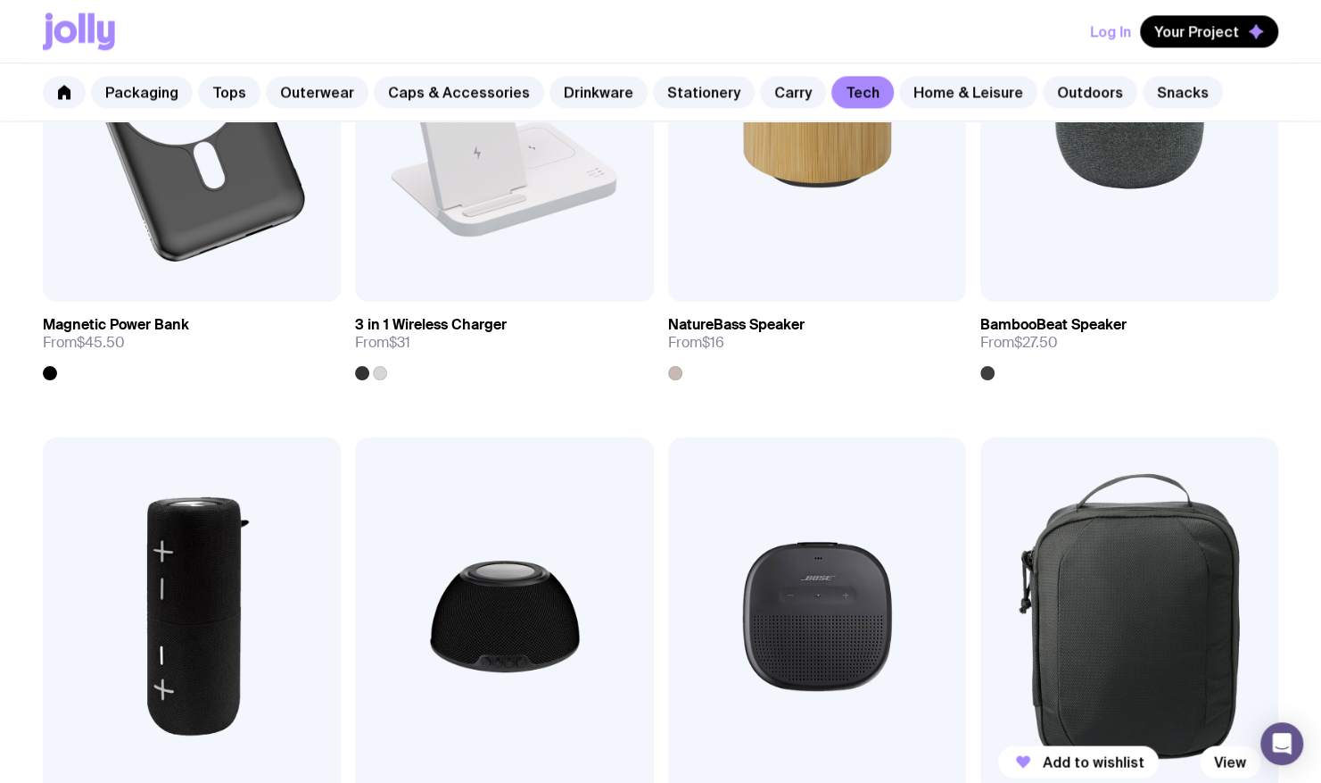
scroll to position [1151, 0]
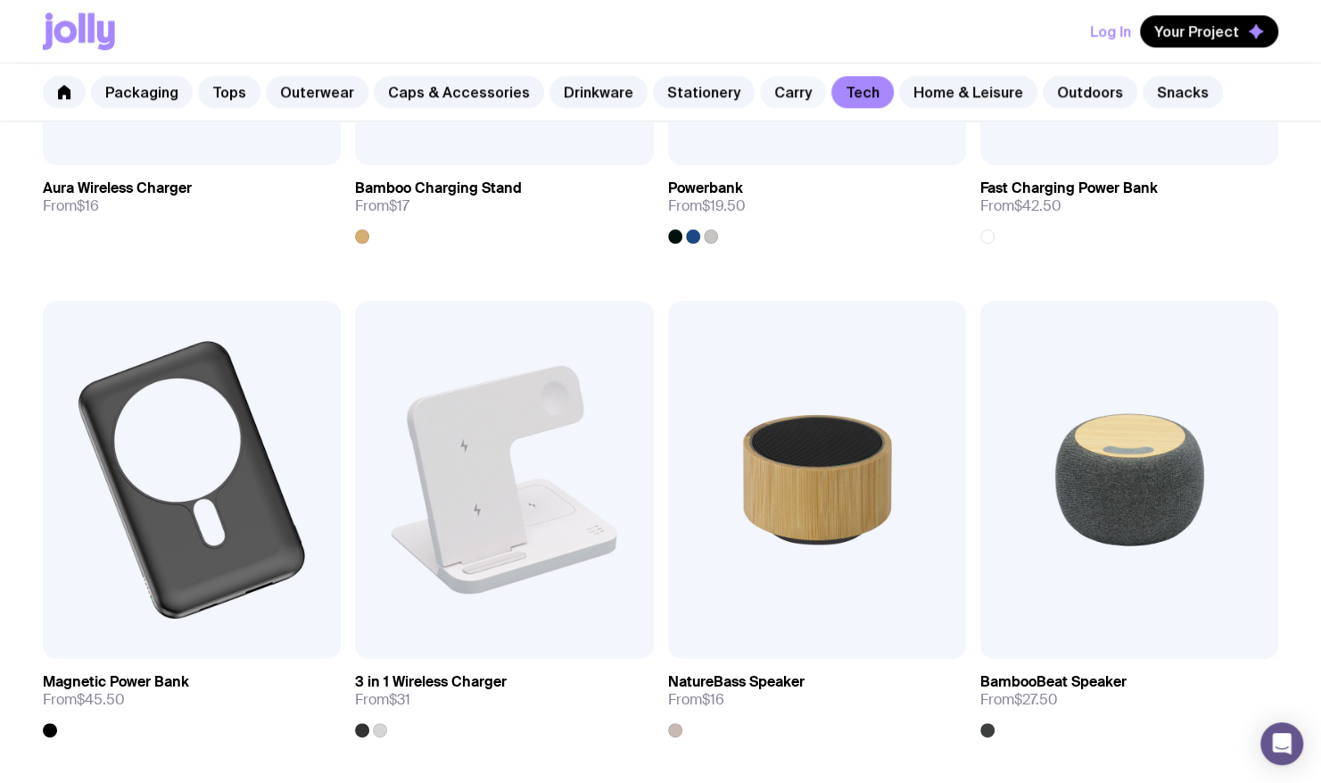
click at [760, 93] on link "Carry" at bounding box center [793, 92] width 66 height 32
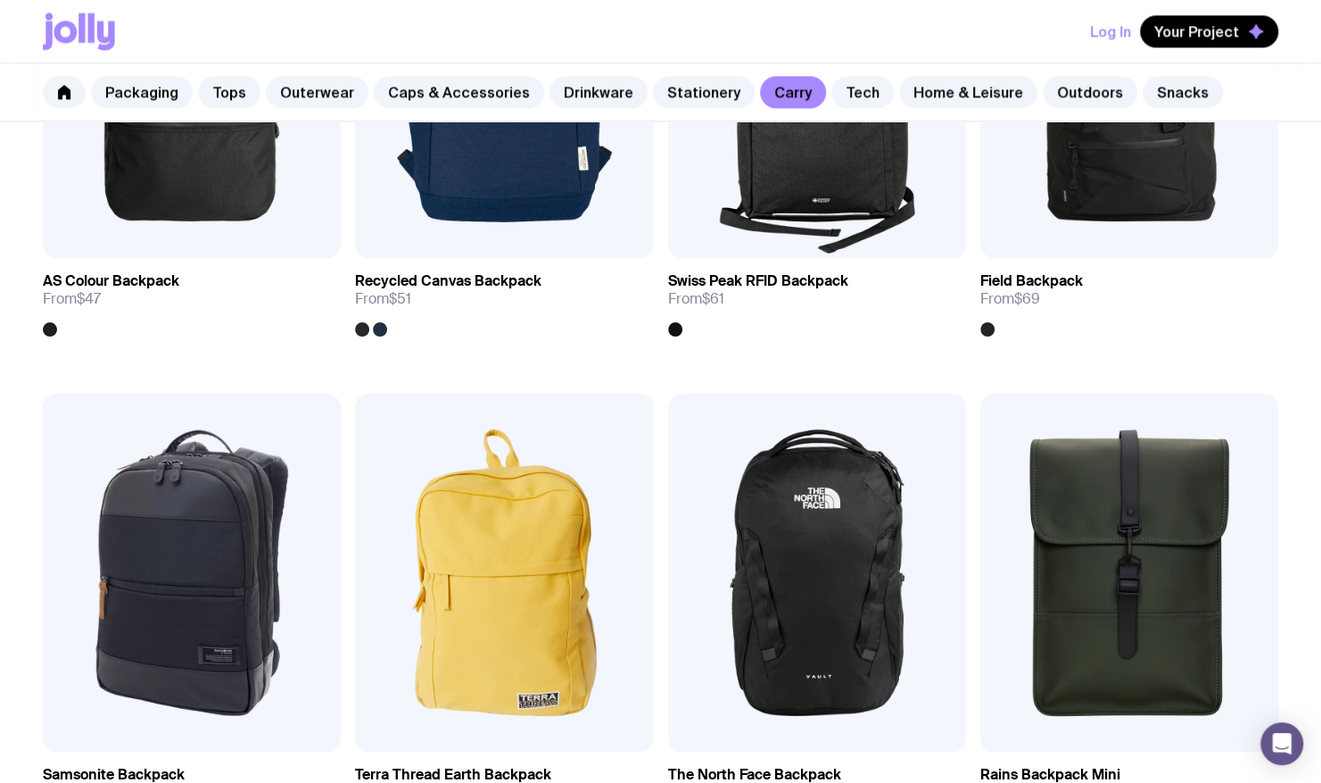
scroll to position [1338, 0]
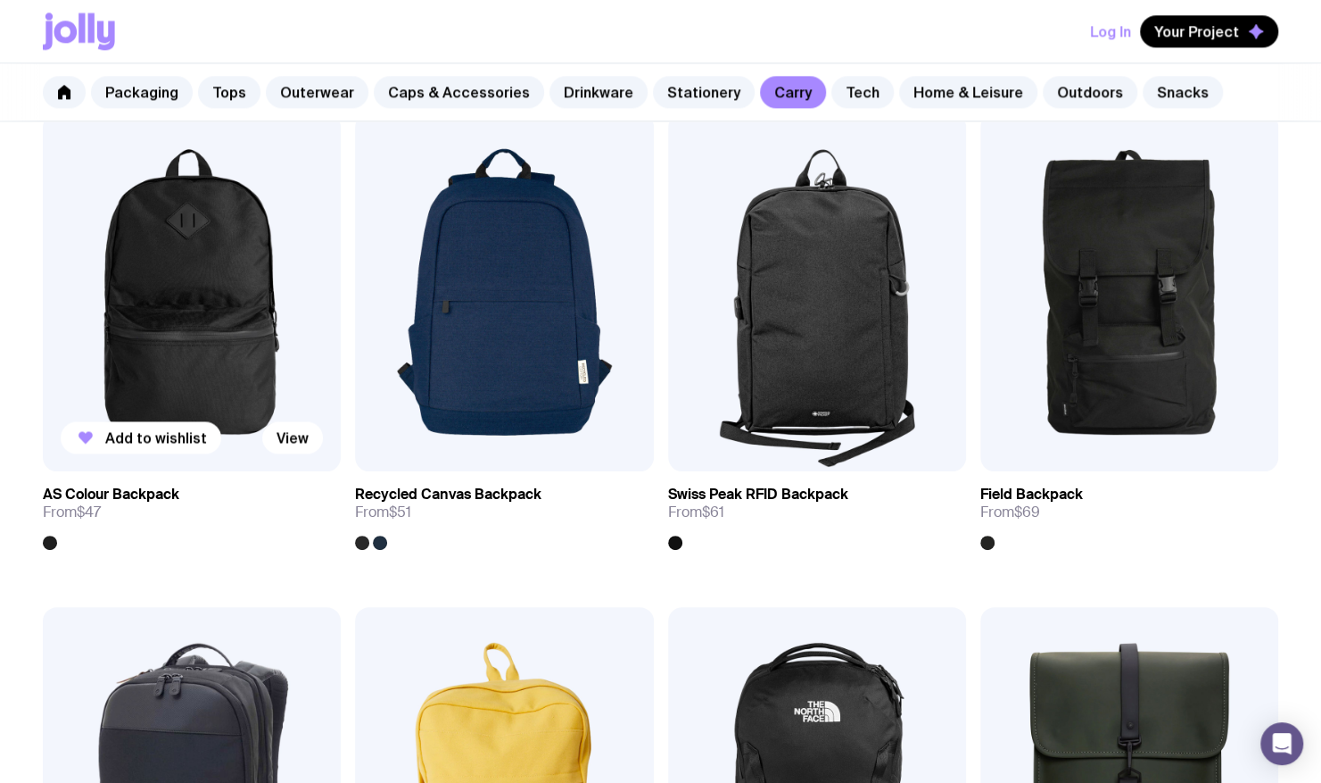
click at [181, 291] on img at bounding box center [192, 292] width 298 height 358
